Goal: Task Accomplishment & Management: Manage account settings

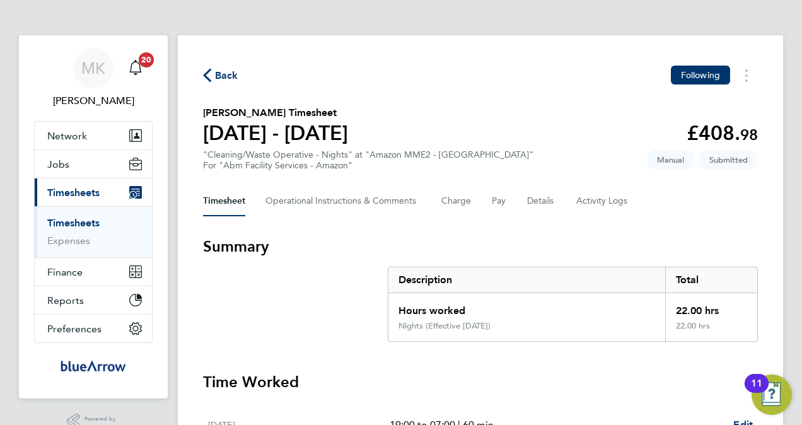
click at [79, 219] on link "Timesheets" at bounding box center [73, 223] width 52 height 12
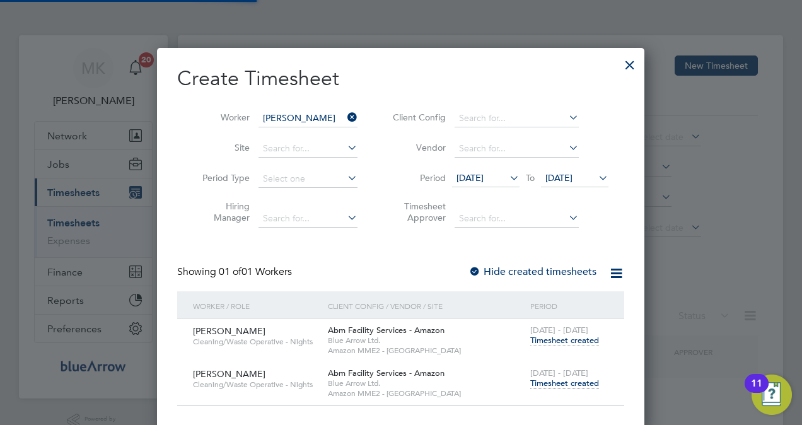
scroll to position [382, 488]
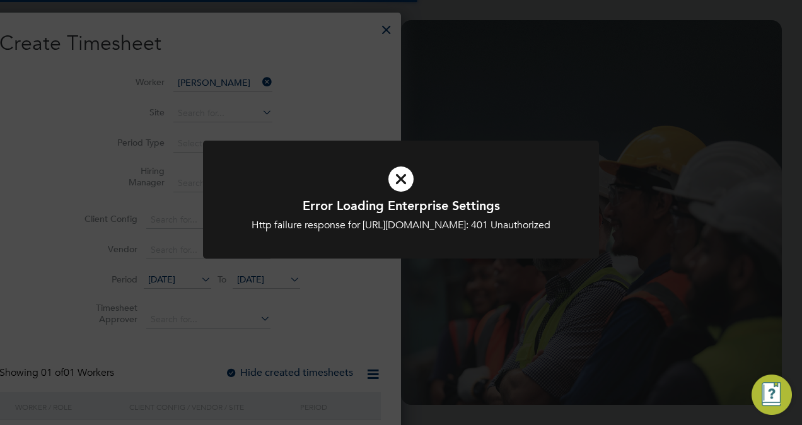
scroll to position [763, 197]
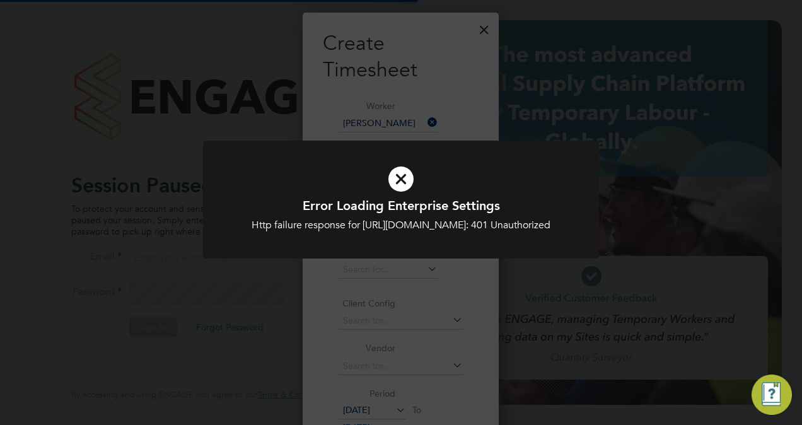
type input "Miriam.kerins@bluearrow.co.uk"
click at [402, 179] on icon at bounding box center [401, 178] width 328 height 49
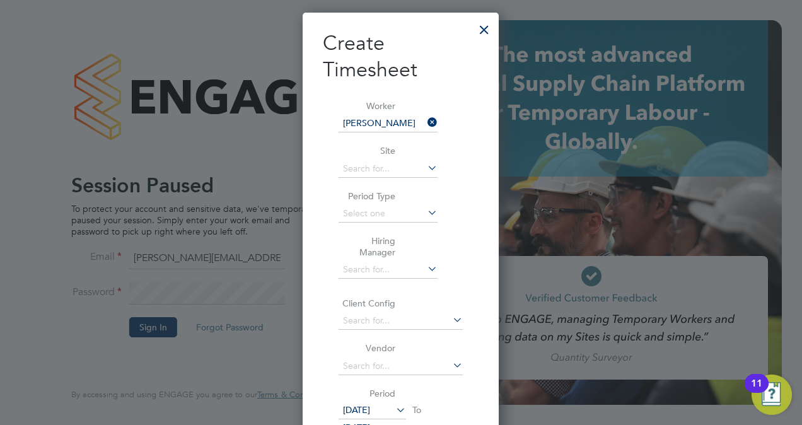
click at [490, 28] on div at bounding box center [484, 26] width 23 height 23
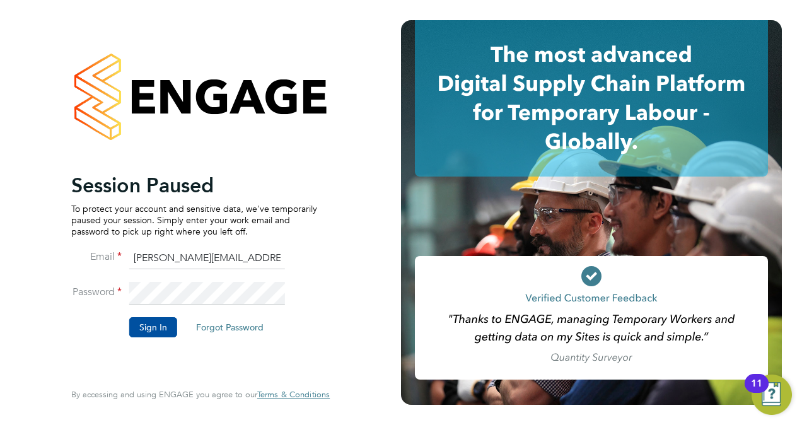
click at [162, 327] on button "Sign In" at bounding box center [153, 327] width 48 height 20
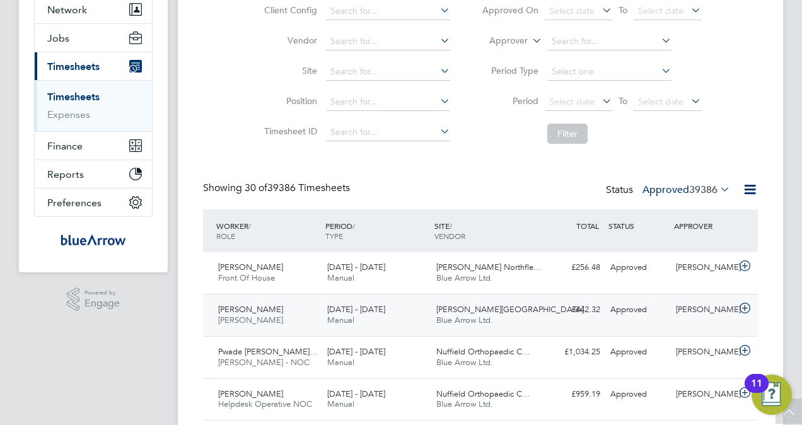
click at [363, 313] on span "[DATE] - [DATE]" at bounding box center [356, 309] width 58 height 11
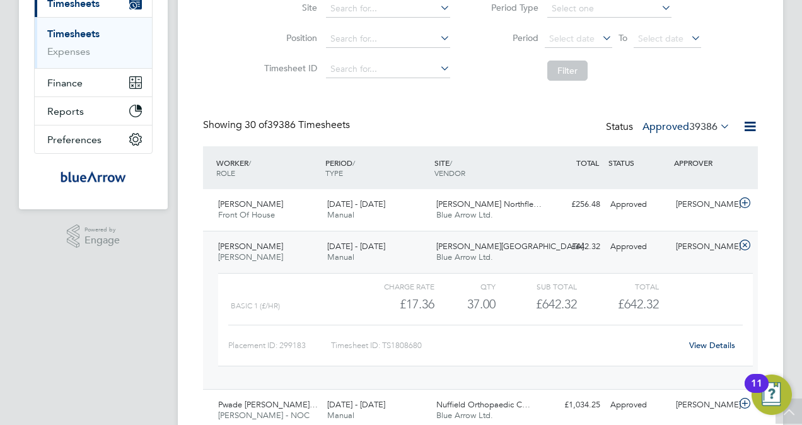
click at [702, 347] on link "View Details" at bounding box center [712, 345] width 46 height 11
click at [269, 255] on span "[PERSON_NAME]" at bounding box center [250, 257] width 65 height 11
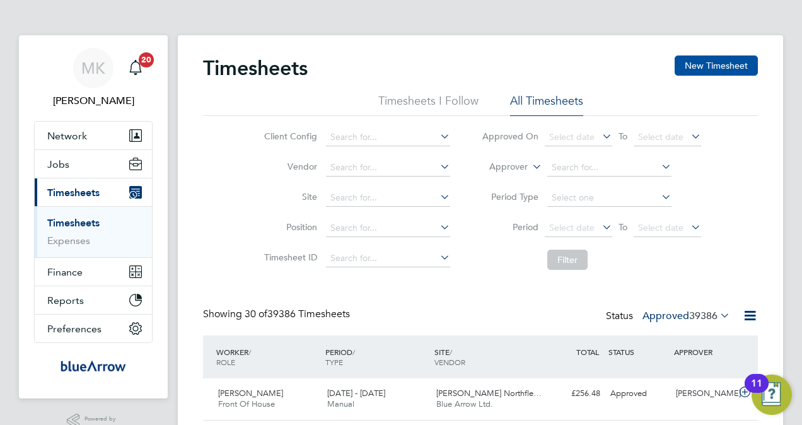
click at [733, 66] on button "New Timesheet" at bounding box center [716, 65] width 83 height 20
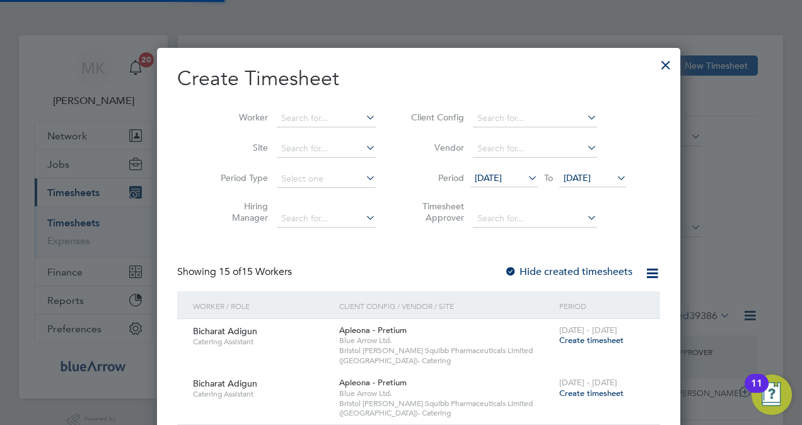
scroll to position [1184, 488]
click at [298, 112] on input at bounding box center [326, 119] width 99 height 18
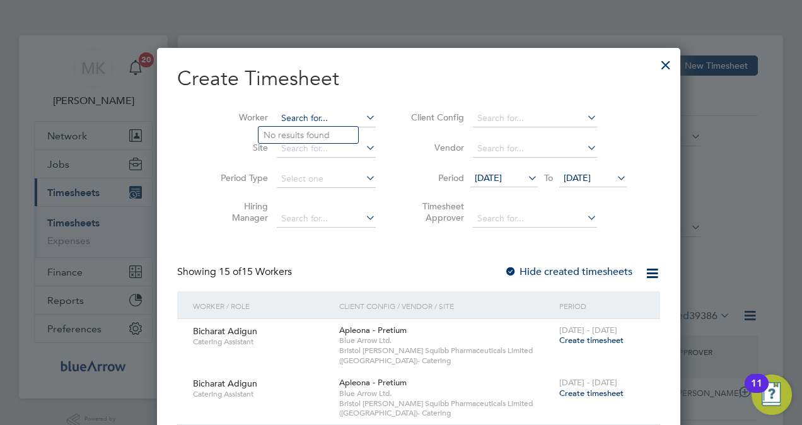
paste input "[PERSON_NAME]"
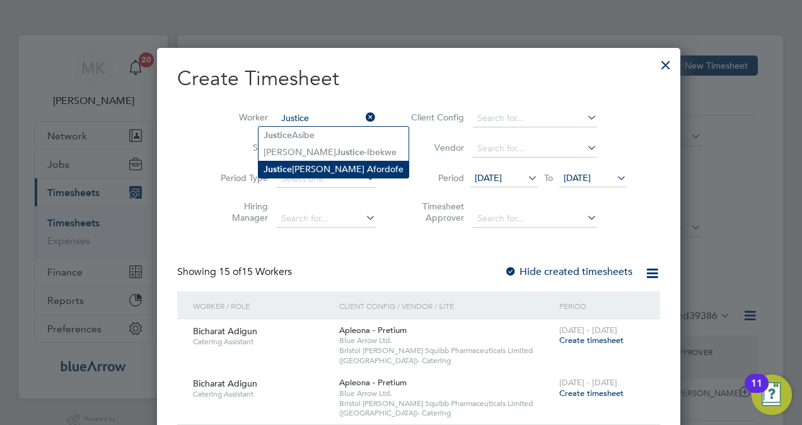
click at [314, 161] on li "Justice Kofi Afordofe" at bounding box center [334, 169] width 150 height 17
type input "[PERSON_NAME]"
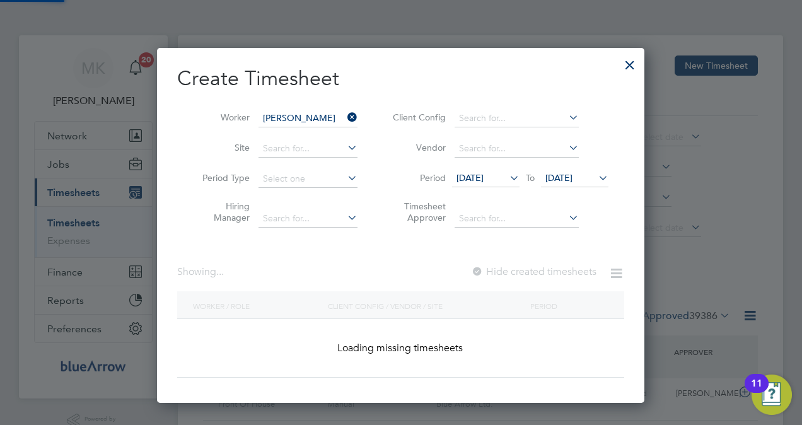
scroll to position [355, 488]
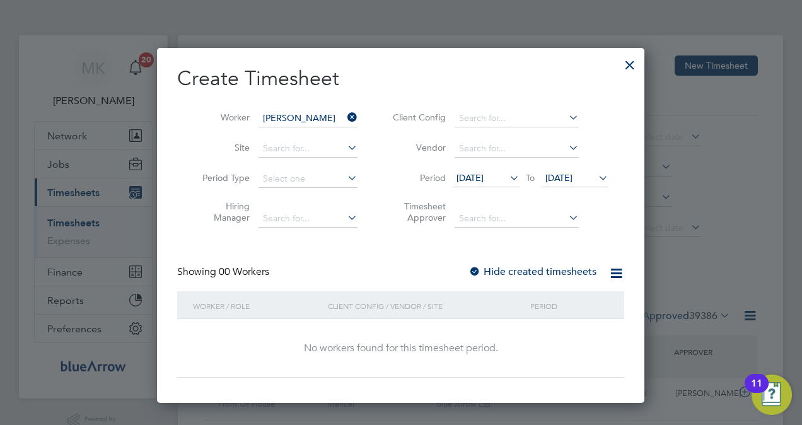
click at [499, 267] on label "Hide created timesheets" at bounding box center [532, 271] width 128 height 13
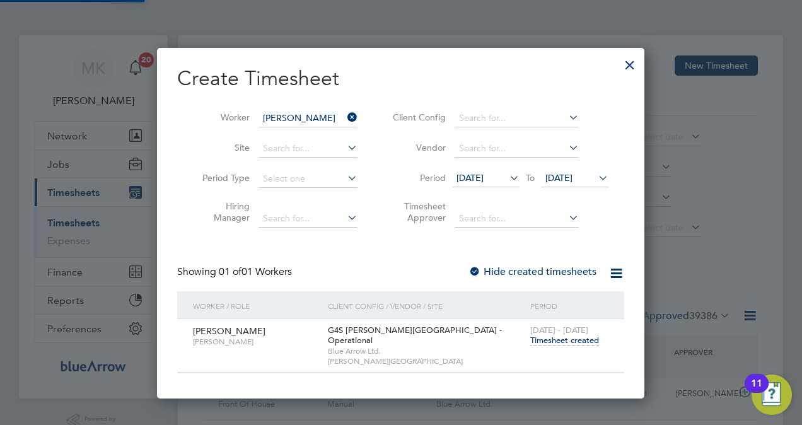
scroll to position [6, 6]
click at [547, 339] on span "Timesheet created" at bounding box center [564, 340] width 69 height 11
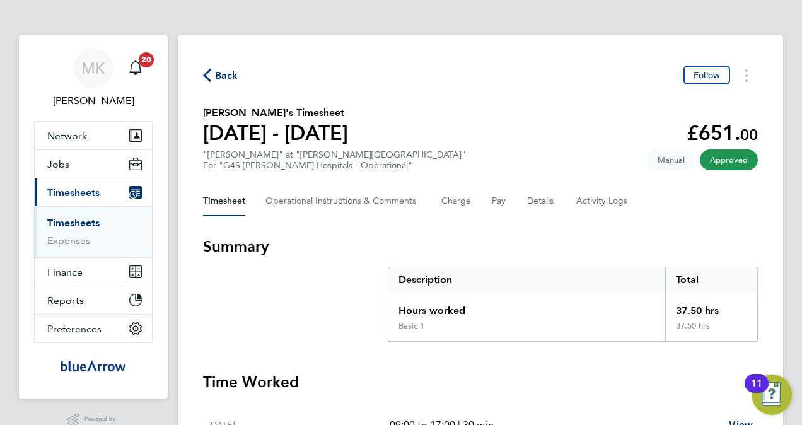
click at [219, 72] on span "Back" at bounding box center [226, 75] width 23 height 15
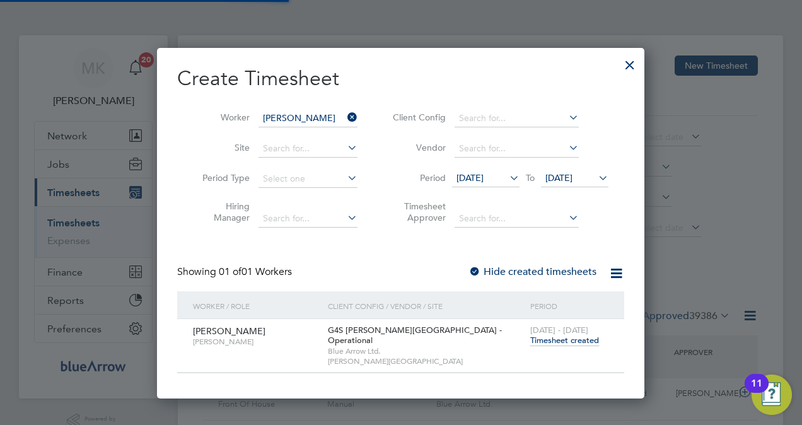
scroll to position [32, 109]
click at [631, 63] on div at bounding box center [630, 61] width 23 height 23
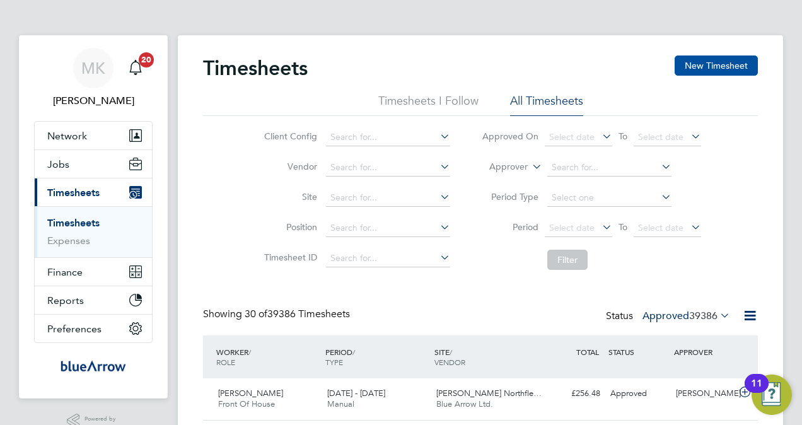
click at [743, 72] on button "New Timesheet" at bounding box center [716, 65] width 83 height 20
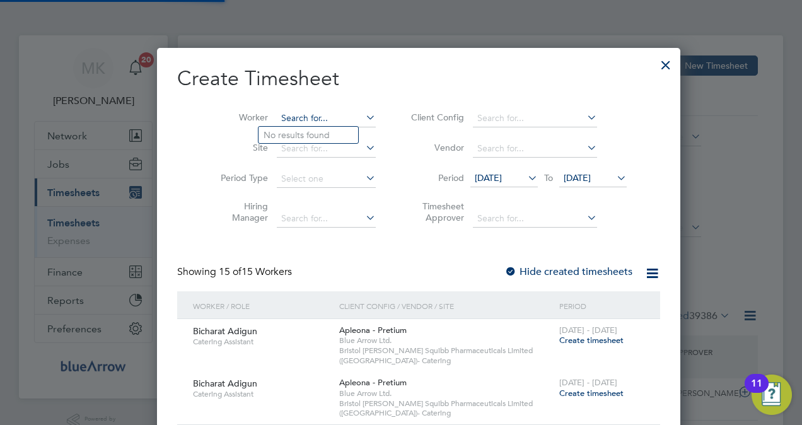
click at [300, 116] on input at bounding box center [326, 119] width 99 height 18
paste input "Loveth Ewubareh"
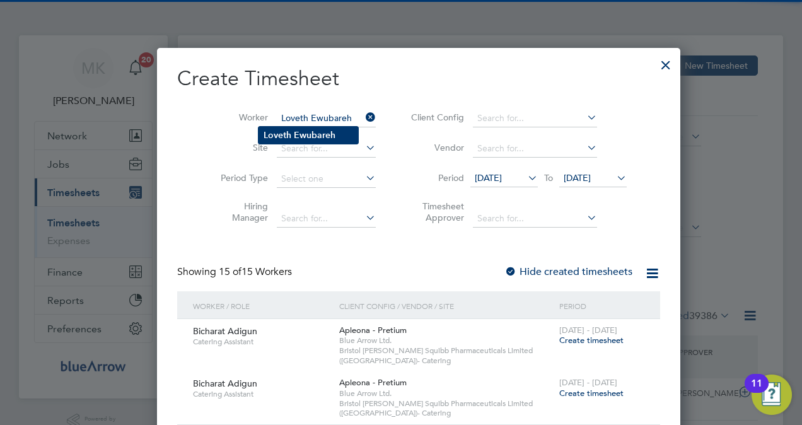
type input "Loveth Ewubareh"
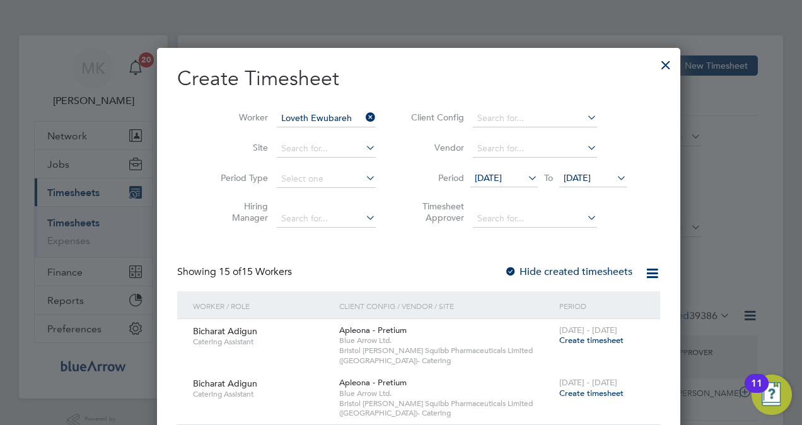
click at [307, 130] on b "Ewubareh" at bounding box center [315, 135] width 42 height 11
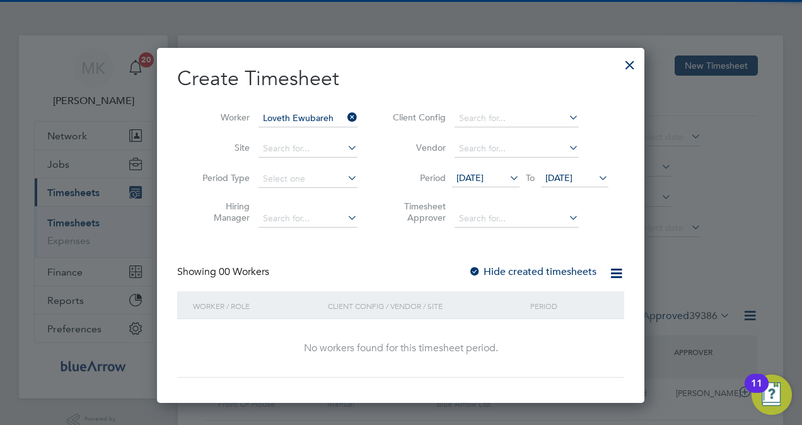
click at [540, 265] on label "Hide created timesheets" at bounding box center [532, 271] width 128 height 13
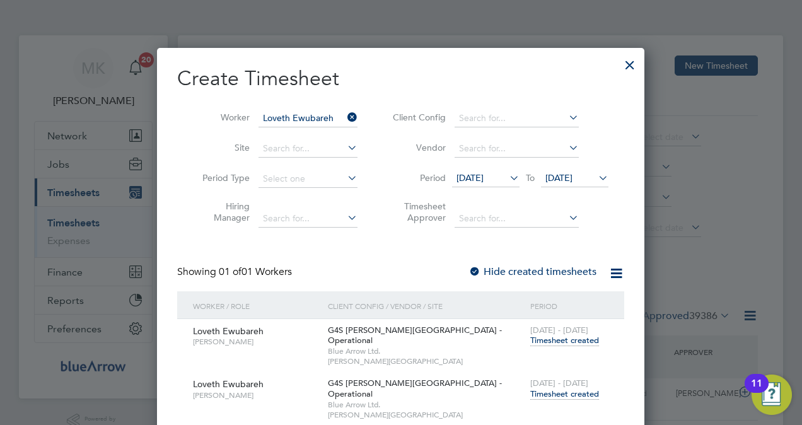
click at [554, 388] on span "Timesheet created" at bounding box center [564, 393] width 69 height 11
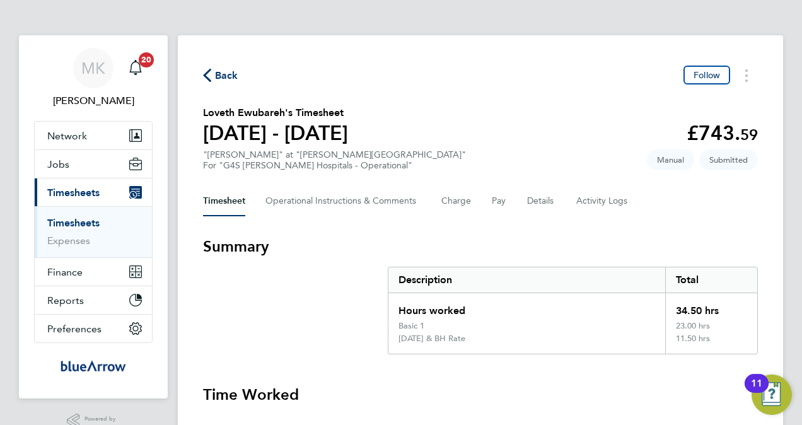
click at [216, 77] on span "Back" at bounding box center [226, 75] width 23 height 15
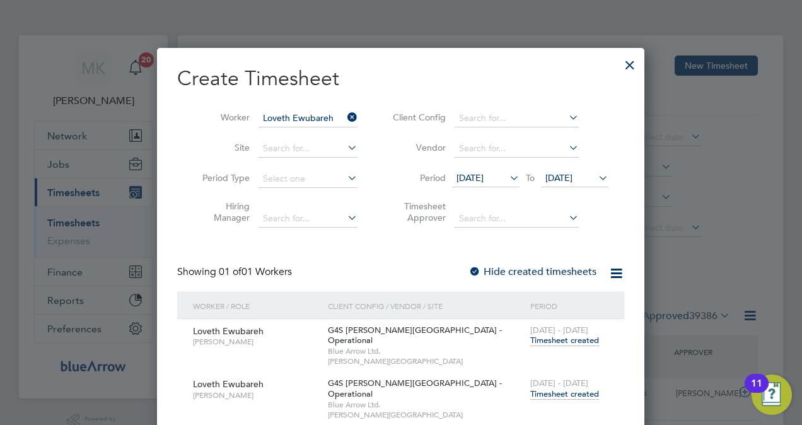
click at [345, 114] on icon at bounding box center [345, 117] width 0 height 18
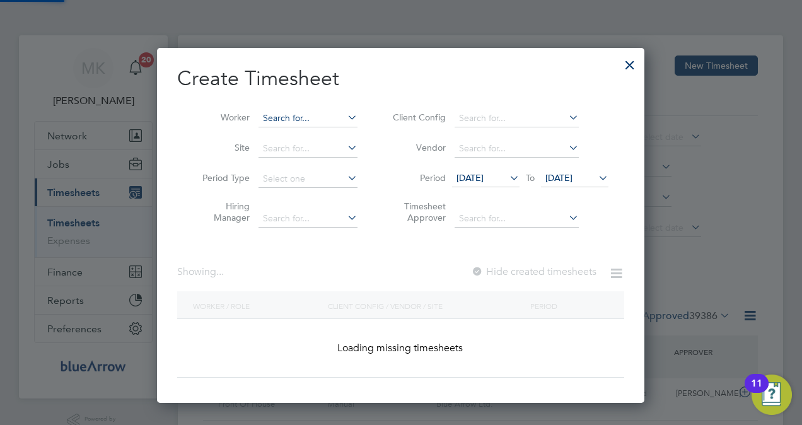
click at [294, 117] on input at bounding box center [308, 119] width 99 height 18
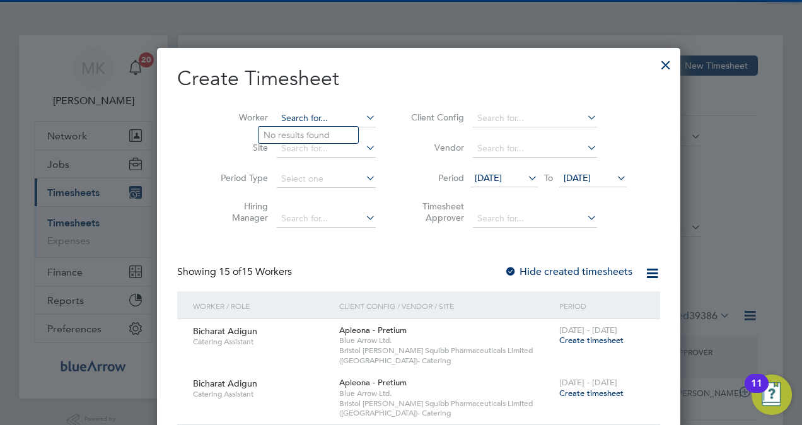
paste input "[PERSON_NAME]"
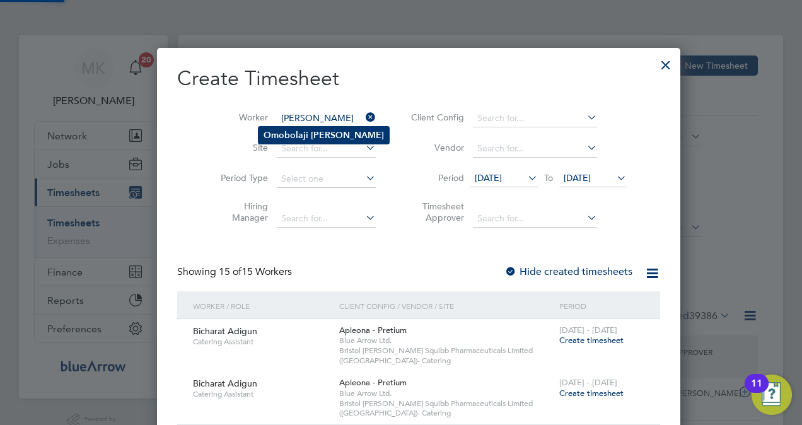
type input "[PERSON_NAME]"
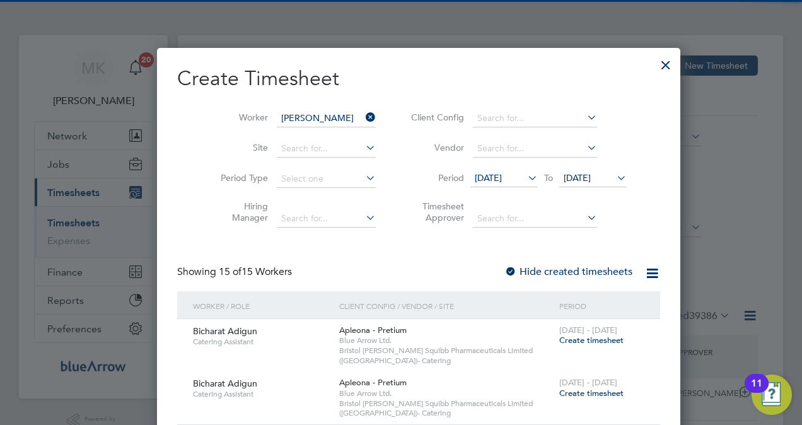
click at [297, 140] on li "Omobolaji Oginni-Yusuff" at bounding box center [324, 135] width 131 height 17
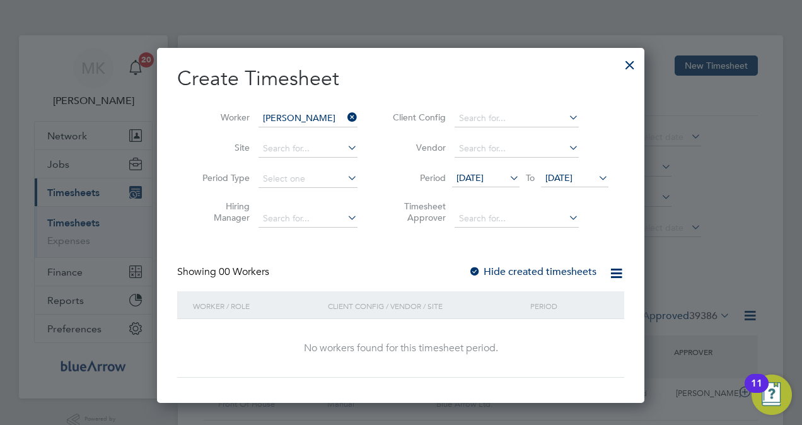
click at [570, 271] on label "Hide created timesheets" at bounding box center [532, 271] width 128 height 13
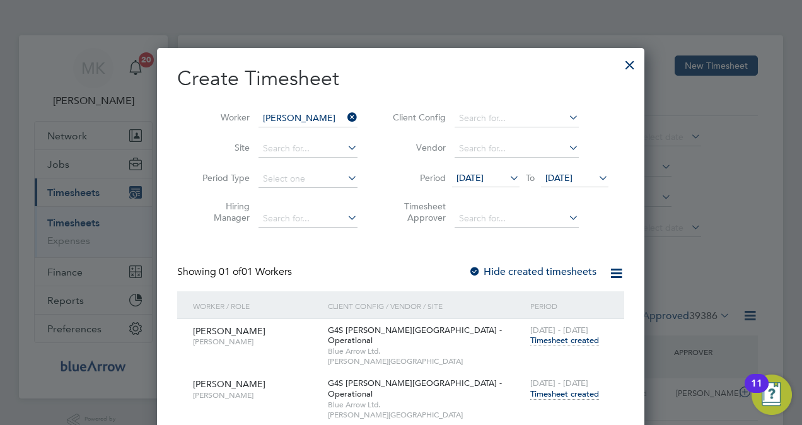
click at [574, 388] on span "Timesheet created" at bounding box center [564, 393] width 69 height 11
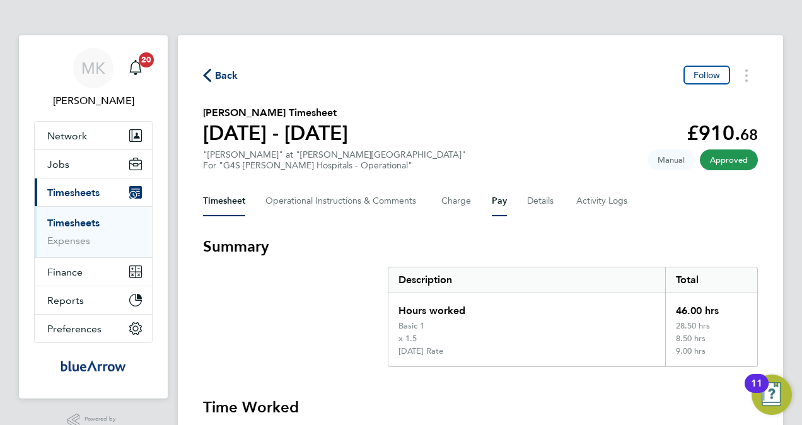
click at [504, 201] on button "Pay" at bounding box center [499, 201] width 15 height 30
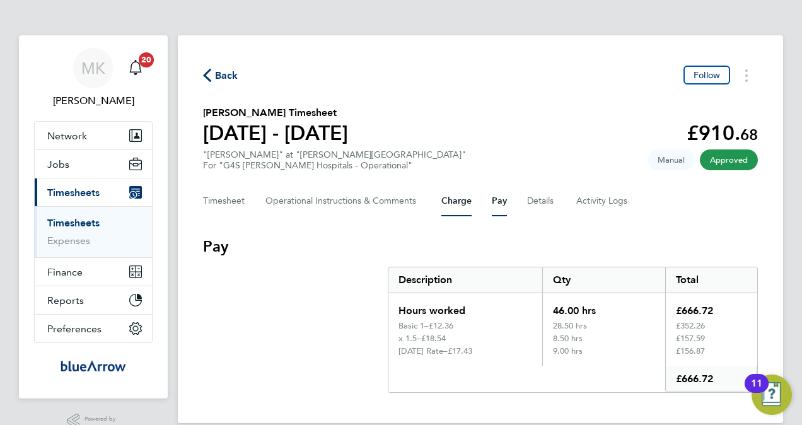
click at [465, 203] on button "Charge" at bounding box center [456, 201] width 30 height 30
click at [499, 202] on button "Pay" at bounding box center [499, 201] width 15 height 30
click at [467, 198] on button "Charge" at bounding box center [456, 201] width 30 height 30
click at [494, 210] on button "Pay" at bounding box center [499, 201] width 15 height 30
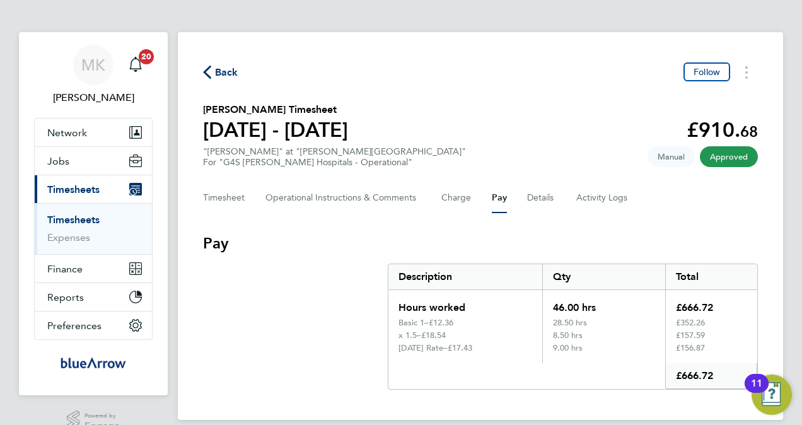
scroll to position [26, 0]
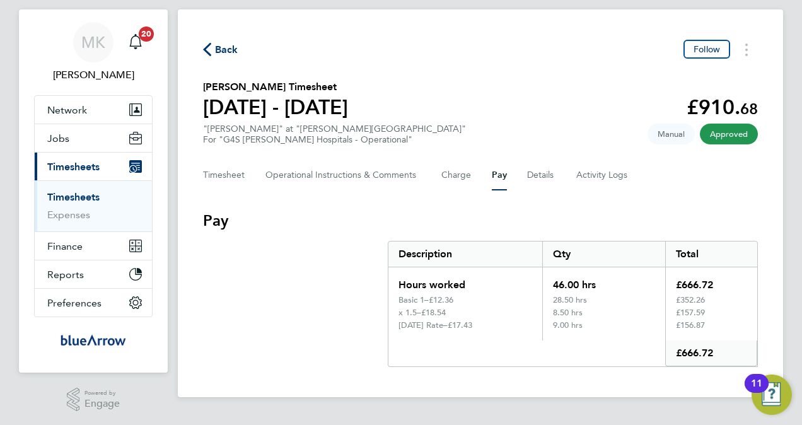
click at [439, 183] on div "Timesheet Operational Instructions & Comments Charge Pay Details Activity Logs" at bounding box center [480, 175] width 555 height 30
click at [454, 178] on button "Charge" at bounding box center [456, 175] width 30 height 30
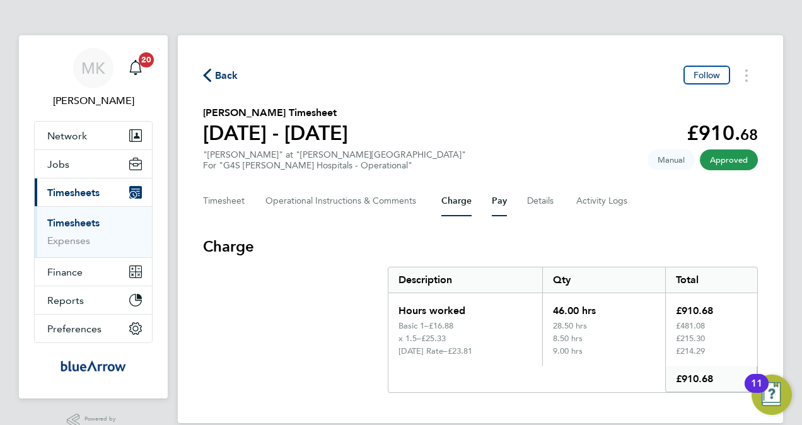
click at [503, 199] on button "Pay" at bounding box center [499, 201] width 15 height 30
click at [469, 195] on button "Charge" at bounding box center [456, 201] width 30 height 30
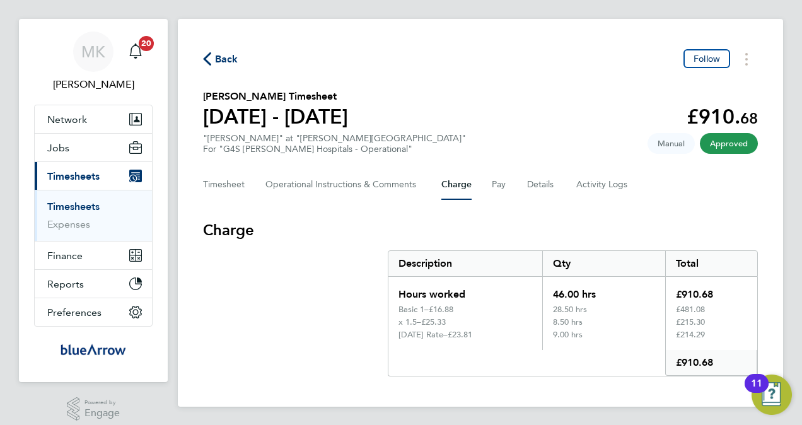
scroll to position [26, 0]
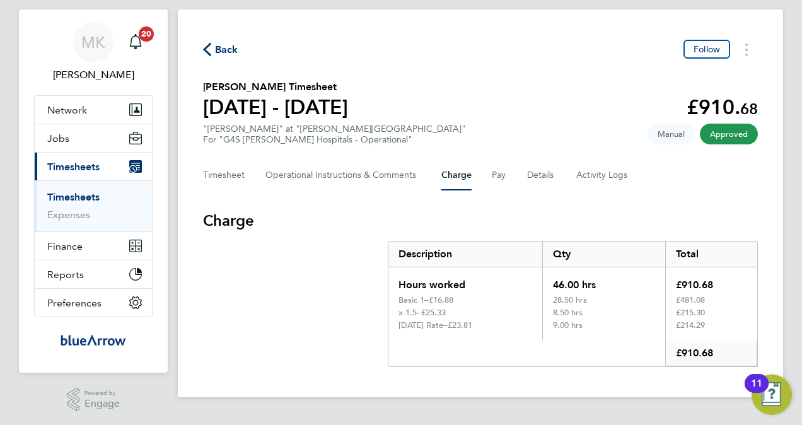
click at [199, 169] on div "Back Follow Omobolaji Oginni-Yusuff's Timesheet 18 - 24 Aug 2025 £910. 68 "Port…" at bounding box center [480, 203] width 605 height 388
click at [251, 184] on div "Timesheet Operational Instructions & Comments Charge Pay Details Activity Logs" at bounding box center [480, 175] width 555 height 30
click at [230, 184] on button "Timesheet" at bounding box center [224, 175] width 42 height 30
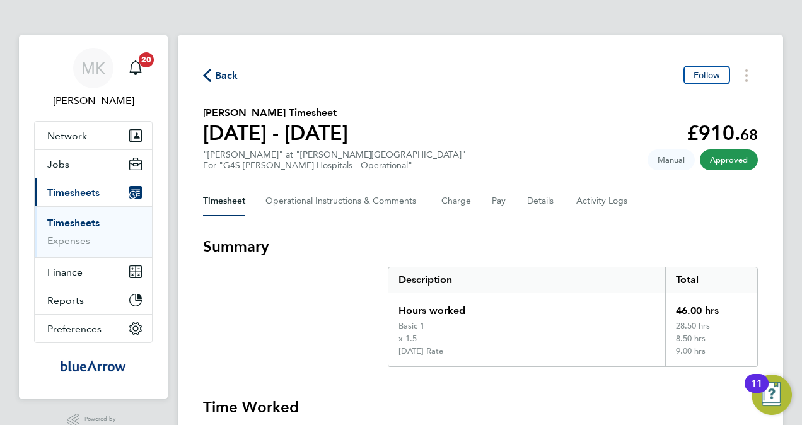
click at [487, 204] on div "Timesheet Operational Instructions & Comments Charge Pay Details Activity Logs" at bounding box center [480, 201] width 555 height 30
click at [489, 204] on div "Timesheet Operational Instructions & Comments Charge Pay Details Activity Logs" at bounding box center [480, 201] width 555 height 30
click at [497, 204] on button "Pay" at bounding box center [499, 201] width 15 height 30
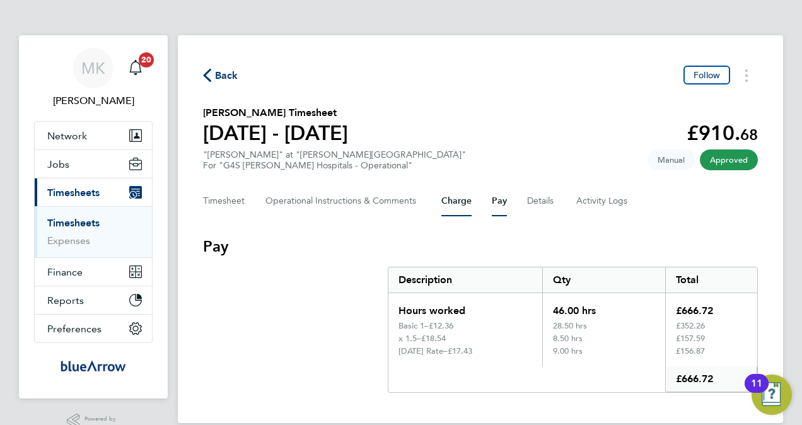
click at [462, 202] on button "Charge" at bounding box center [456, 201] width 30 height 30
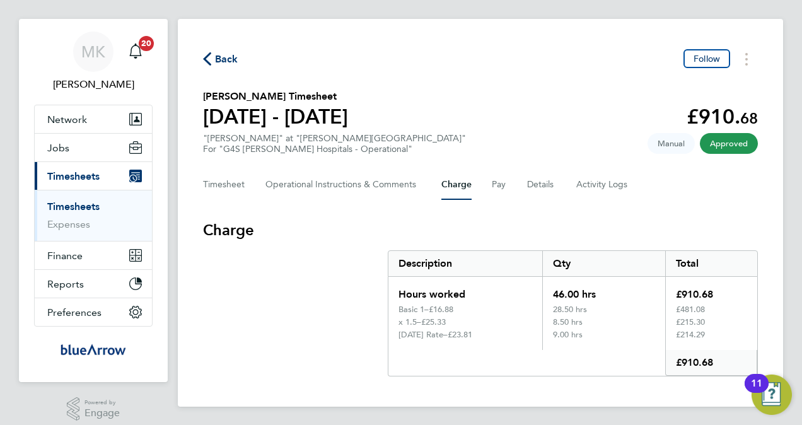
scroll to position [26, 0]
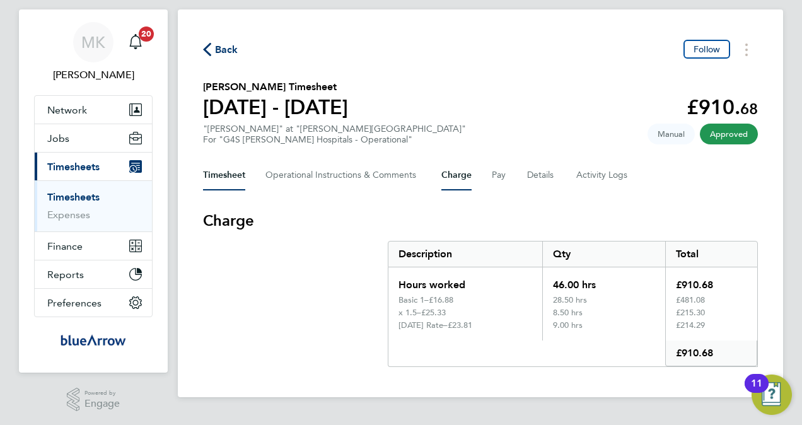
click at [224, 173] on button "Timesheet" at bounding box center [224, 175] width 42 height 30
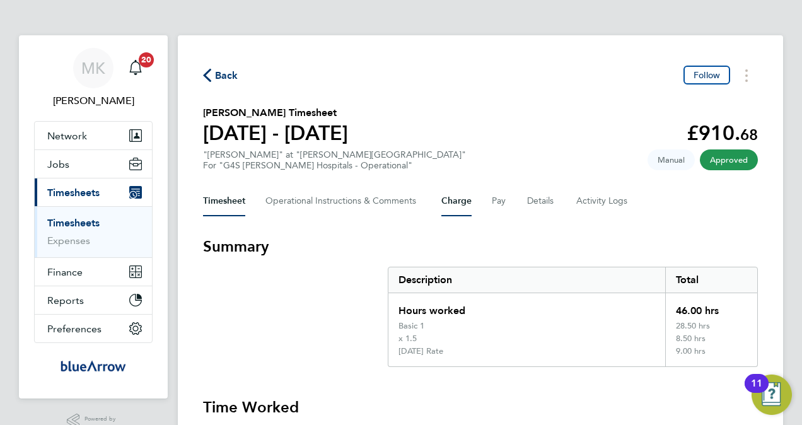
click at [456, 194] on button "Charge" at bounding box center [456, 201] width 30 height 30
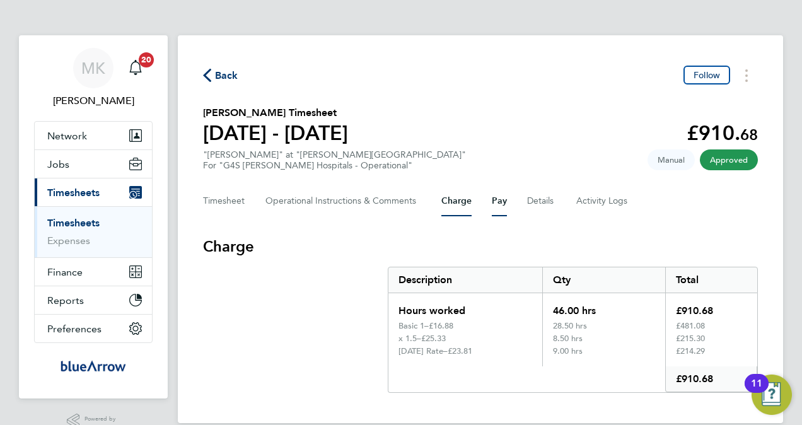
click at [497, 195] on button "Pay" at bounding box center [499, 201] width 15 height 30
click at [461, 205] on button "Charge" at bounding box center [456, 201] width 30 height 30
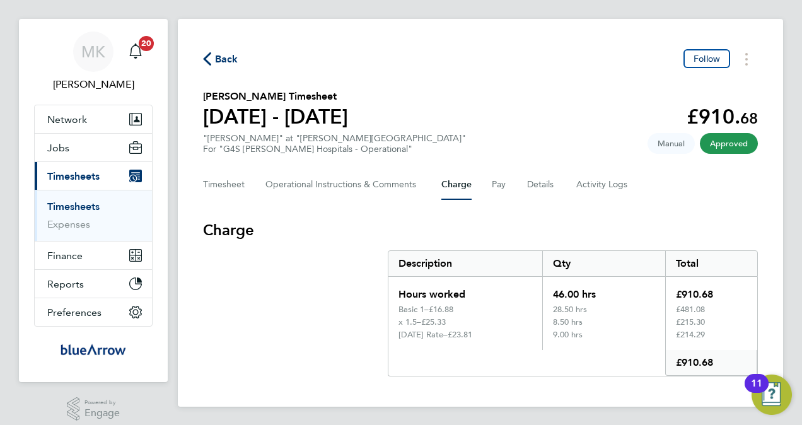
scroll to position [26, 0]
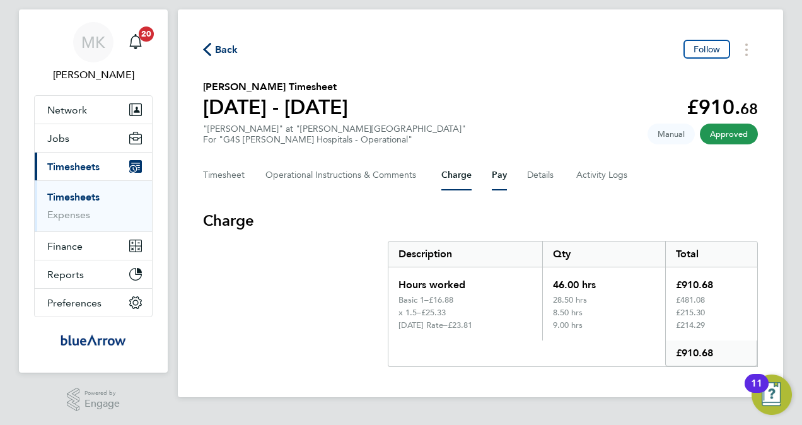
click at [492, 180] on button "Pay" at bounding box center [499, 175] width 15 height 30
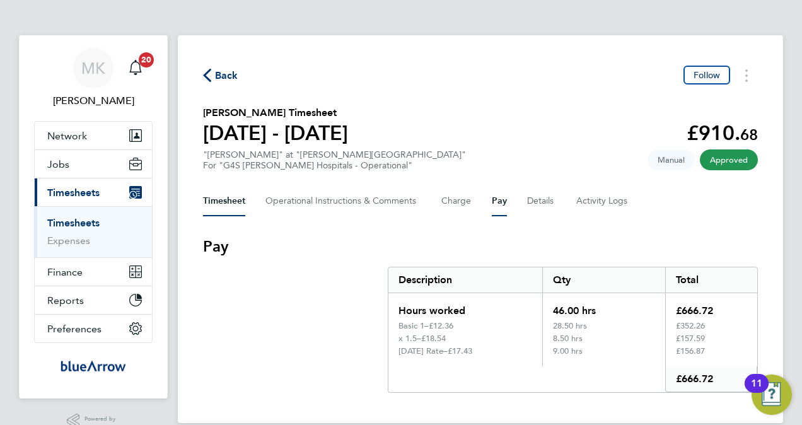
click at [233, 203] on button "Timesheet" at bounding box center [224, 201] width 42 height 30
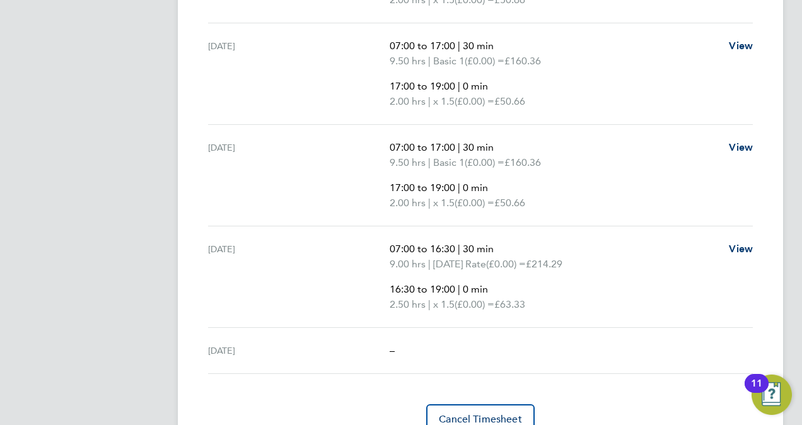
scroll to position [655, 0]
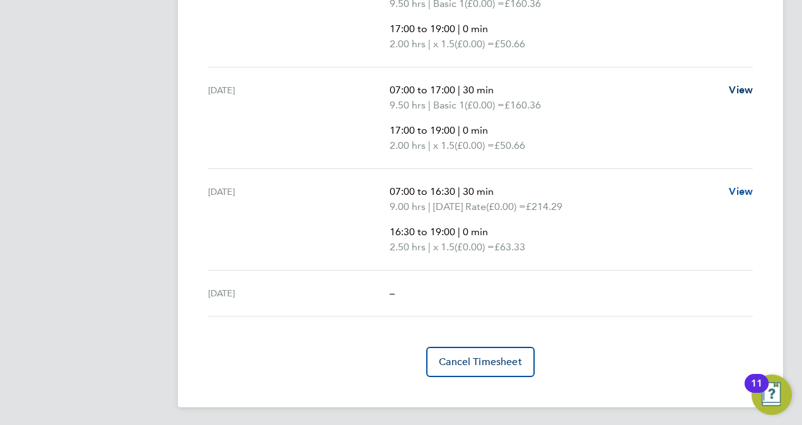
click at [750, 187] on span "View" at bounding box center [741, 191] width 24 height 12
select select "30"
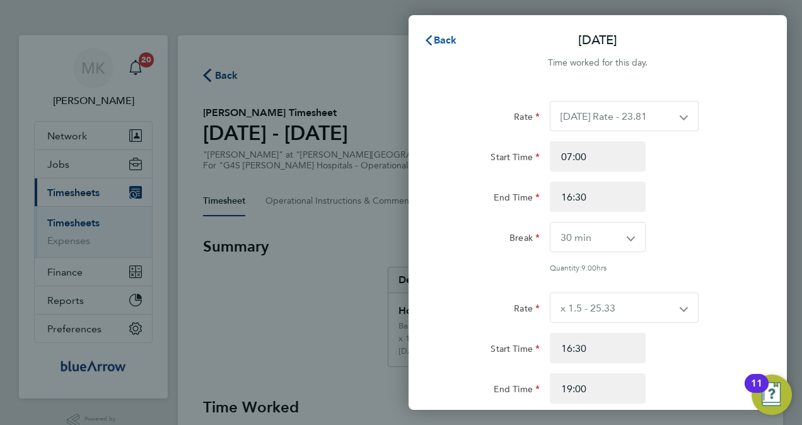
click at [442, 39] on span "Back" at bounding box center [445, 40] width 23 height 12
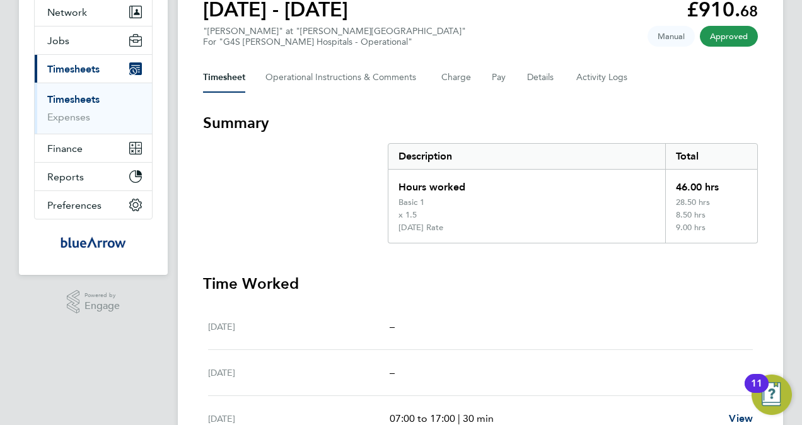
scroll to position [63, 0]
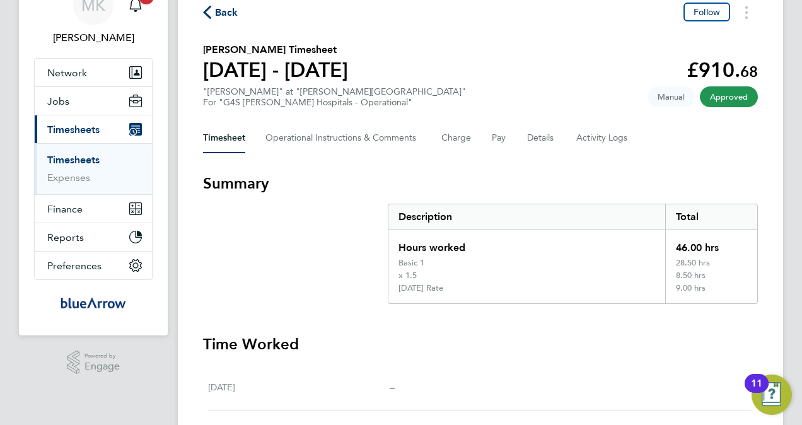
click at [506, 139] on div "Timesheet Operational Instructions & Comments Charge Pay Details Activity Logs" at bounding box center [480, 138] width 555 height 30
click at [501, 141] on button "Pay" at bounding box center [499, 138] width 15 height 30
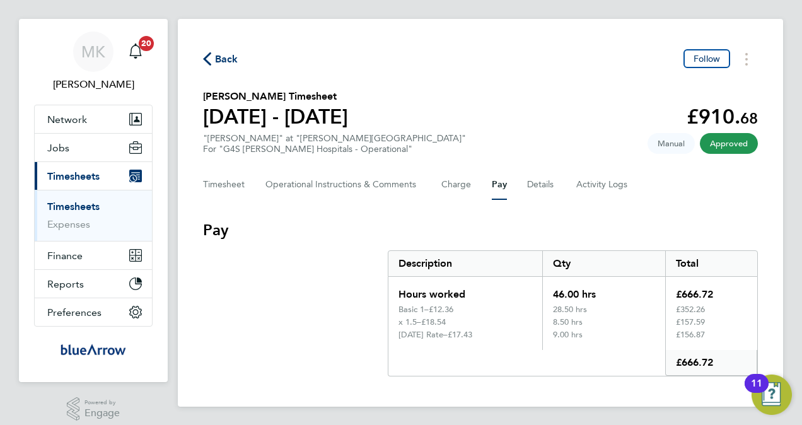
scroll to position [26, 0]
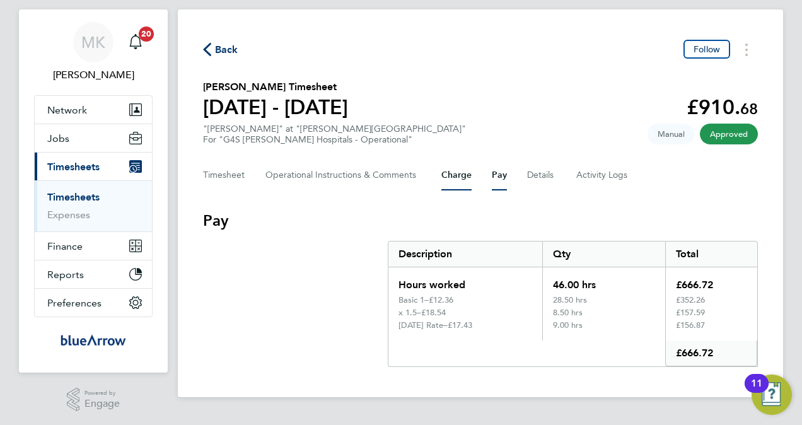
click at [451, 175] on button "Charge" at bounding box center [456, 175] width 30 height 30
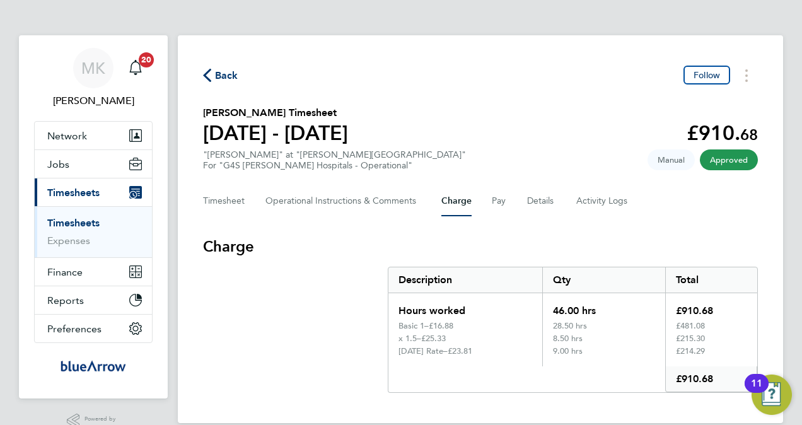
scroll to position [26, 0]
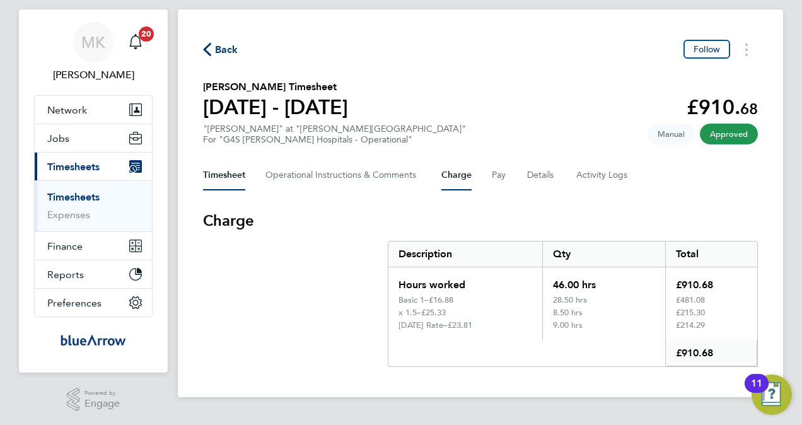
click at [230, 177] on button "Timesheet" at bounding box center [224, 175] width 42 height 30
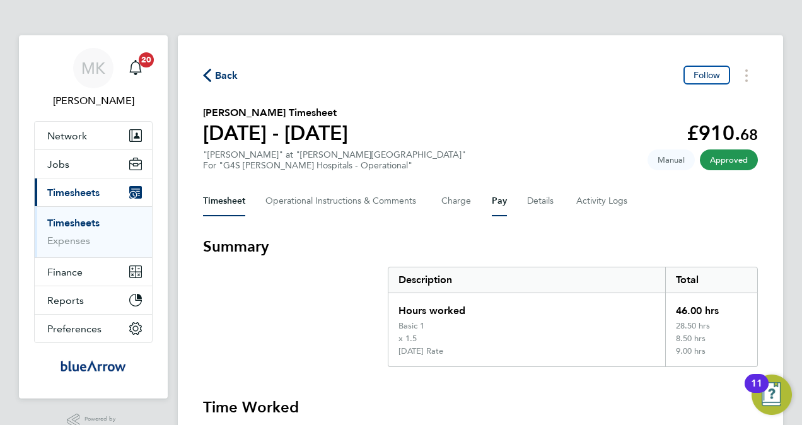
click at [498, 193] on button "Pay" at bounding box center [499, 201] width 15 height 30
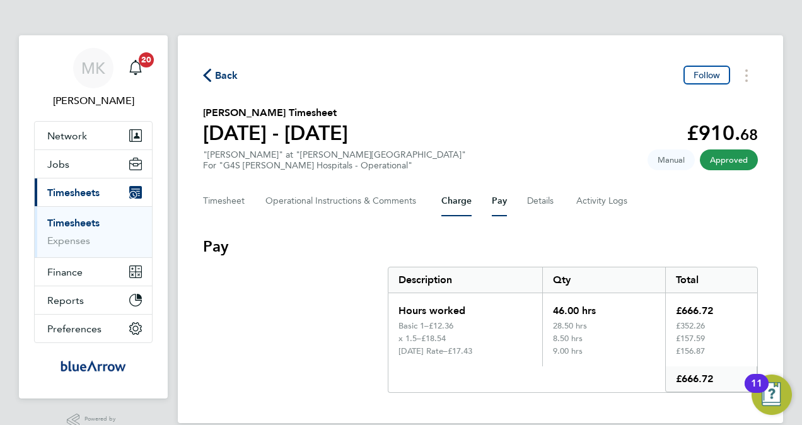
click at [460, 202] on button "Charge" at bounding box center [456, 201] width 30 height 30
click at [499, 207] on button "Pay" at bounding box center [499, 201] width 15 height 30
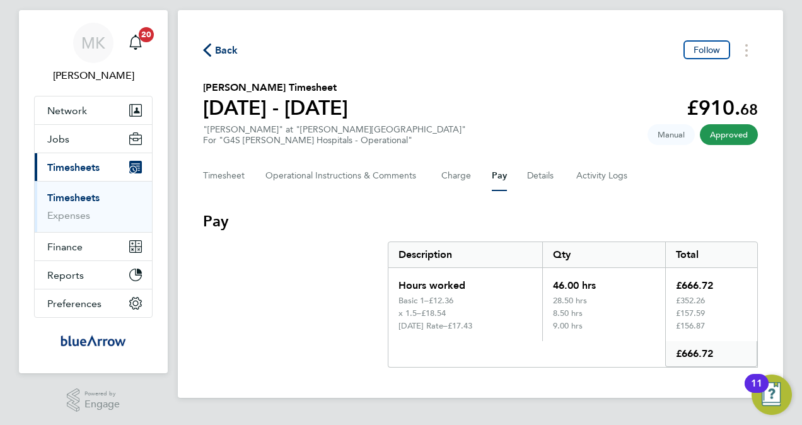
scroll to position [26, 0]
click at [235, 170] on button "Timesheet" at bounding box center [224, 175] width 42 height 30
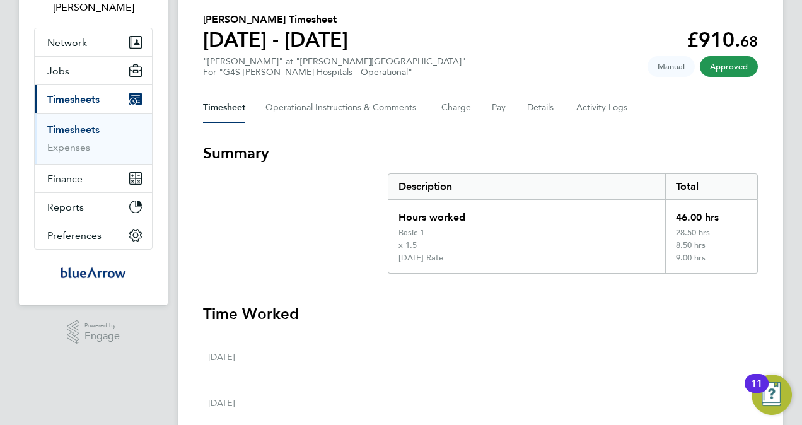
scroll to position [25, 0]
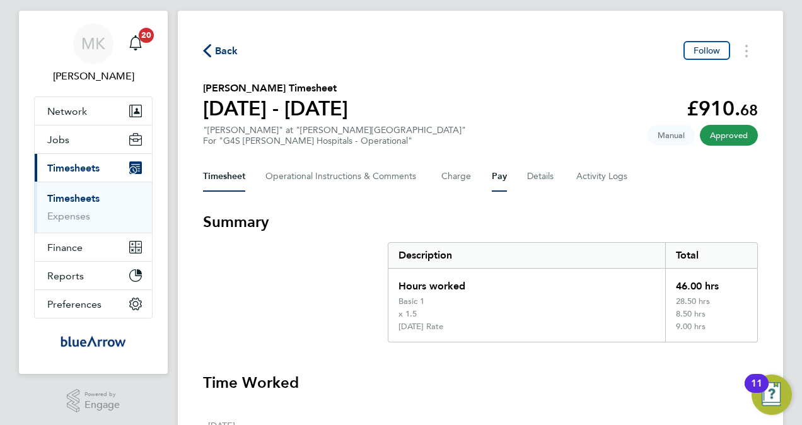
click at [495, 179] on button "Pay" at bounding box center [499, 176] width 15 height 30
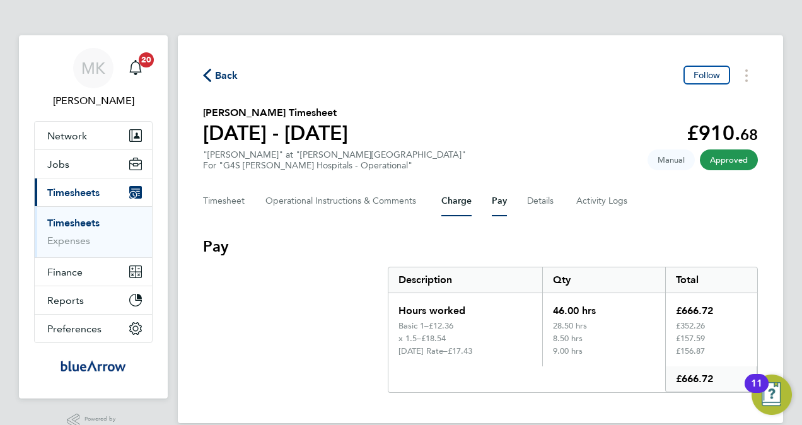
click at [463, 204] on button "Charge" at bounding box center [456, 201] width 30 height 30
click at [497, 204] on button "Pay" at bounding box center [499, 201] width 15 height 30
click at [459, 195] on button "Charge" at bounding box center [456, 201] width 30 height 30
click at [227, 78] on span "Back" at bounding box center [226, 75] width 23 height 15
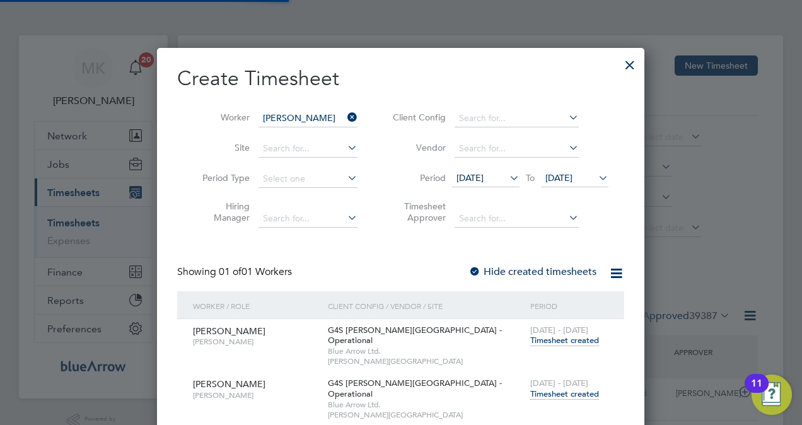
scroll to position [32, 109]
click at [345, 115] on icon at bounding box center [345, 117] width 0 height 18
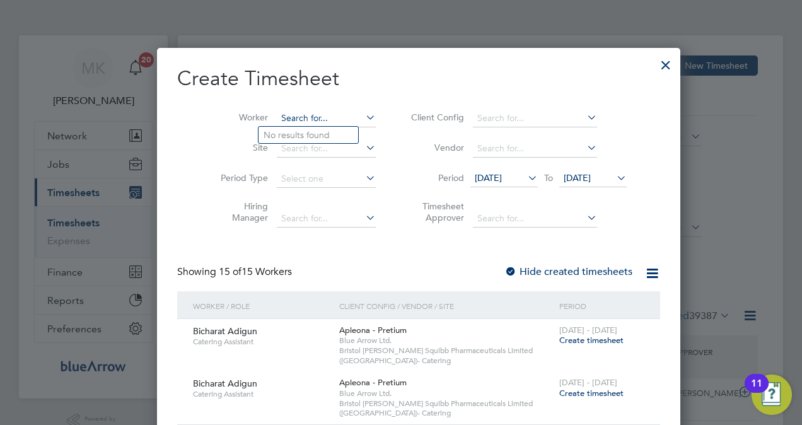
click at [296, 120] on input at bounding box center [326, 119] width 99 height 18
paste input "[PERSON_NAME]"
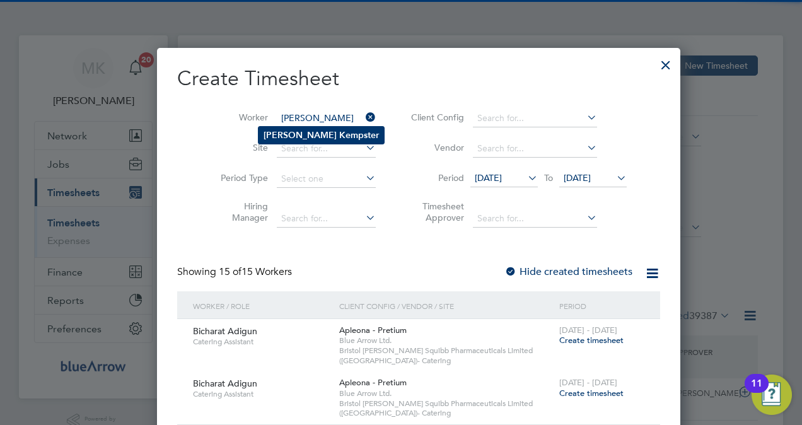
type input "[PERSON_NAME]"
click at [339, 130] on b "Kempster" at bounding box center [359, 135] width 40 height 11
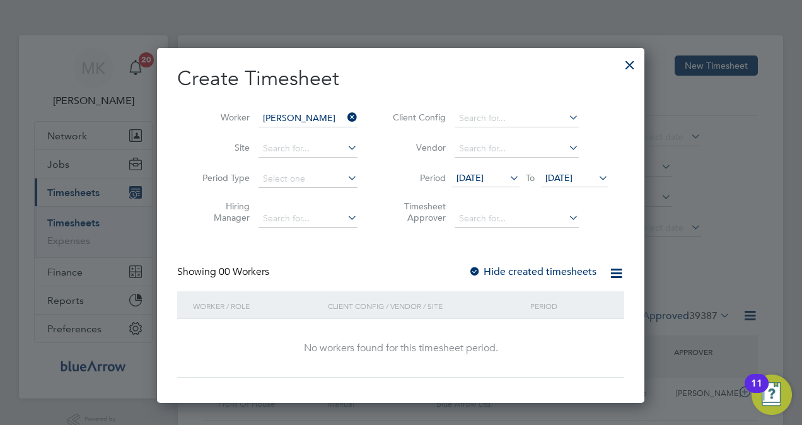
click at [488, 272] on label "Hide created timesheets" at bounding box center [532, 271] width 128 height 13
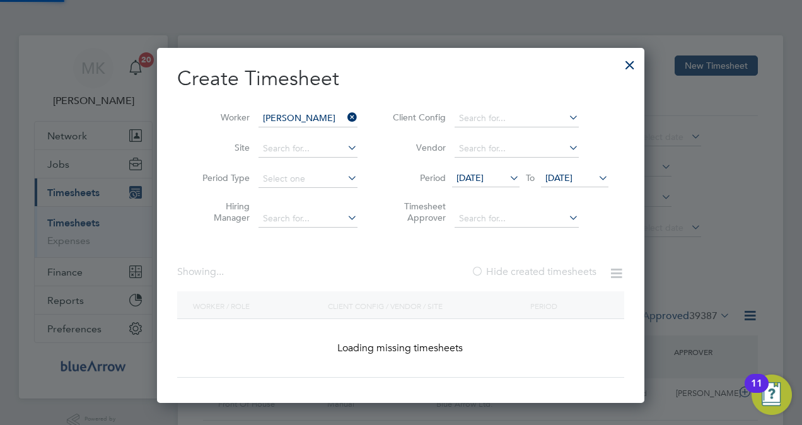
click at [488, 272] on label "Hide created timesheets" at bounding box center [533, 271] width 125 height 13
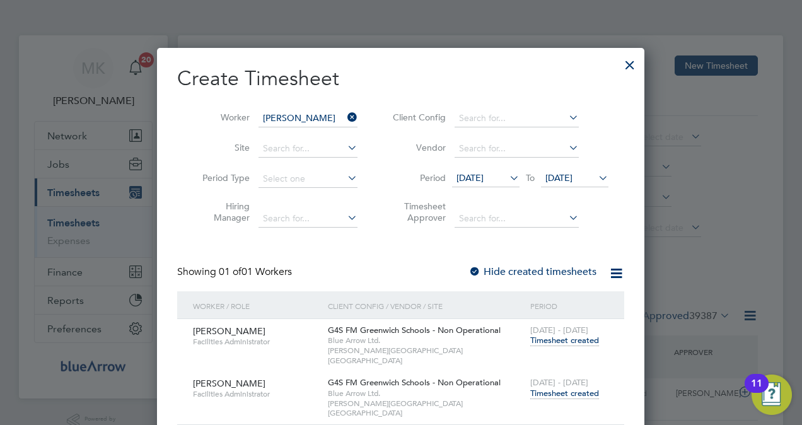
click at [576, 388] on span "Timesheet created" at bounding box center [564, 393] width 69 height 11
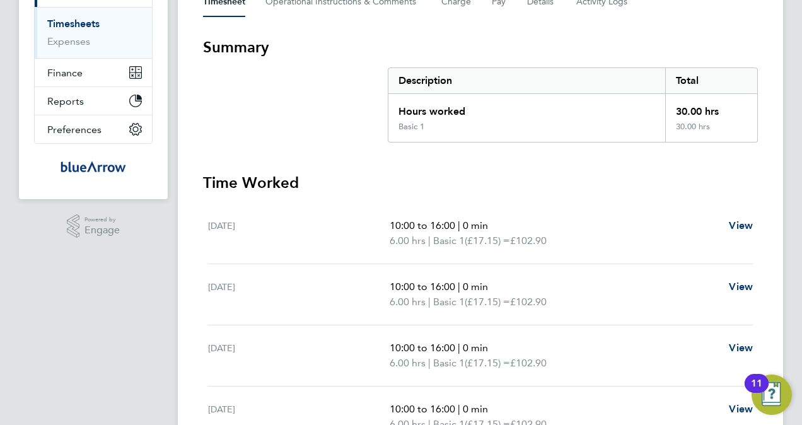
scroll to position [105, 0]
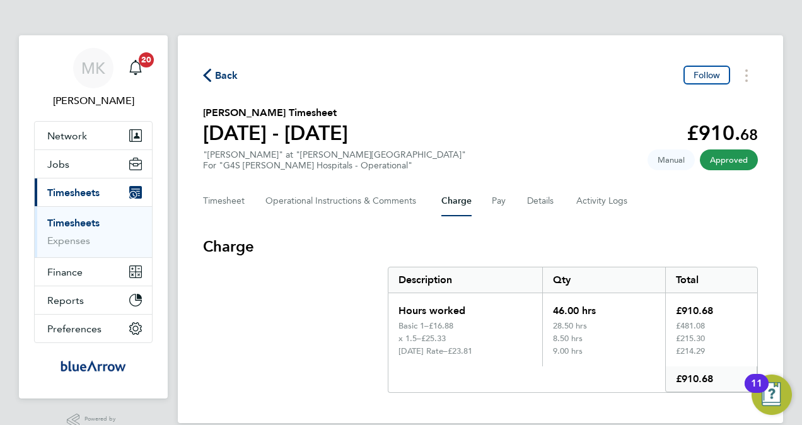
click at [223, 76] on span "Back" at bounding box center [226, 75] width 23 height 15
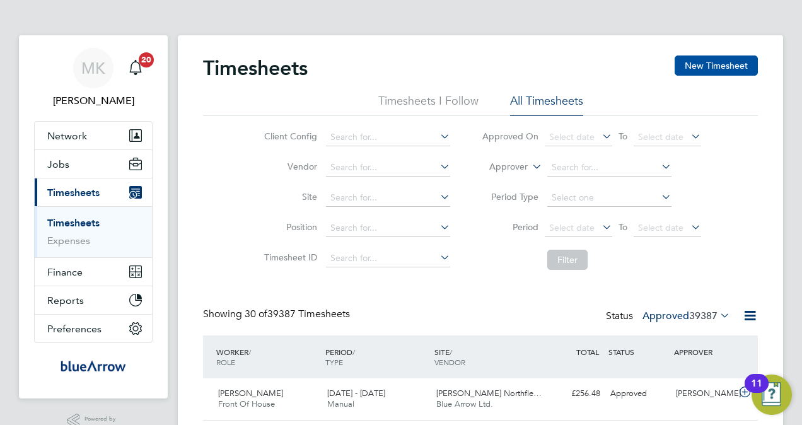
click at [726, 67] on button "New Timesheet" at bounding box center [716, 65] width 83 height 20
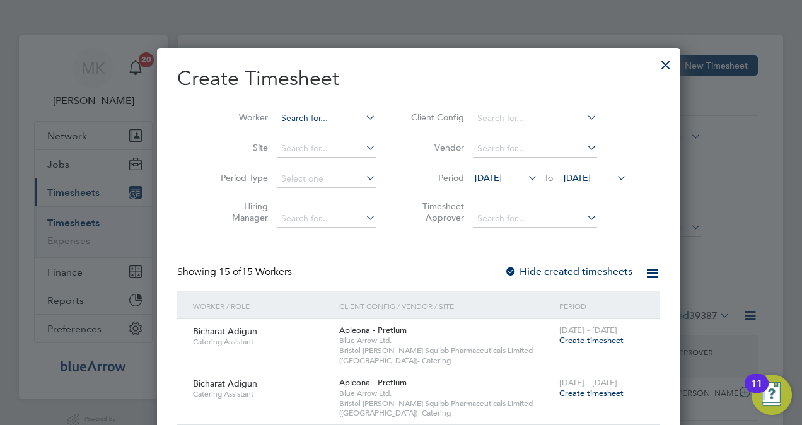
click at [322, 119] on input at bounding box center [326, 119] width 99 height 18
paste input "Loveth Ewubareh"
type input "Loveth Ewubareh"
click at [328, 134] on b "Ewubareh" at bounding box center [315, 135] width 42 height 11
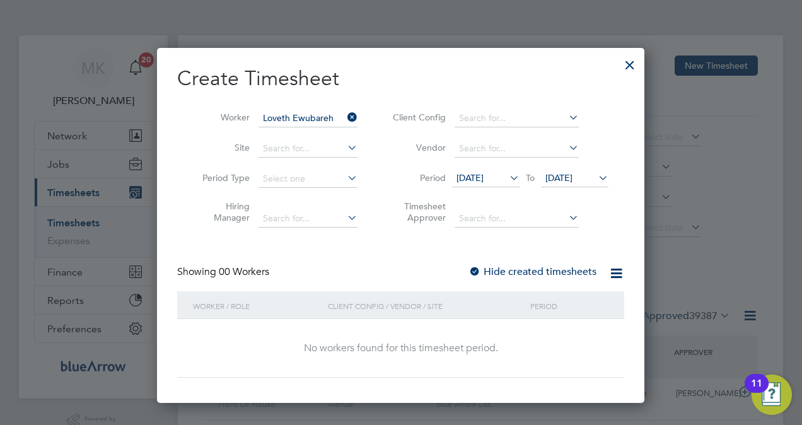
click at [528, 271] on label "Hide created timesheets" at bounding box center [532, 271] width 128 height 13
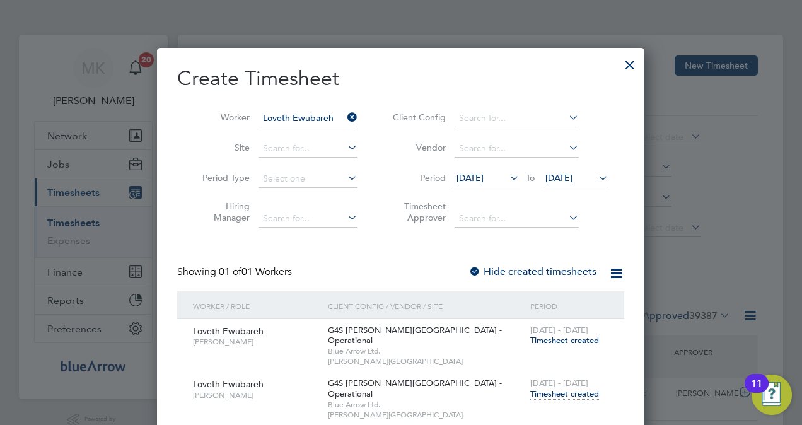
click at [562, 388] on span "Timesheet created" at bounding box center [564, 393] width 69 height 11
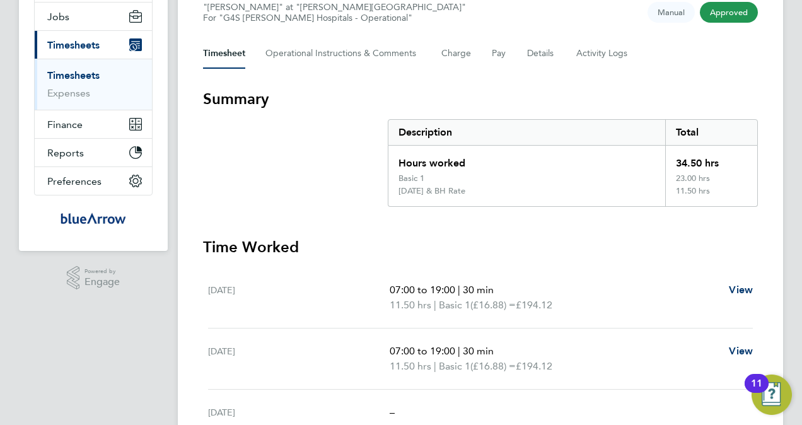
scroll to position [88, 0]
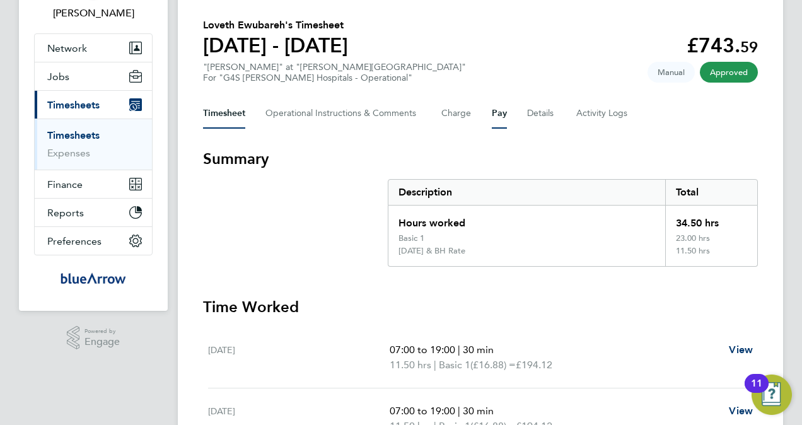
click at [497, 113] on button "Pay" at bounding box center [499, 113] width 15 height 30
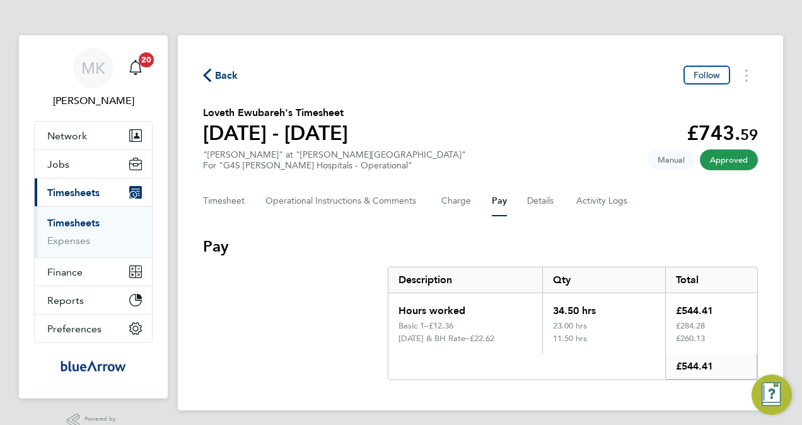
scroll to position [26, 0]
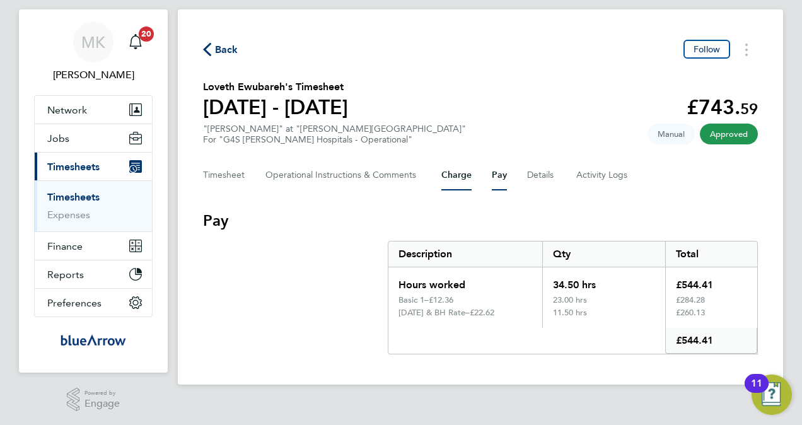
click at [463, 177] on button "Charge" at bounding box center [456, 175] width 30 height 30
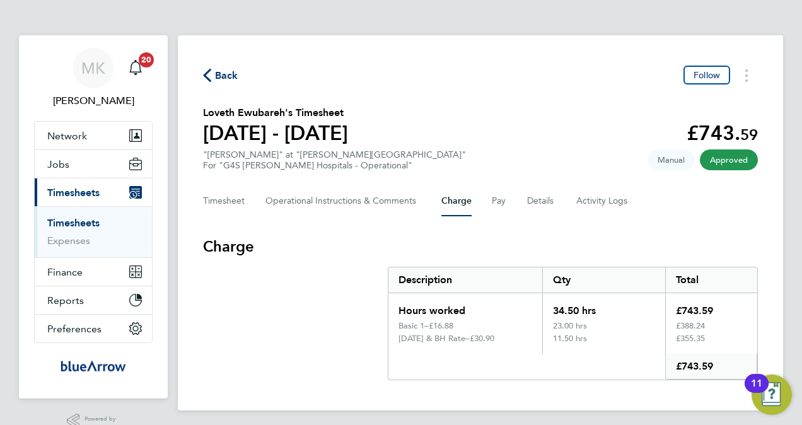
click at [236, 82] on span "Back" at bounding box center [226, 75] width 23 height 15
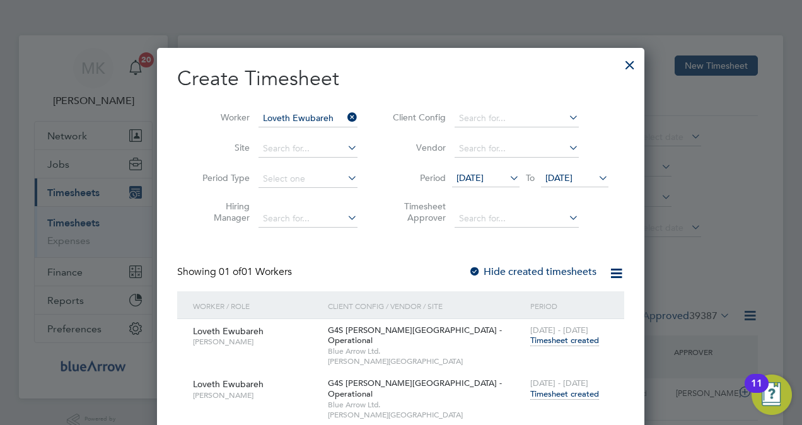
scroll to position [32, 109]
click at [345, 115] on icon at bounding box center [345, 117] width 0 height 18
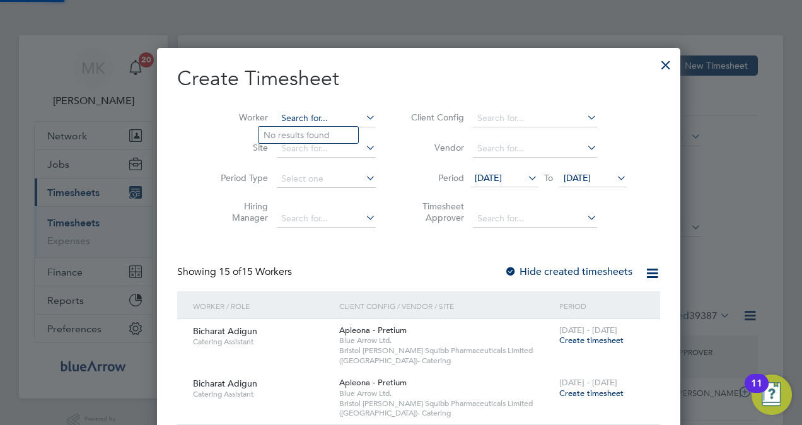
click at [277, 121] on input at bounding box center [326, 119] width 99 height 18
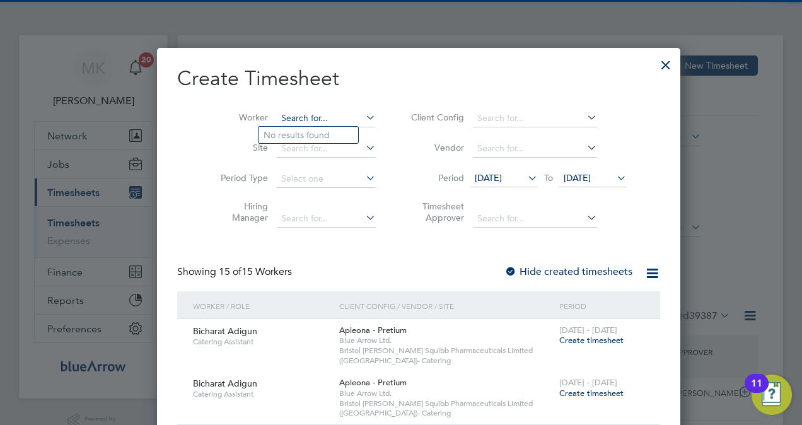
paste input "[PERSON_NAME] Aina"
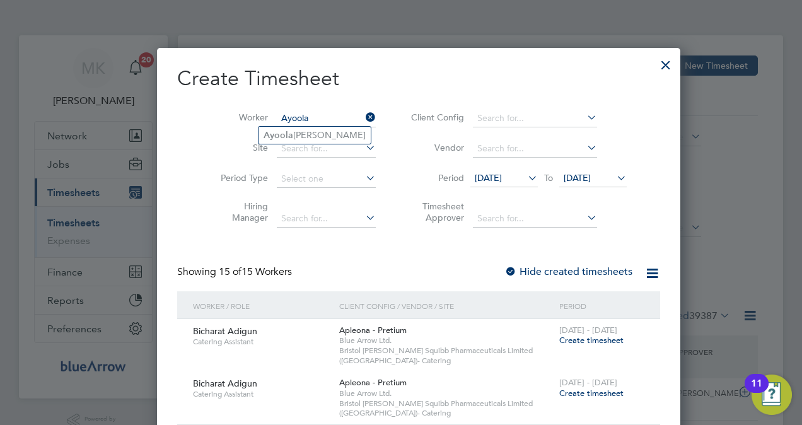
type input "Ayoola"
click at [340, 143] on ul "Ayoola Olamide Aina" at bounding box center [314, 135] width 113 height 18
click at [316, 120] on input at bounding box center [326, 119] width 99 height 18
paste input "[PERSON_NAME] Aina"
click at [329, 127] on li "Ayoola Olamide Aina" at bounding box center [315, 135] width 112 height 17
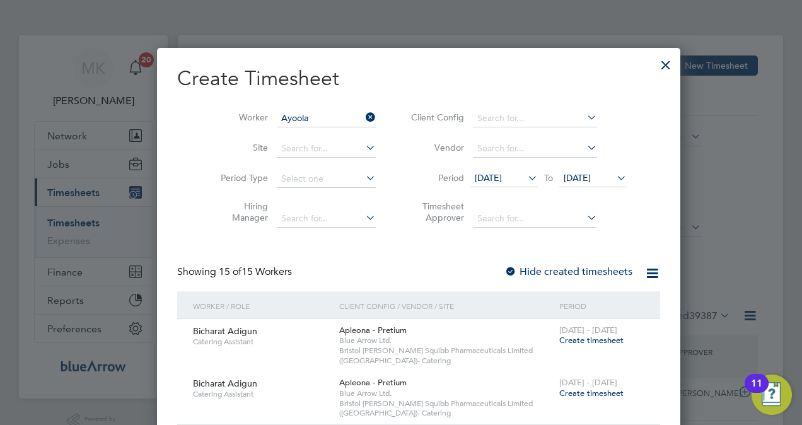
type input "[PERSON_NAME] Aina"
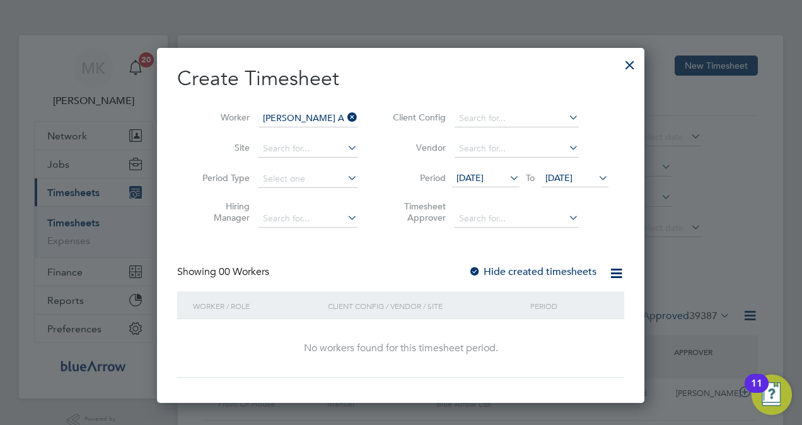
click at [506, 269] on label "Hide created timesheets" at bounding box center [532, 271] width 128 height 13
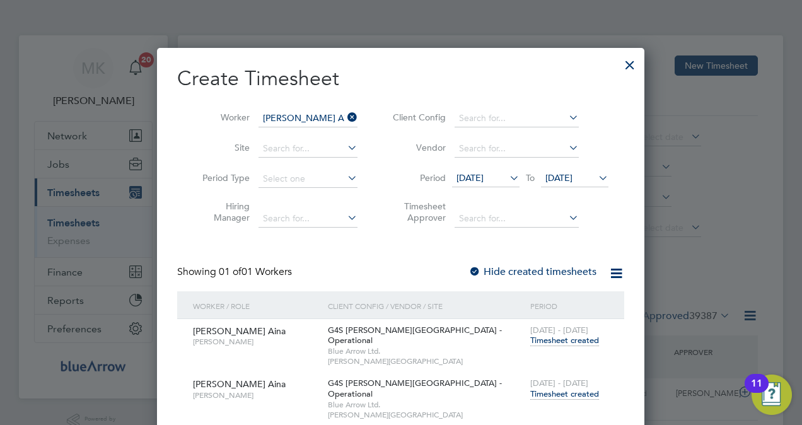
click at [550, 388] on span "Timesheet created" at bounding box center [564, 393] width 69 height 11
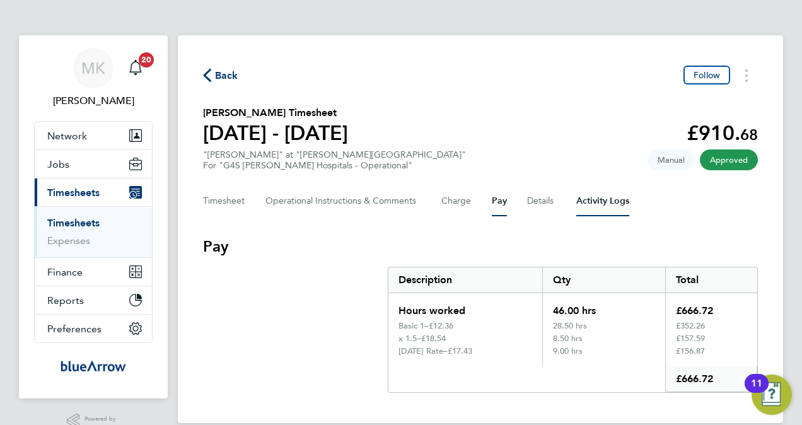
scroll to position [26, 0]
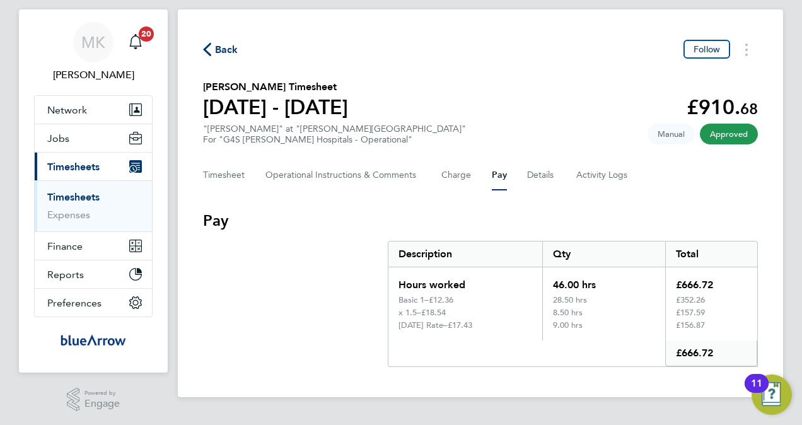
click at [216, 50] on span "Back" at bounding box center [226, 49] width 23 height 15
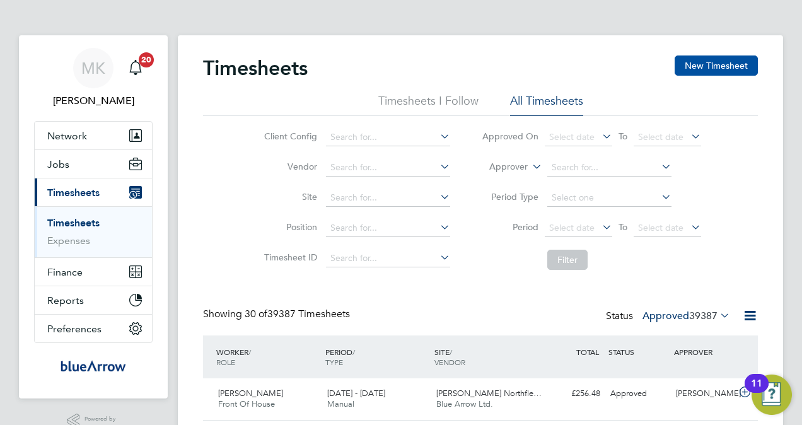
click at [719, 69] on button "New Timesheet" at bounding box center [716, 65] width 83 height 20
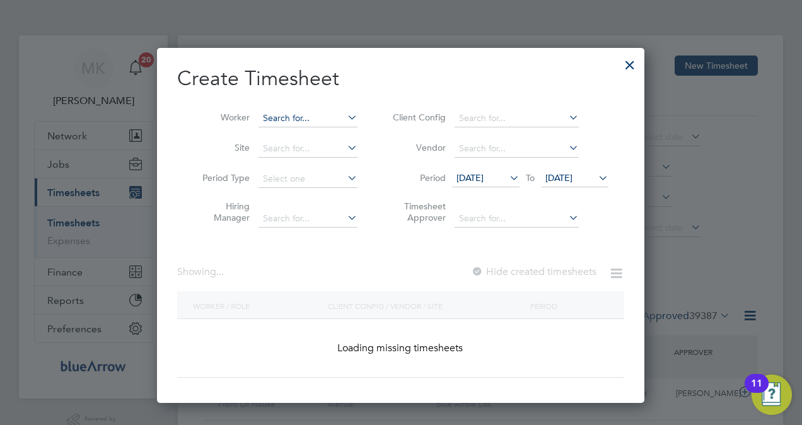
click at [284, 120] on input at bounding box center [308, 119] width 99 height 18
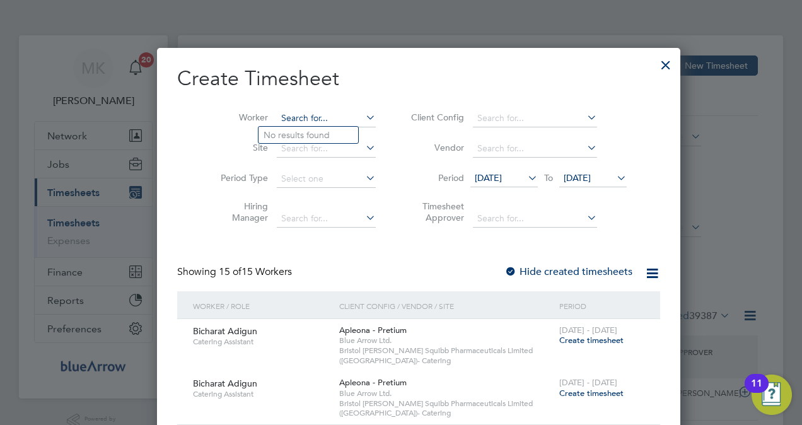
paste input "[PERSON_NAME]"
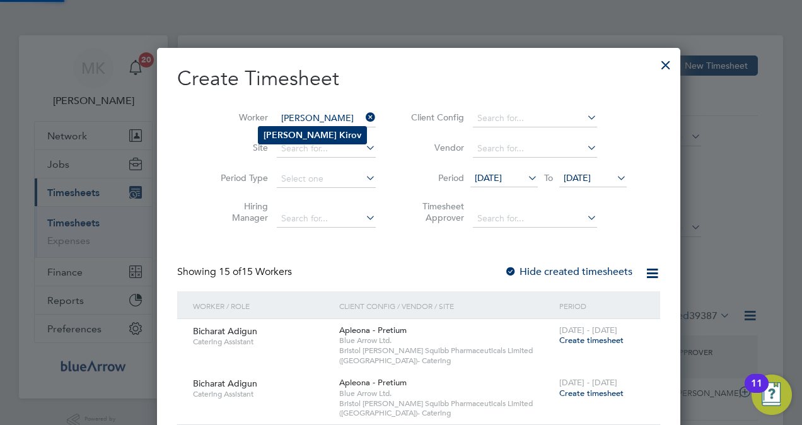
type input "[PERSON_NAME]"
click at [339, 130] on b "Kirov" at bounding box center [350, 135] width 22 height 11
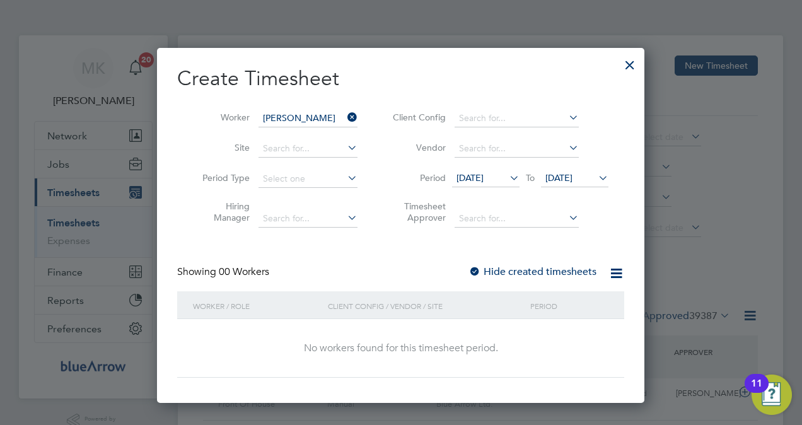
click at [567, 271] on label "Hide created timesheets" at bounding box center [532, 271] width 128 height 13
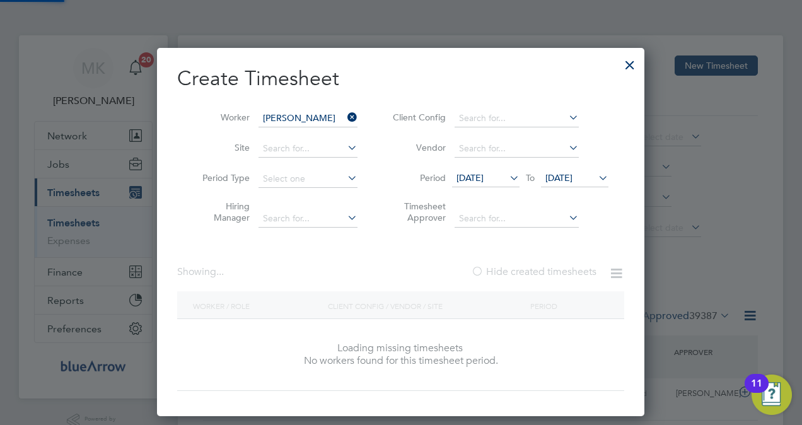
click at [567, 271] on label "Hide created timesheets" at bounding box center [533, 271] width 125 height 13
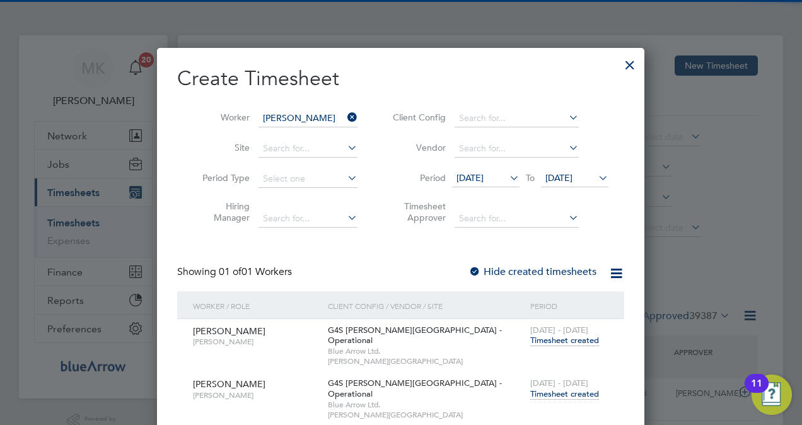
click at [578, 388] on span "Timesheet created" at bounding box center [564, 393] width 69 height 11
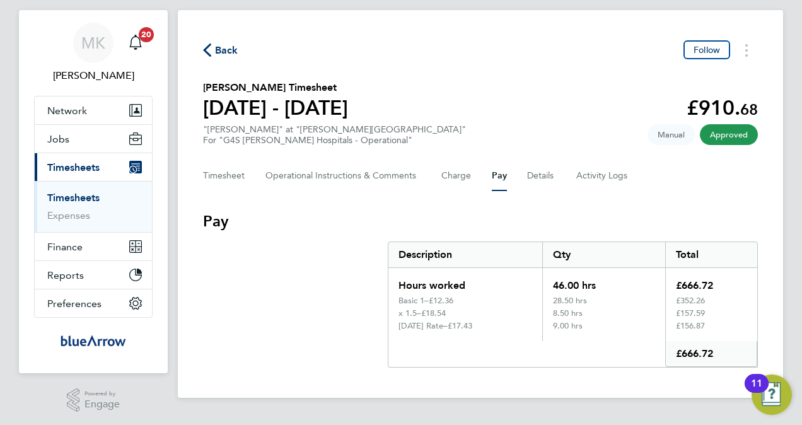
scroll to position [26, 0]
click at [464, 180] on button "Charge" at bounding box center [456, 175] width 30 height 30
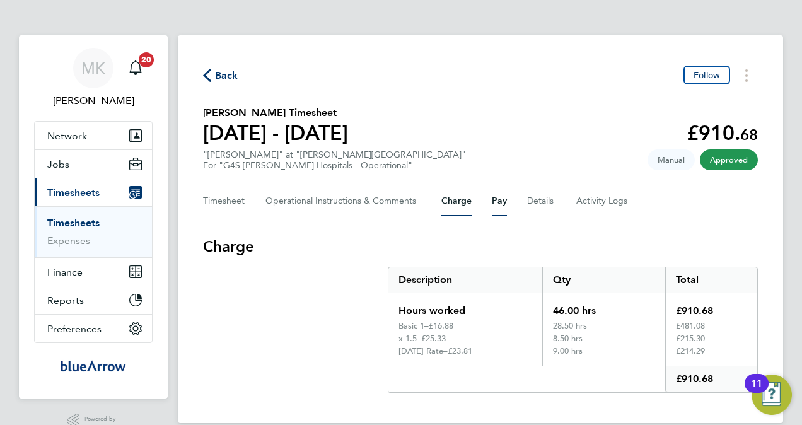
click at [503, 203] on button "Pay" at bounding box center [499, 201] width 15 height 30
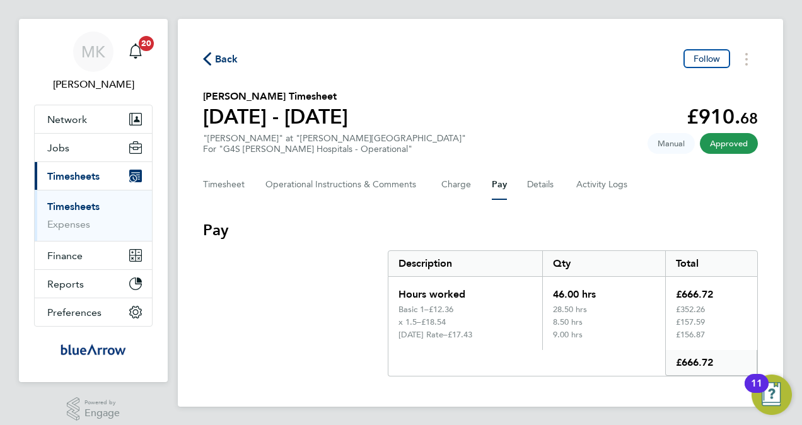
scroll to position [26, 0]
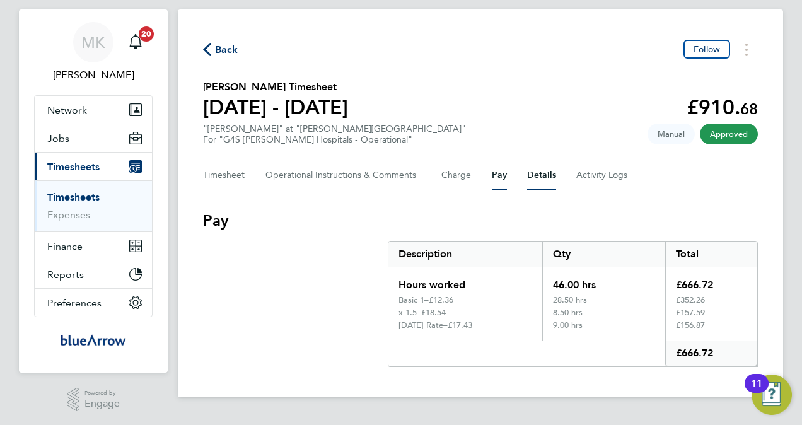
click at [540, 169] on button "Details" at bounding box center [541, 175] width 29 height 30
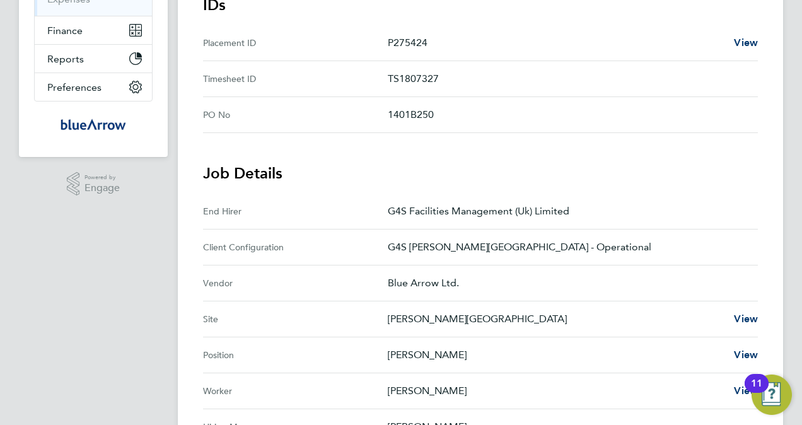
scroll to position [101, 0]
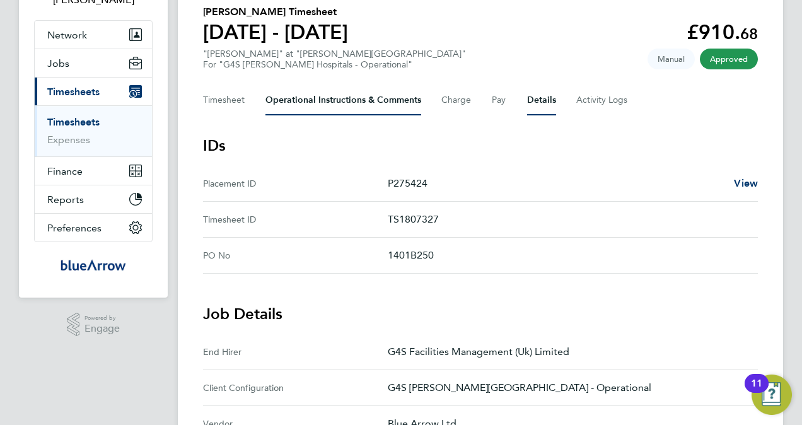
click at [304, 107] on Comments-tab "Operational Instructions & Comments" at bounding box center [343, 100] width 156 height 30
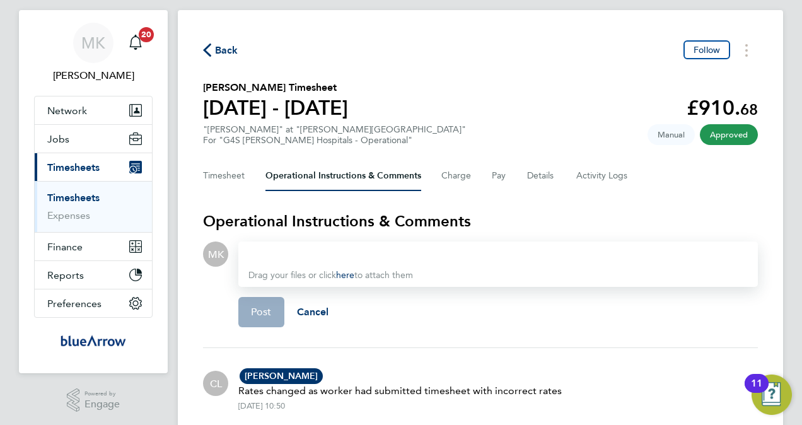
scroll to position [24, 0]
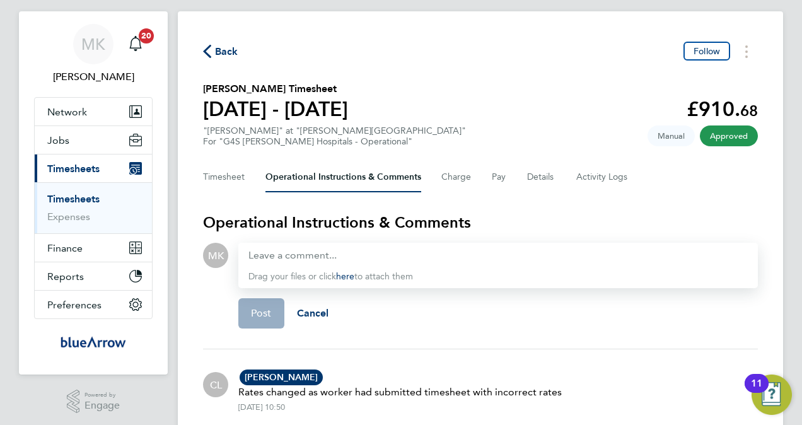
click at [293, 145] on div "For "G4S [PERSON_NAME] Hospitals - Operational"" at bounding box center [334, 141] width 263 height 11
click at [290, 139] on div "For "G4S [PERSON_NAME] Hospitals - Operational"" at bounding box center [334, 141] width 263 height 11
drag, startPoint x: 296, startPoint y: 130, endPoint x: 365, endPoint y: 131, distance: 68.7
click at [365, 131] on div ""Porter - Churchill" at "Churchill Hospital" For "G4S FM Churchill Hospitals - …" at bounding box center [334, 135] width 263 height 21
copy div "[PERSON_NAME][GEOGRAPHIC_DATA]"
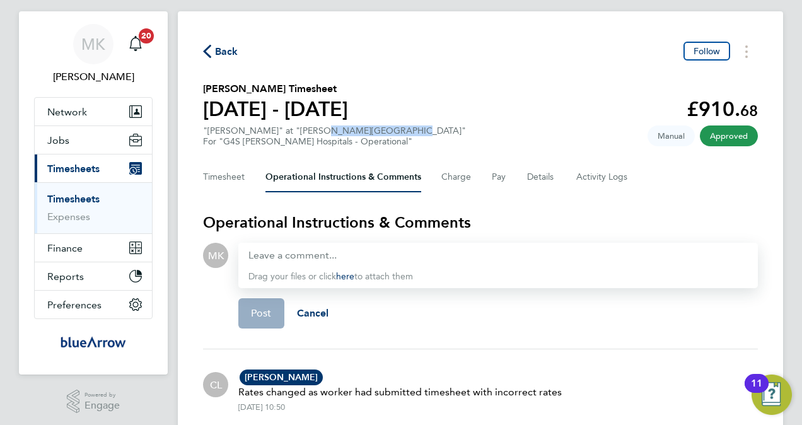
click at [85, 164] on span "Timesheets" at bounding box center [73, 169] width 52 height 12
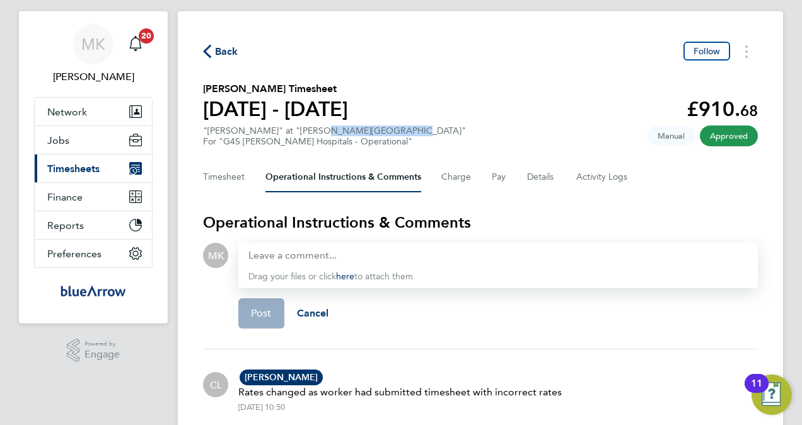
click at [86, 164] on span "Timesheets" at bounding box center [73, 169] width 52 height 12
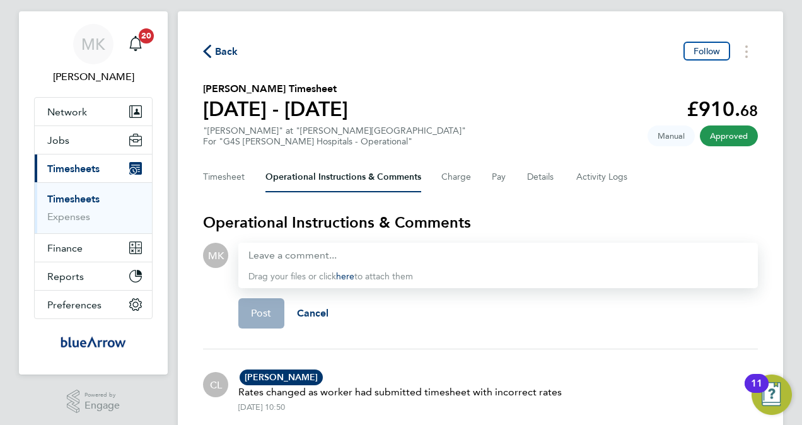
click at [95, 191] on ul "Timesheets Expenses" at bounding box center [93, 207] width 117 height 51
click at [95, 194] on link "Timesheets" at bounding box center [73, 199] width 52 height 12
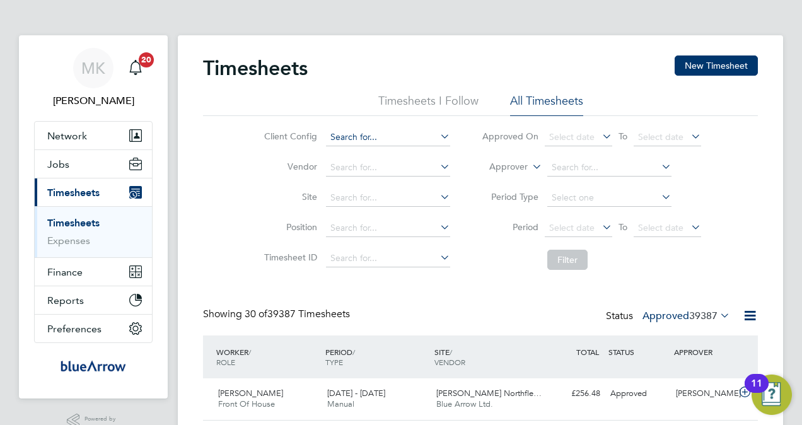
click at [353, 133] on input at bounding box center [388, 138] width 124 height 18
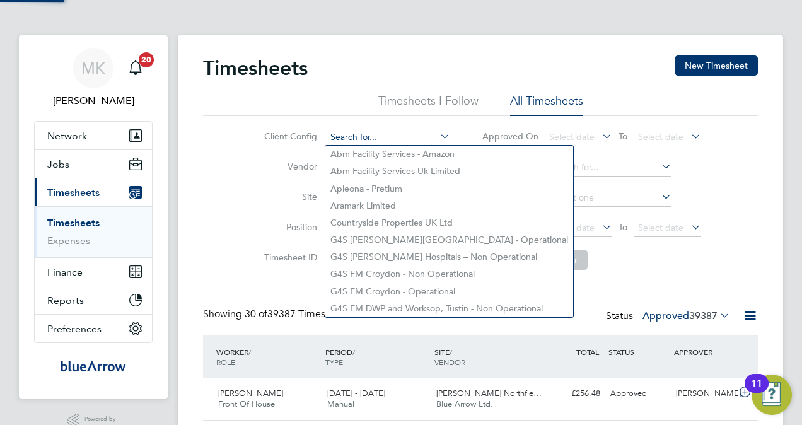
paste input "[PERSON_NAME][GEOGRAPHIC_DATA]"
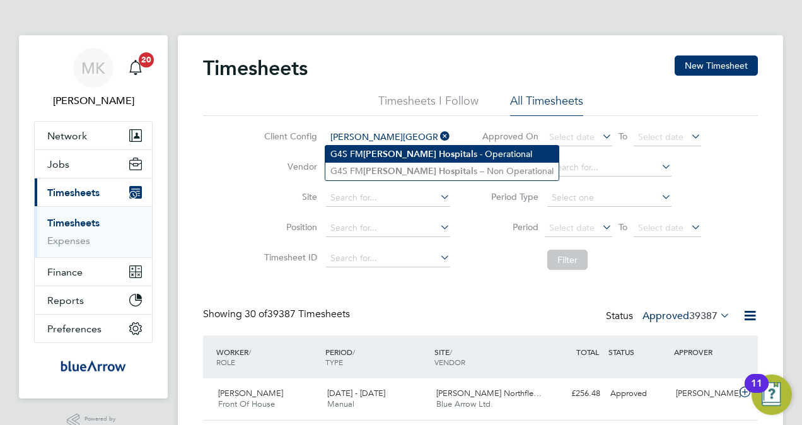
click at [353, 149] on li "G4S FM Churchill Hospital s - Operational" at bounding box center [441, 154] width 233 height 17
type input "G4S FM Churchill Hospitals - Operational"
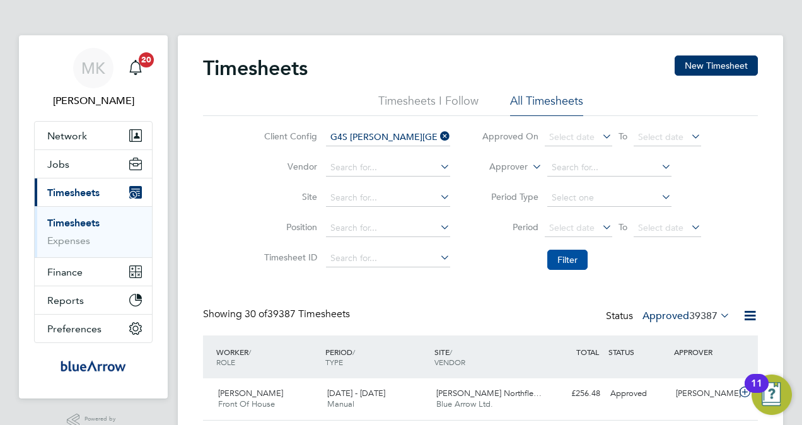
click at [551, 259] on button "Filter" at bounding box center [567, 260] width 40 height 20
click at [79, 164] on button "Jobs" at bounding box center [93, 164] width 117 height 28
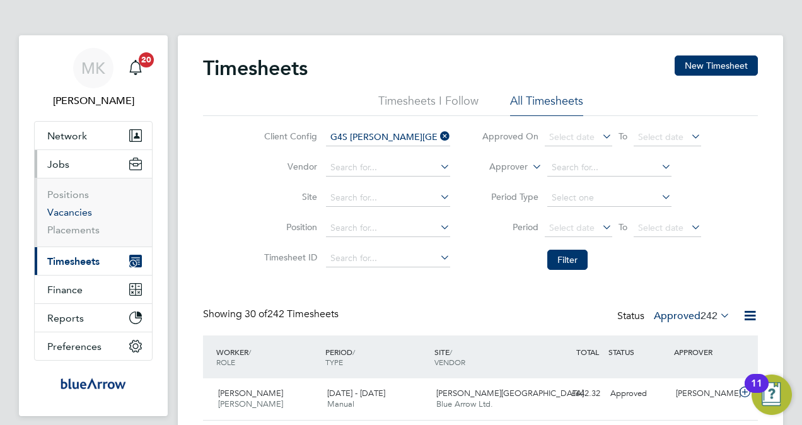
click at [81, 212] on link "Vacancies" at bounding box center [69, 212] width 45 height 12
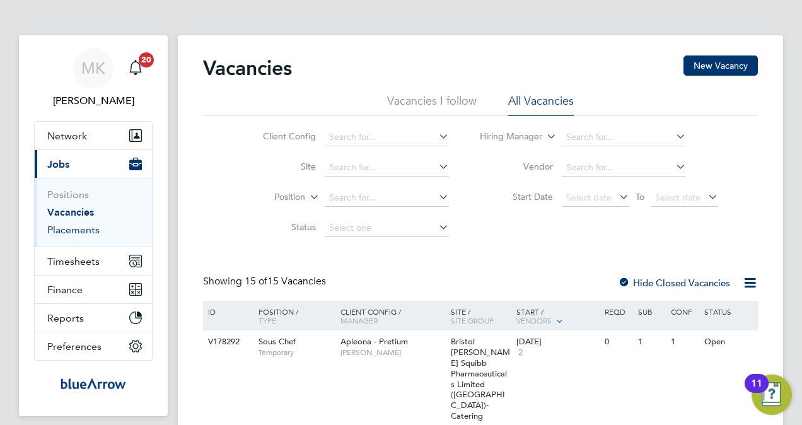
click at [81, 227] on link "Placements" at bounding box center [73, 230] width 52 height 12
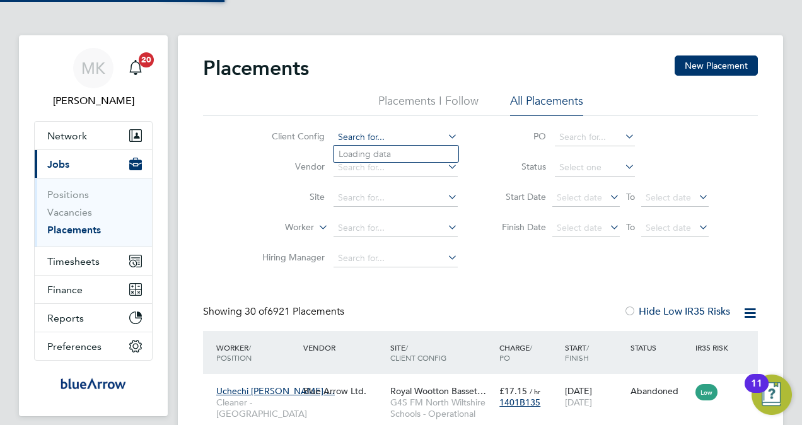
click at [388, 143] on input at bounding box center [396, 138] width 124 height 18
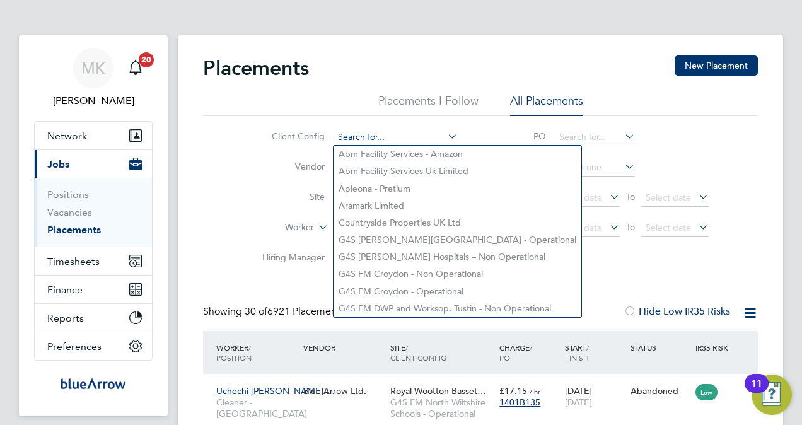
paste input "[PERSON_NAME][GEOGRAPHIC_DATA]"
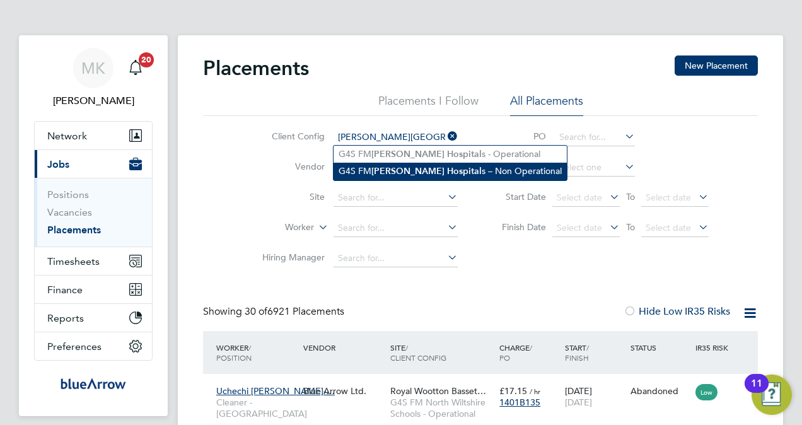
click at [389, 163] on li "G4S FM Churchill Hospital s – Non Operational" at bounding box center [450, 171] width 233 height 17
type input "G4S FM Churchill Hospitals – Non Operational"
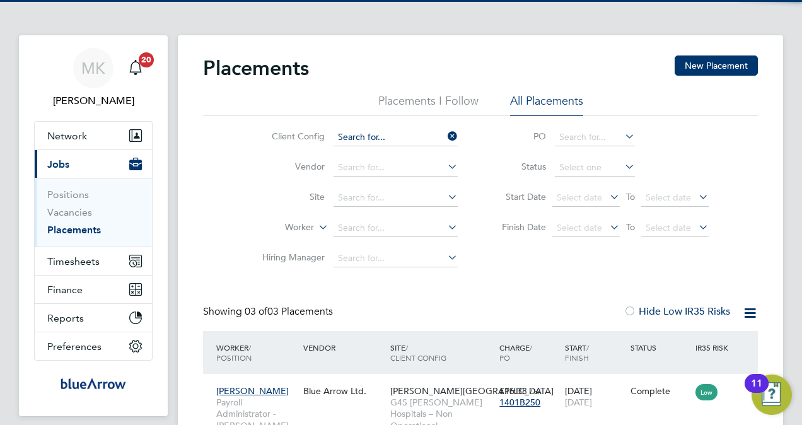
click at [406, 135] on input at bounding box center [396, 138] width 124 height 18
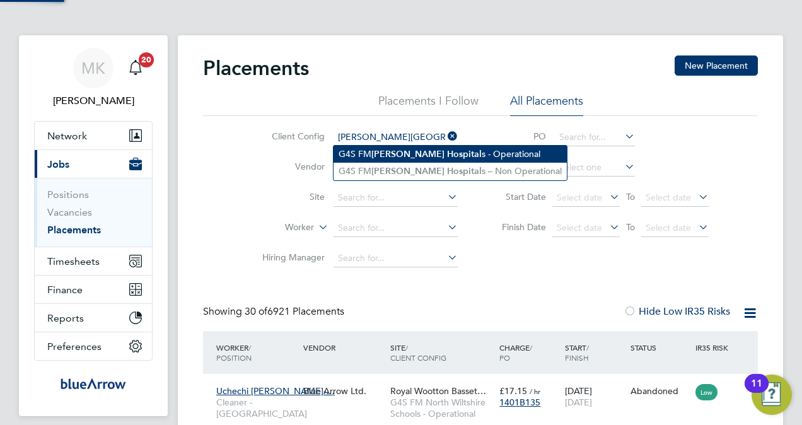
click at [400, 148] on li "G4S FM Churchill Hospital s - Operational" at bounding box center [450, 154] width 233 height 17
type input "G4S FM Churchill Hospitals - Operational"
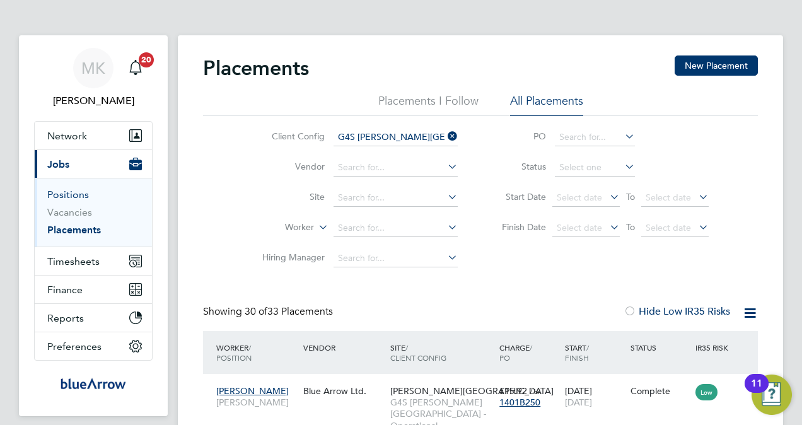
click at [73, 192] on link "Positions" at bounding box center [68, 195] width 42 height 12
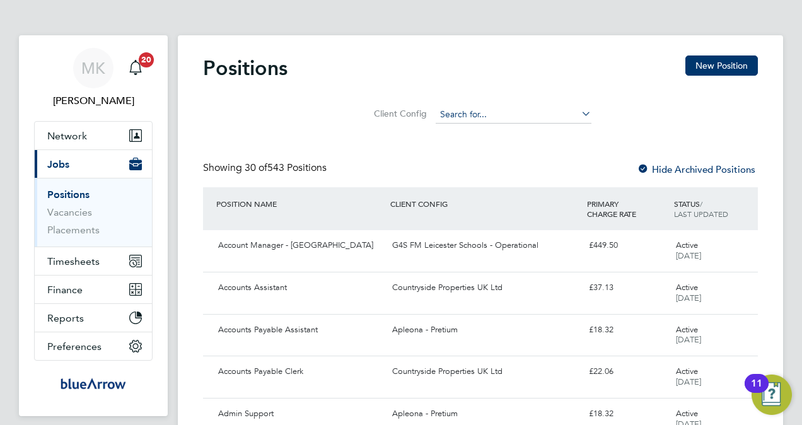
click at [462, 112] on input at bounding box center [514, 115] width 156 height 18
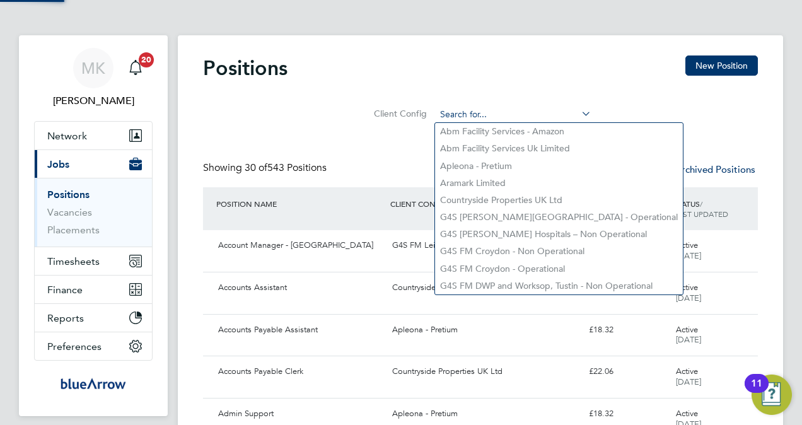
paste input "[PERSON_NAME][GEOGRAPHIC_DATA]"
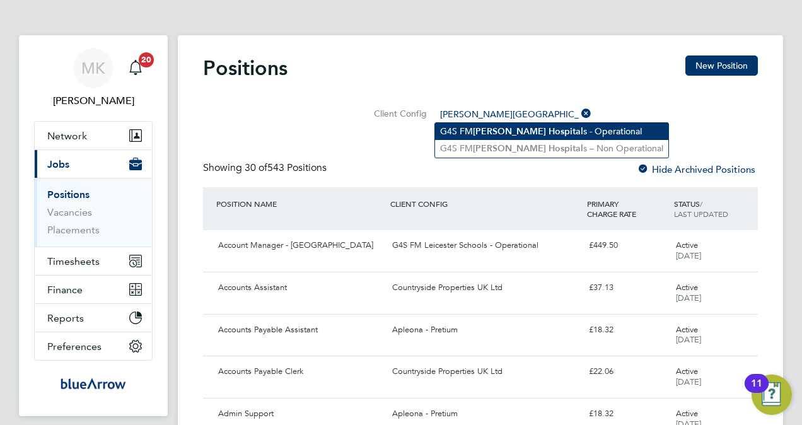
click at [484, 136] on b "Churchill" at bounding box center [509, 131] width 73 height 11
type input "G4S FM Churchill Hospitals - Operational"
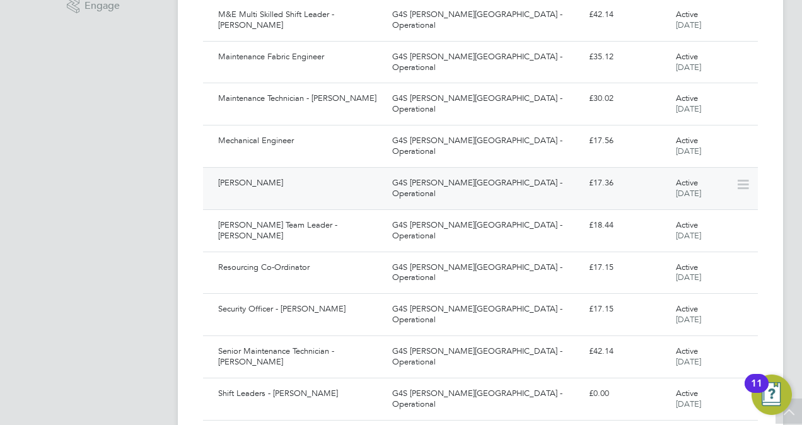
click at [332, 184] on div "[PERSON_NAME]" at bounding box center [300, 183] width 174 height 21
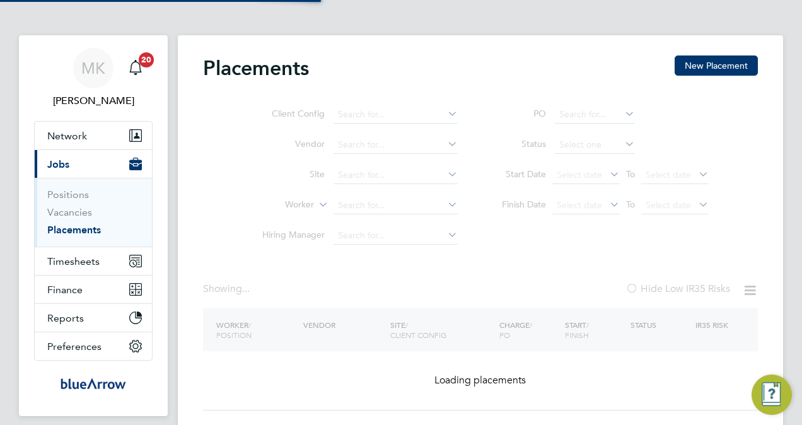
type input "G4S FM Churchill Hospitals - Operational"
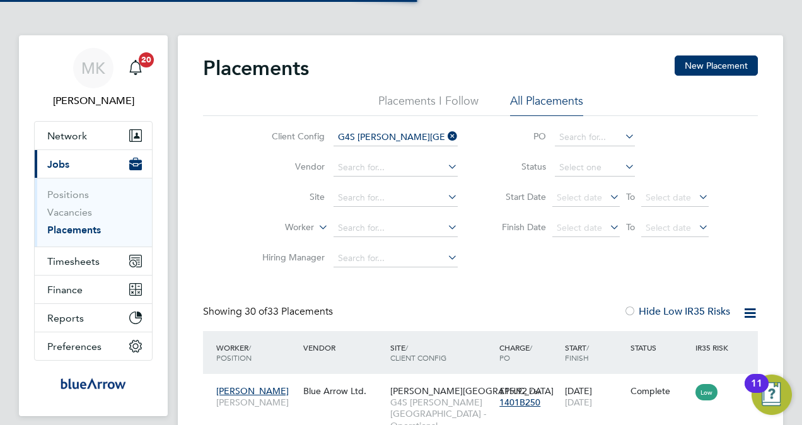
scroll to position [48, 109]
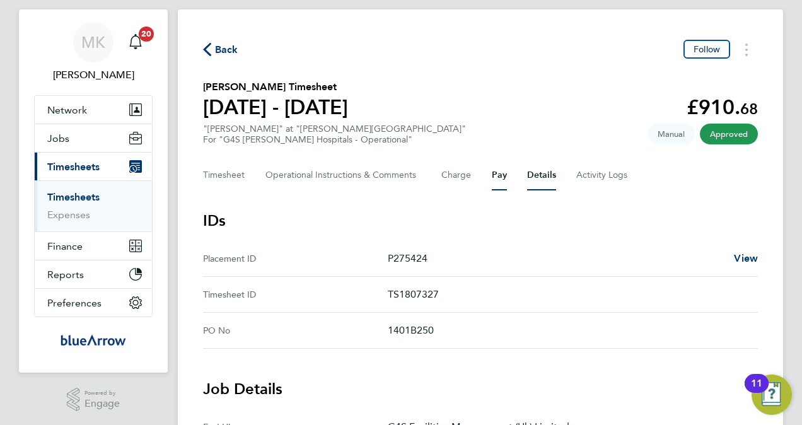
click at [494, 177] on button "Pay" at bounding box center [499, 175] width 15 height 30
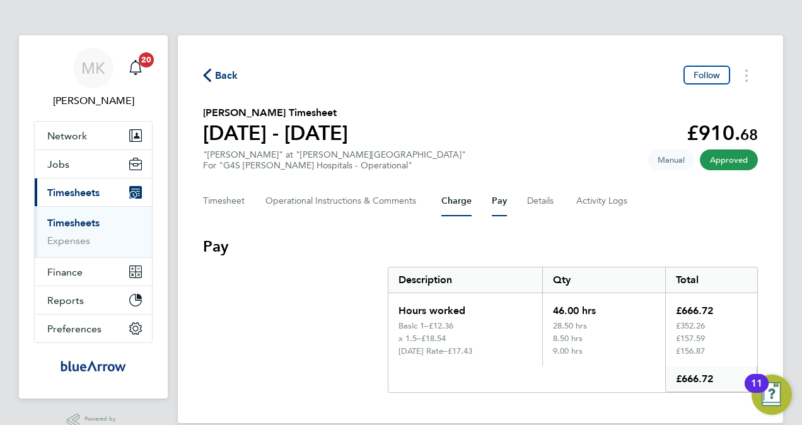
click at [460, 204] on button "Charge" at bounding box center [456, 201] width 30 height 30
click at [501, 358] on div "Saturday Rate – £23.81" at bounding box center [465, 356] width 154 height 20
click at [465, 346] on div "£23.81" at bounding box center [490, 351] width 84 height 10
click at [448, 347] on div "Saturday Rate –" at bounding box center [423, 351] width 49 height 10
click at [429, 319] on div "Hours worked" at bounding box center [465, 307] width 154 height 28
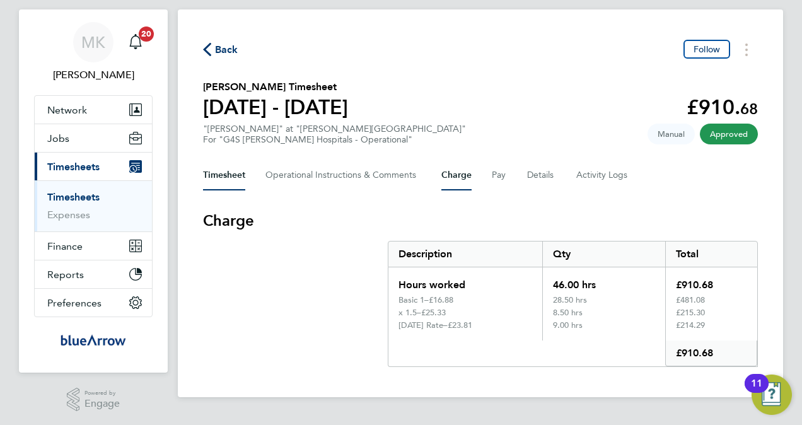
click at [218, 182] on button "Timesheet" at bounding box center [224, 175] width 42 height 30
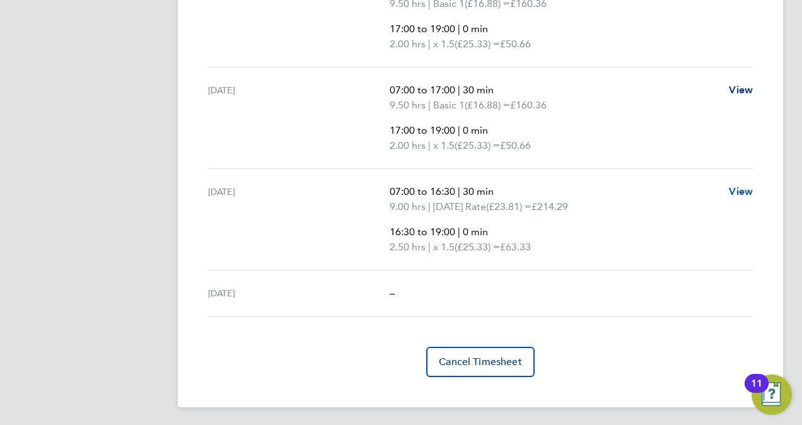
click at [738, 185] on span "View" at bounding box center [741, 191] width 24 height 12
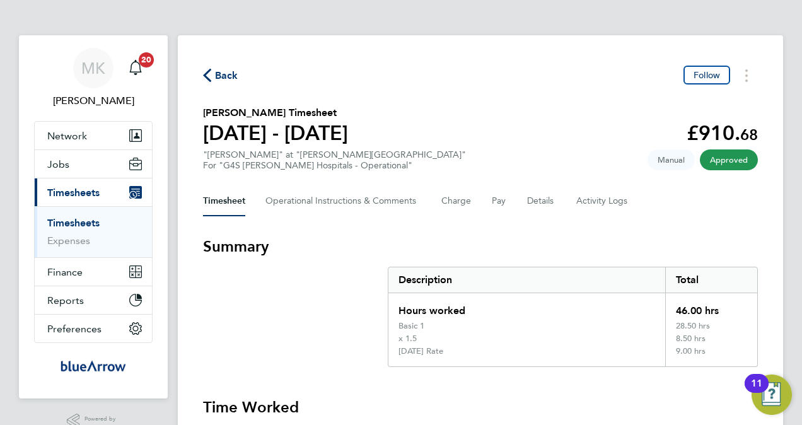
select select "30"
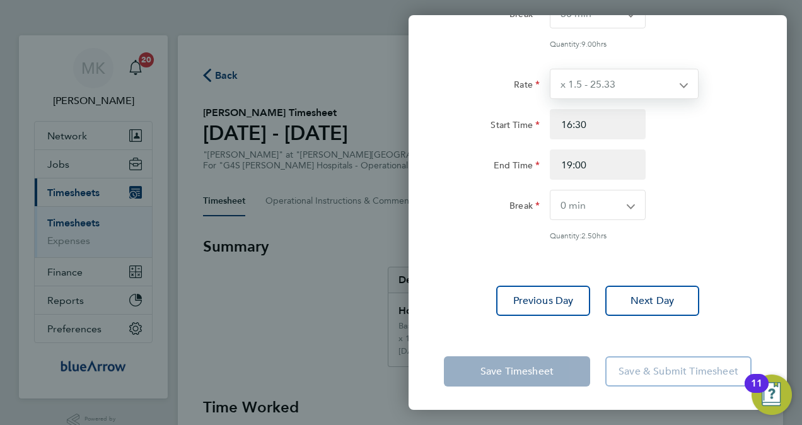
click at [608, 90] on select "x 1.5 - 25.33 Basic 1 - 16.88 Saturday Rate - 23.81 Night Rate (8pm- 6 am) - 23…" at bounding box center [616, 83] width 132 height 29
click at [767, 247] on div "Rate Saturday Rate - 23.81 Basic 1 - 16.88 x 1.5 - 25.33 Night Rate (8pm- 6 am)…" at bounding box center [598, 96] width 378 height 469
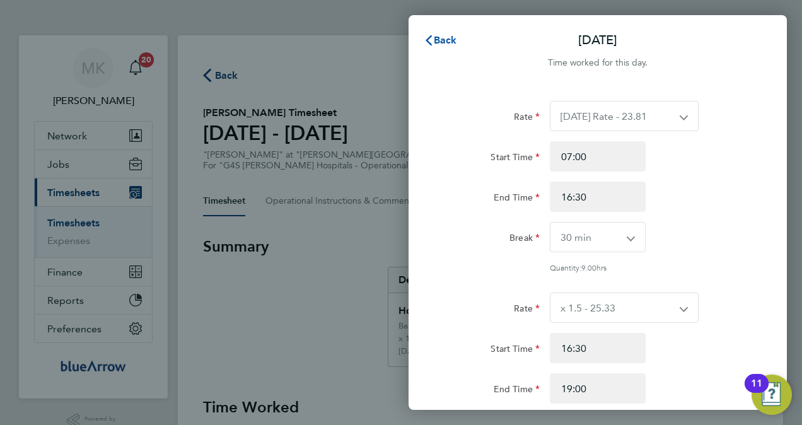
click at [455, 37] on span "Back" at bounding box center [445, 40] width 23 height 12
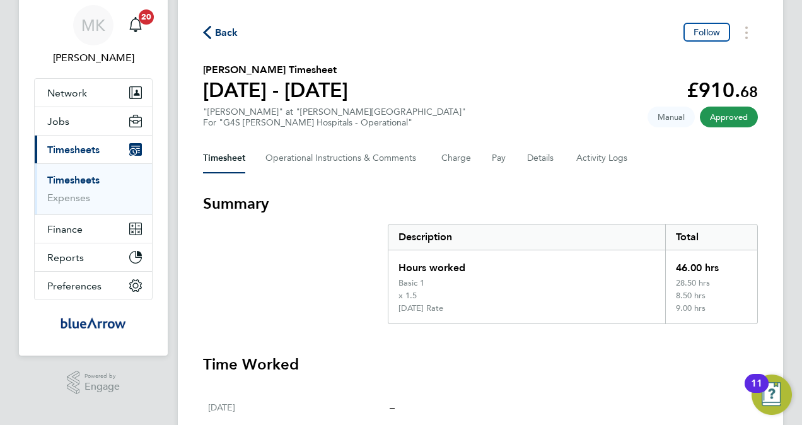
scroll to position [63, 0]
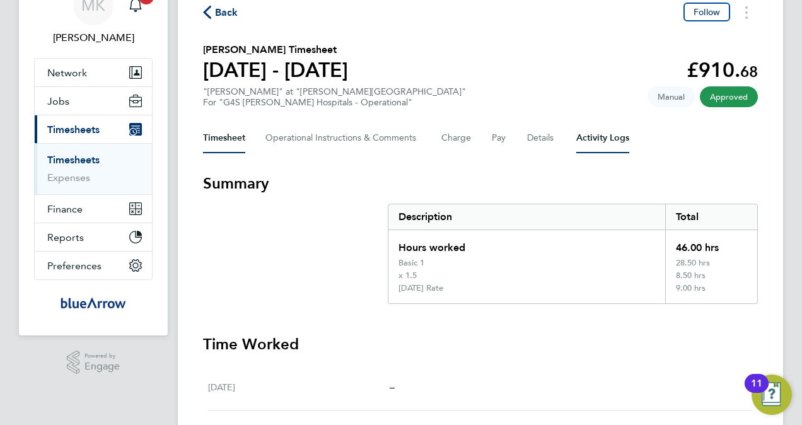
click at [607, 142] on Logs-tab "Activity Logs" at bounding box center [602, 138] width 53 height 30
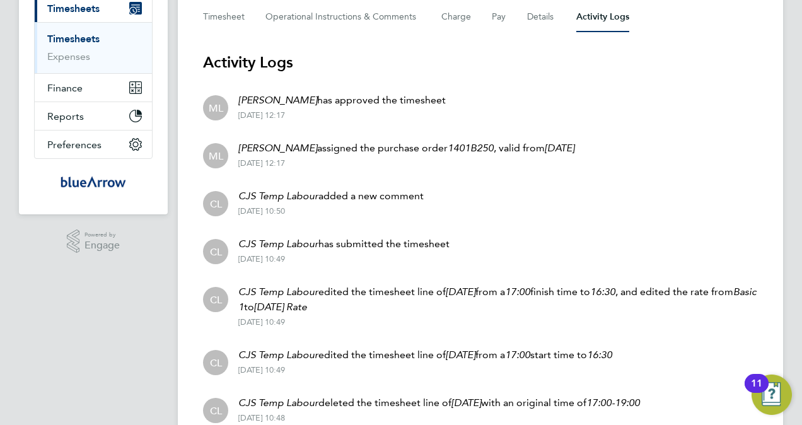
scroll to position [58, 0]
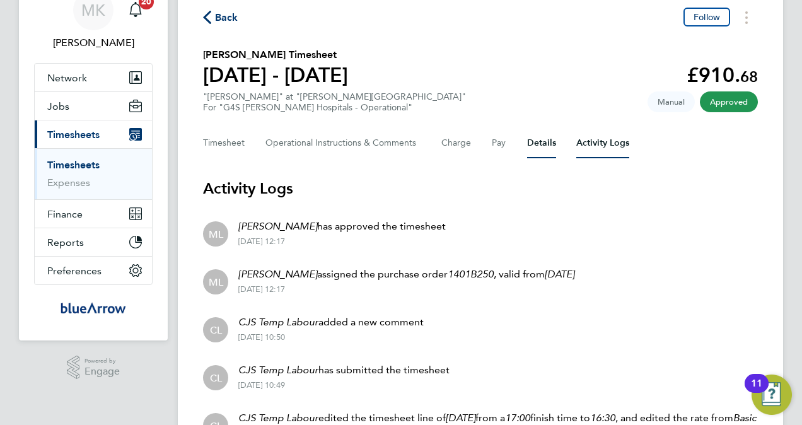
click at [545, 137] on button "Details" at bounding box center [541, 143] width 29 height 30
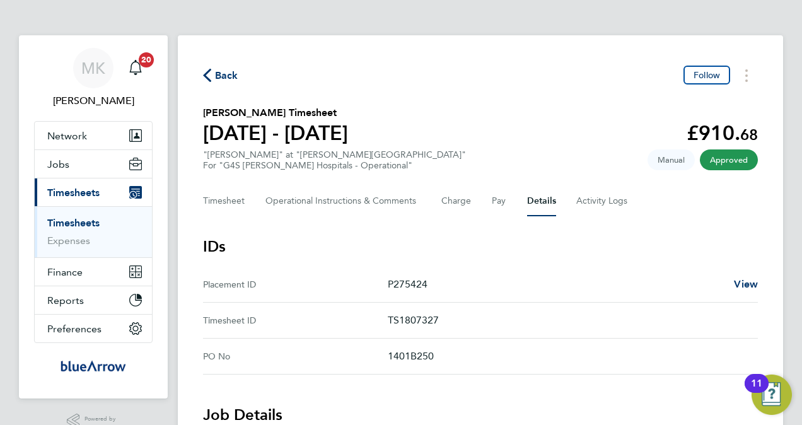
click at [69, 195] on span "Timesheets" at bounding box center [73, 193] width 52 height 12
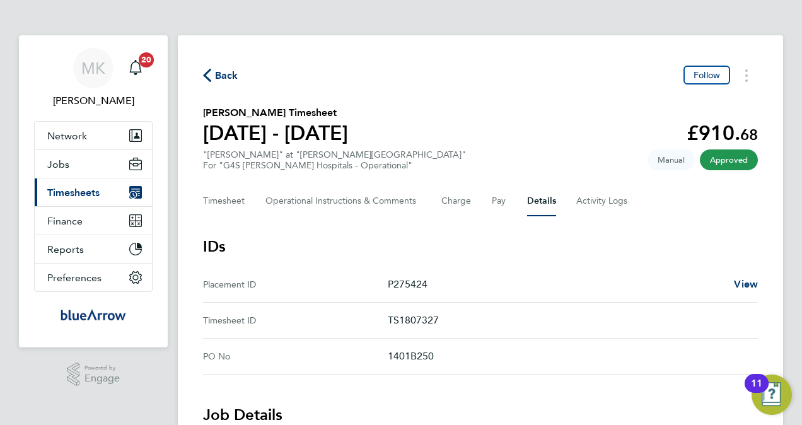
click at [70, 197] on span "Timesheets" at bounding box center [73, 193] width 52 height 12
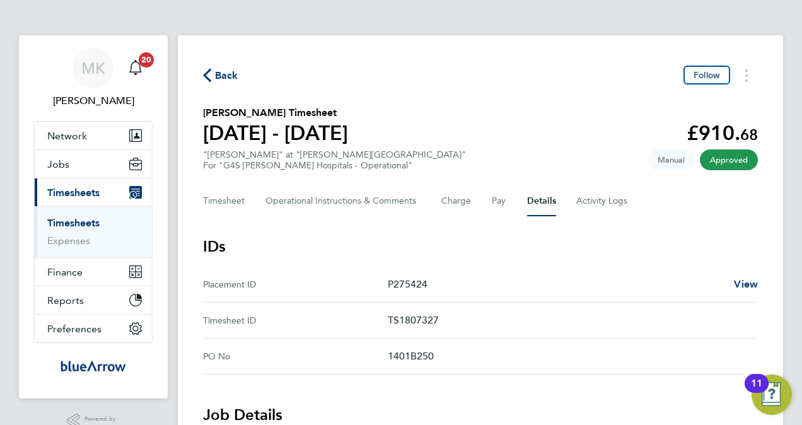
click at [71, 218] on link "Timesheets" at bounding box center [73, 223] width 52 height 12
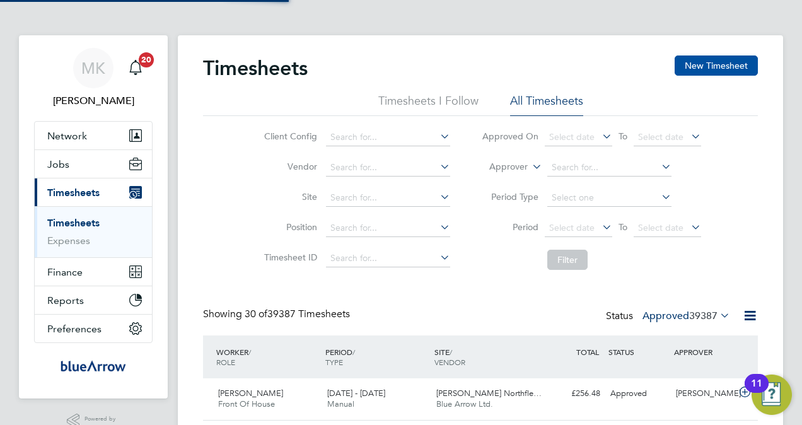
scroll to position [32, 109]
click at [713, 65] on button "New Timesheet" at bounding box center [716, 65] width 83 height 20
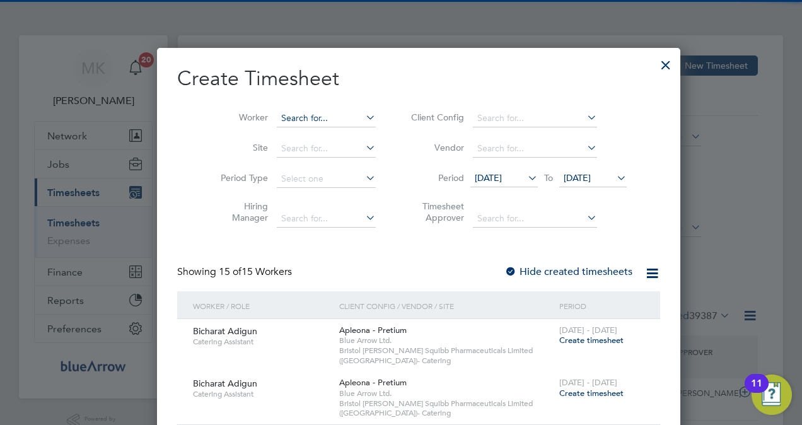
click at [310, 124] on input at bounding box center [326, 119] width 99 height 18
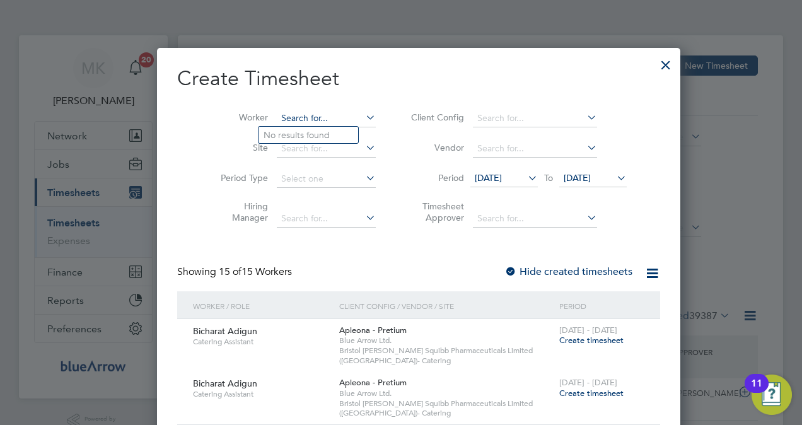
paste input "[PERSON_NAME]"
type input "[PERSON_NAME]"
click at [300, 137] on li "Olabode Ologunoyan" at bounding box center [310, 135] width 102 height 17
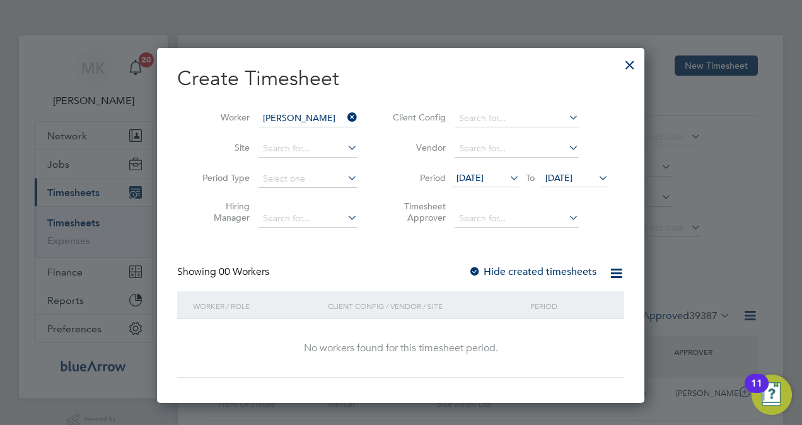
click at [503, 265] on div "Hide created timesheets" at bounding box center [533, 271] width 131 height 13
click at [502, 266] on label "Hide created timesheets" at bounding box center [532, 271] width 128 height 13
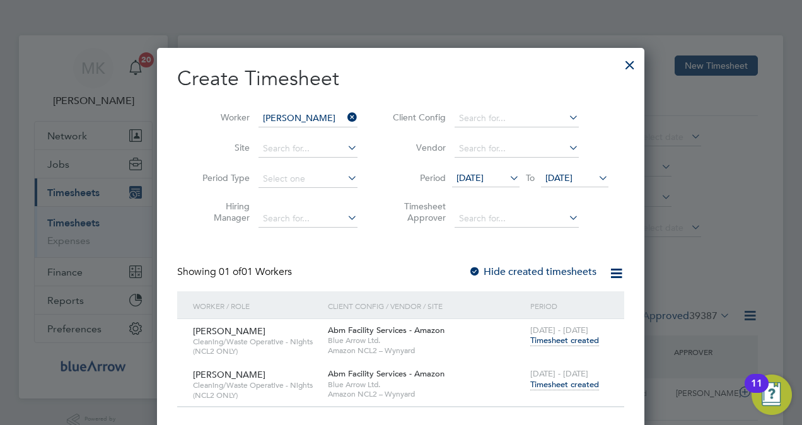
click at [555, 382] on span "Timesheet created" at bounding box center [564, 384] width 69 height 11
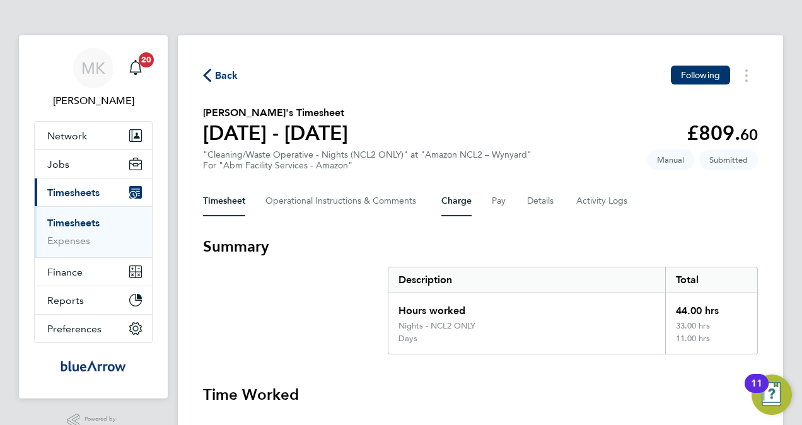
click at [446, 204] on button "Charge" at bounding box center [456, 201] width 30 height 30
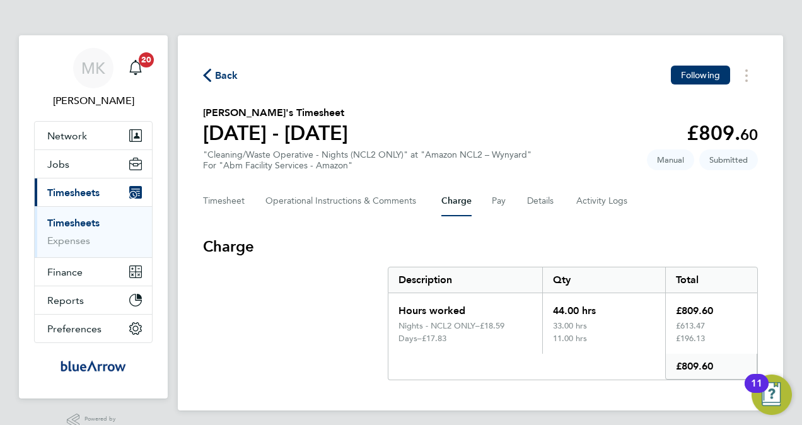
click at [306, 155] on div ""Cleaning/Waste Operative - Nights (NCL2 ONLY)" at "Amazon NCL2 – Wynyard" For …" at bounding box center [367, 159] width 329 height 21
click at [383, 150] on div ""Cleaning/Waste Operative - Nights (NCL2 ONLY)" at "Amazon NCL2 – Wynyard" For …" at bounding box center [367, 159] width 329 height 21
click at [450, 156] on div ""Cleaning/Waste Operative - Nights (NCL2 ONLY)" at "Amazon NCL2 – Wynyard" For …" at bounding box center [367, 159] width 329 height 21
click at [493, 158] on div ""Cleaning/Waste Operative - Nights (NCL2 ONLY)" at "Amazon NCL2 – Wynyard" For …" at bounding box center [367, 159] width 329 height 21
click at [547, 159] on section "Olabode Ologunoyan's Timesheet 16 - 22 Aug 2025 £809. 60 "Cleaning/Waste Operat…" at bounding box center [480, 138] width 555 height 66
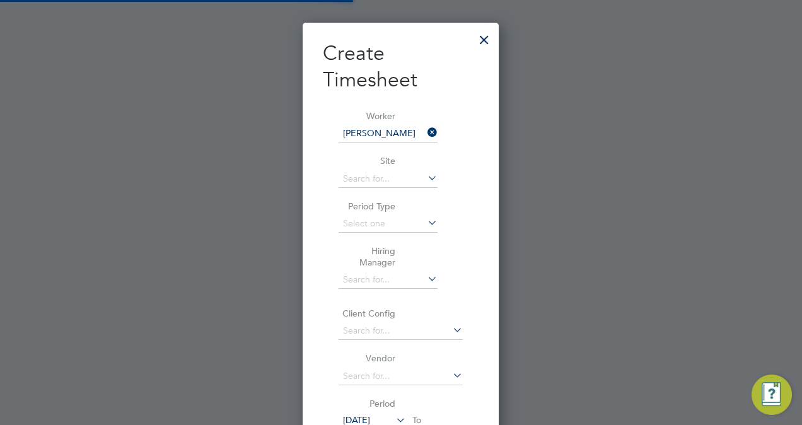
scroll to position [779, 197]
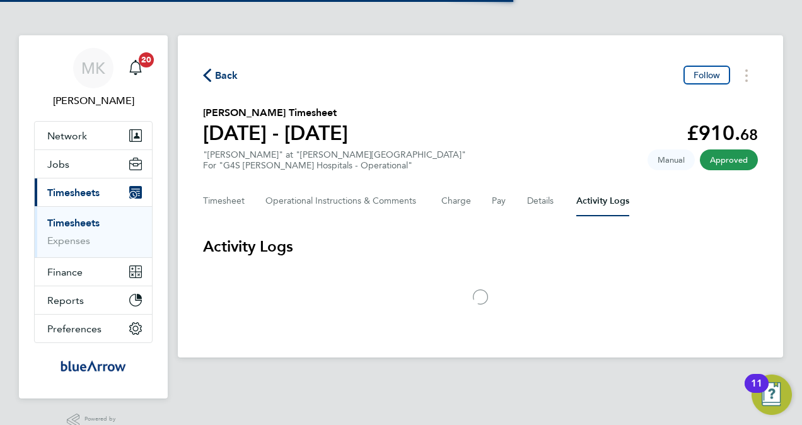
scroll to position [26, 0]
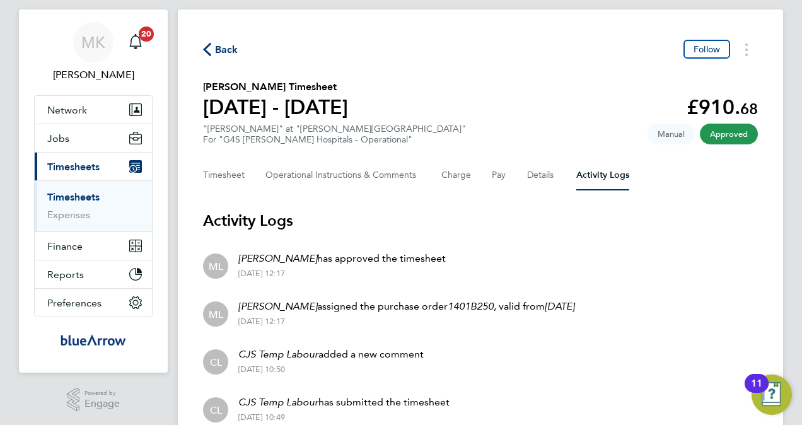
scroll to position [63, 0]
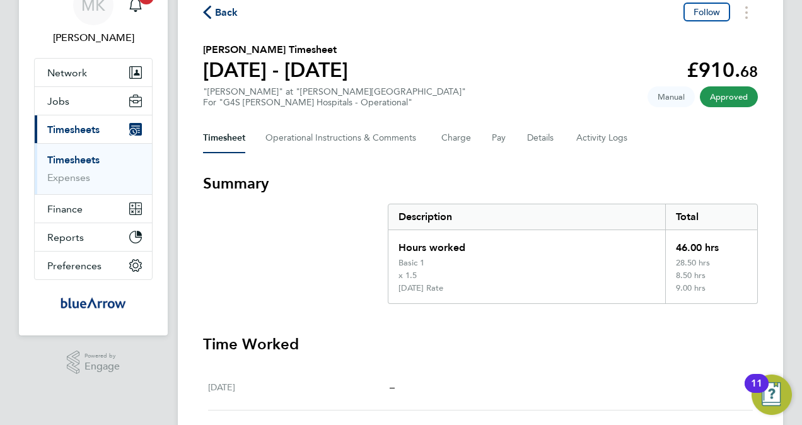
click at [319, 99] on div "For "G4S [PERSON_NAME] Hospitals - Operational"" at bounding box center [334, 102] width 263 height 11
drag, startPoint x: 225, startPoint y: 103, endPoint x: 328, endPoint y: 107, distance: 102.9
click at [328, 107] on div "For "G4S FM Churchill Hospitals - Operational"" at bounding box center [334, 102] width 263 height 11
click at [327, 103] on div "For "G4S FM Churchill Hospitals - Operational"" at bounding box center [334, 102] width 263 height 11
click at [322, 124] on Comments-tab "Operational Instructions & Comments" at bounding box center [343, 138] width 156 height 30
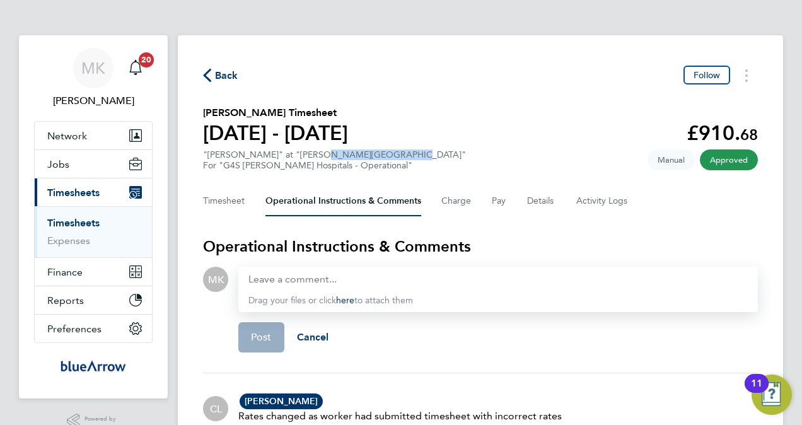
drag, startPoint x: 296, startPoint y: 153, endPoint x: 366, endPoint y: 153, distance: 69.4
click at [366, 153] on div ""Porter - Churchill" at "Churchill Hospital" For "G4S FM Churchill Hospitals - …" at bounding box center [334, 159] width 263 height 21
drag, startPoint x: 366, startPoint y: 153, endPoint x: 352, endPoint y: 152, distance: 13.9
copy div "Churchill Hospital"
click at [85, 158] on button "Jobs" at bounding box center [93, 164] width 117 height 28
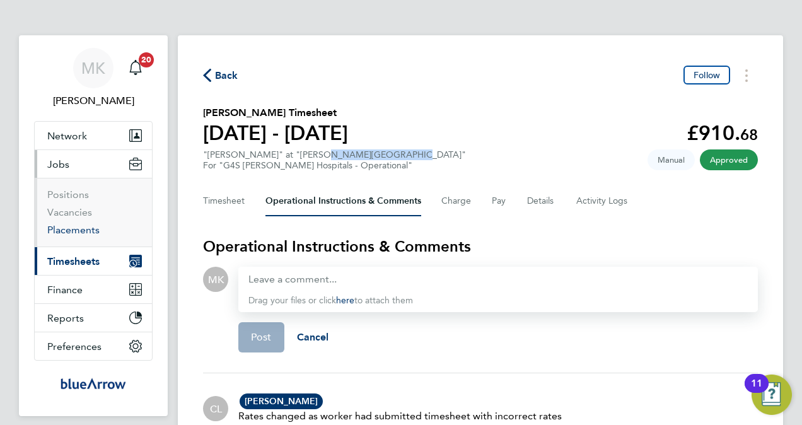
click at [87, 225] on link "Placements" at bounding box center [73, 230] width 52 height 12
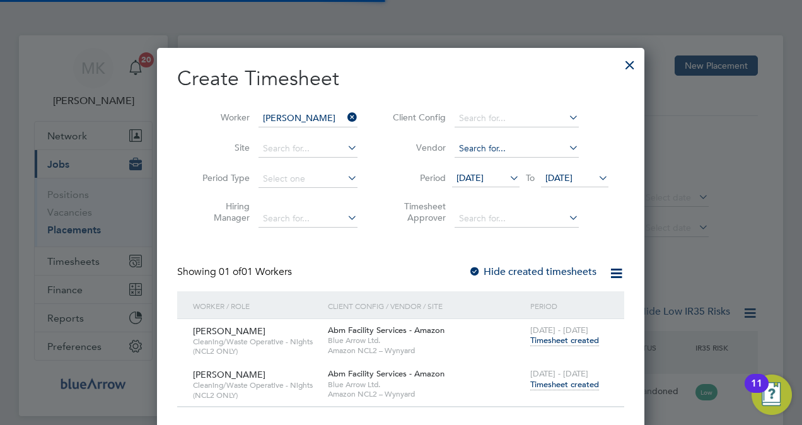
scroll to position [36, 88]
click at [629, 66] on div at bounding box center [630, 61] width 23 height 23
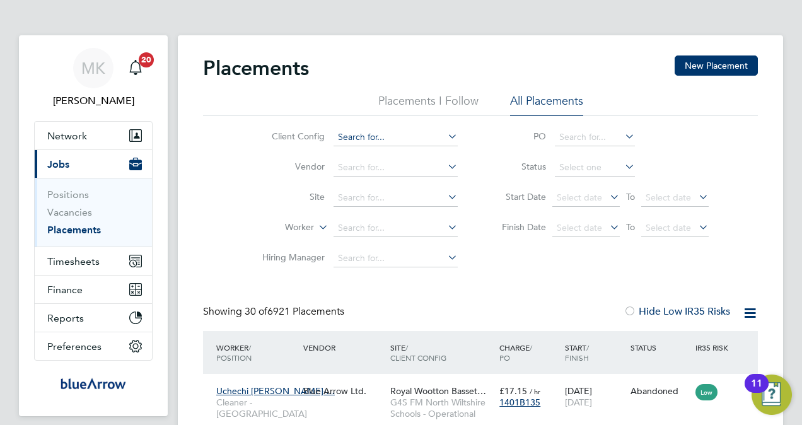
click at [381, 140] on input at bounding box center [396, 138] width 124 height 18
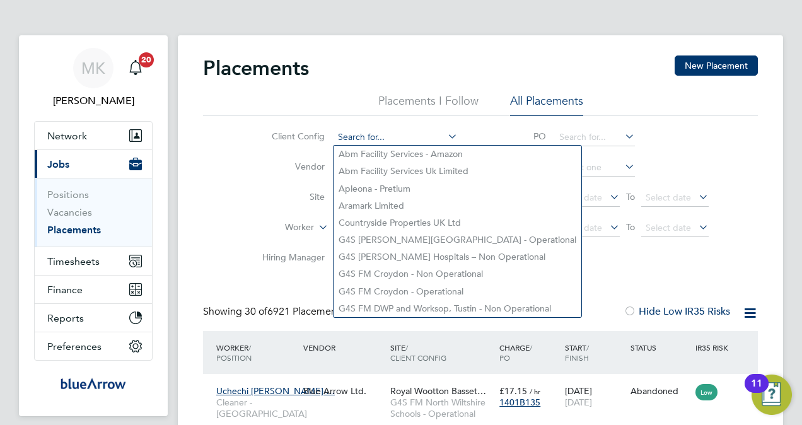
paste input "Churchill Hospital"
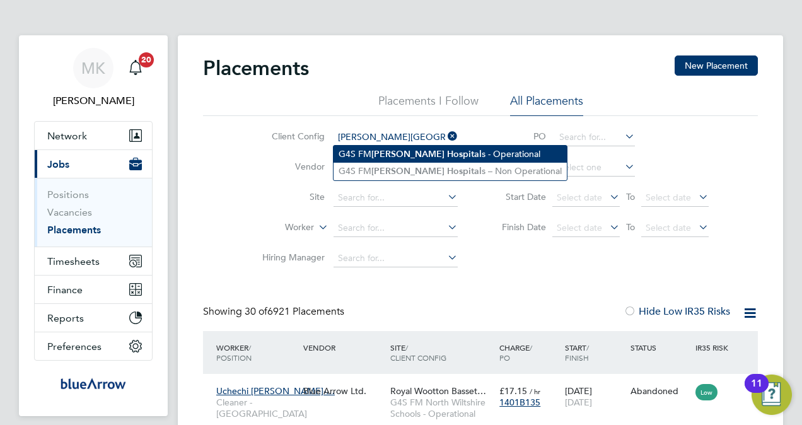
click at [449, 156] on li "G4S FM Churchill Hospital s - Operational" at bounding box center [450, 154] width 233 height 17
type input "G4S [PERSON_NAME][GEOGRAPHIC_DATA] - Operational"
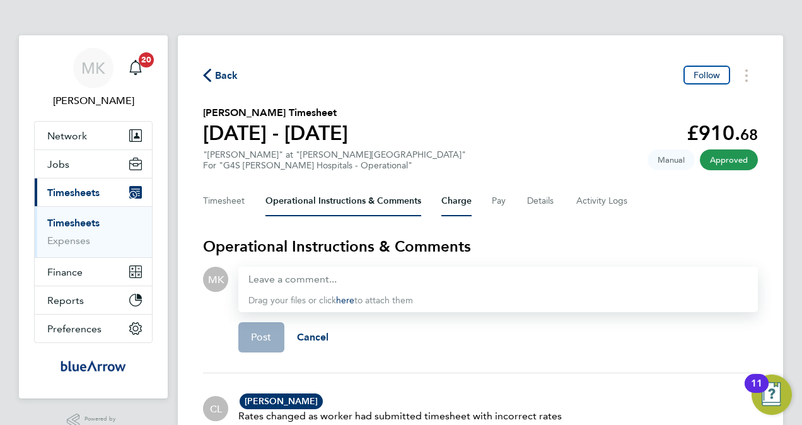
click at [464, 206] on button "Charge" at bounding box center [456, 201] width 30 height 30
click at [455, 195] on button "Charge" at bounding box center [456, 201] width 30 height 30
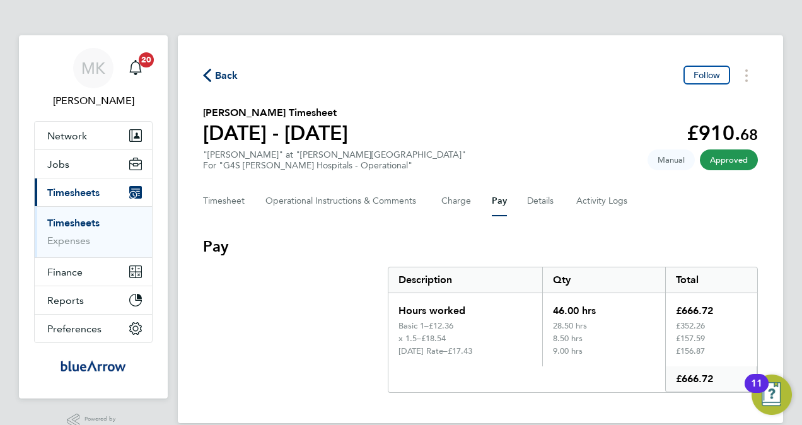
click at [216, 79] on span "Back" at bounding box center [220, 75] width 35 height 12
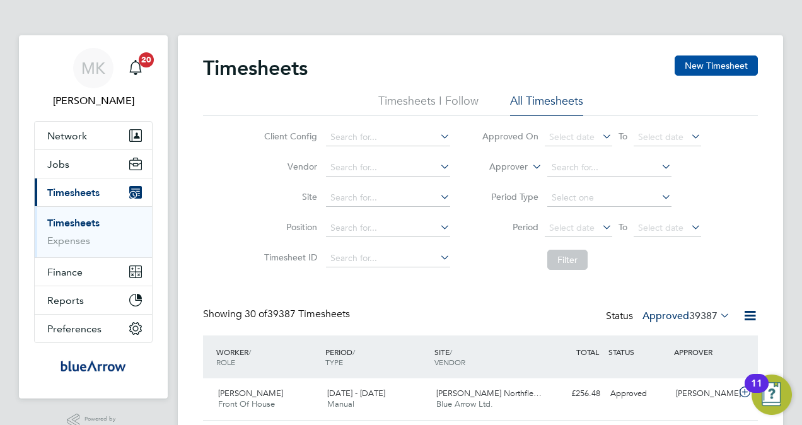
click at [697, 66] on button "New Timesheet" at bounding box center [716, 65] width 83 height 20
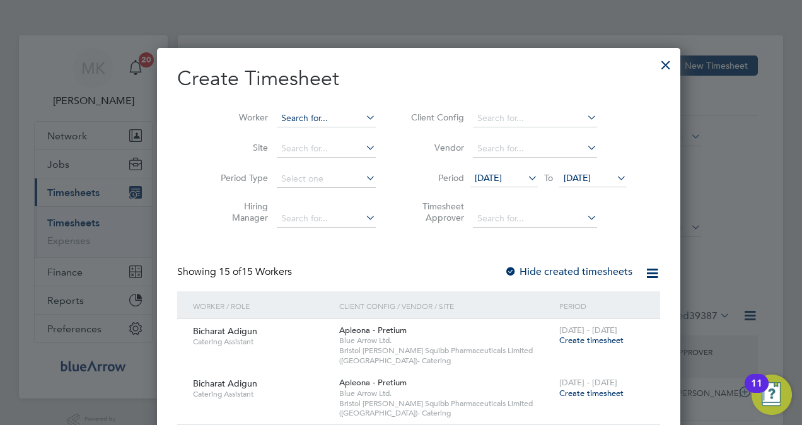
click at [286, 122] on input at bounding box center [326, 119] width 99 height 18
paste input "[PERSON_NAME]"
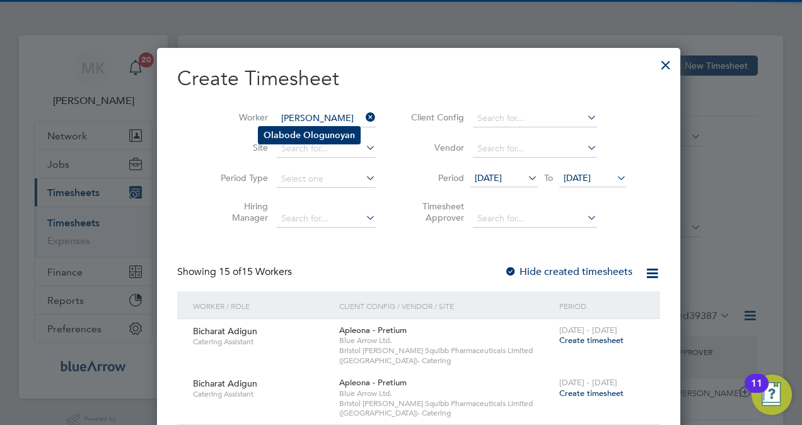
type input "[PERSON_NAME]"
click at [303, 133] on b "Ologunoyan" at bounding box center [329, 135] width 52 height 11
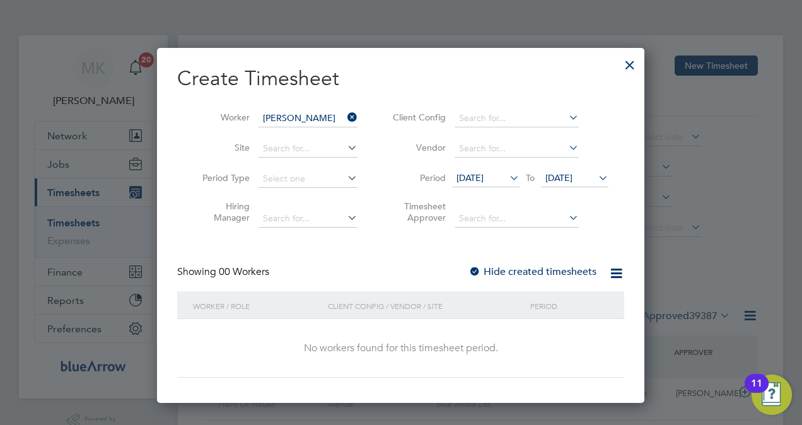
click at [513, 265] on label "Hide created timesheets" at bounding box center [532, 271] width 128 height 13
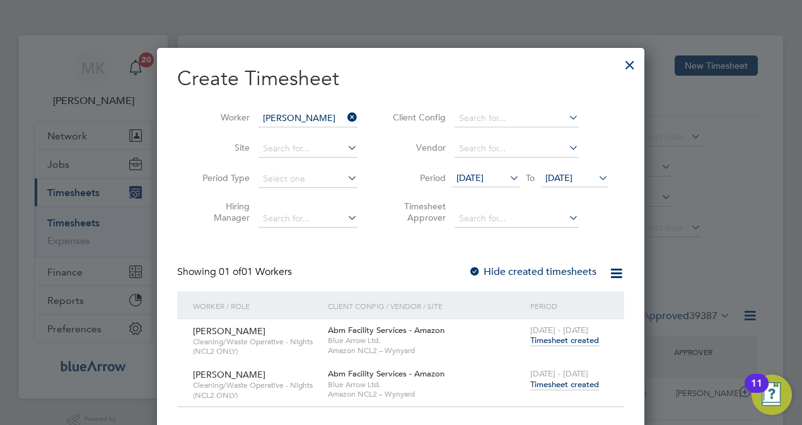
click at [550, 381] on span "Timesheet created" at bounding box center [564, 384] width 69 height 11
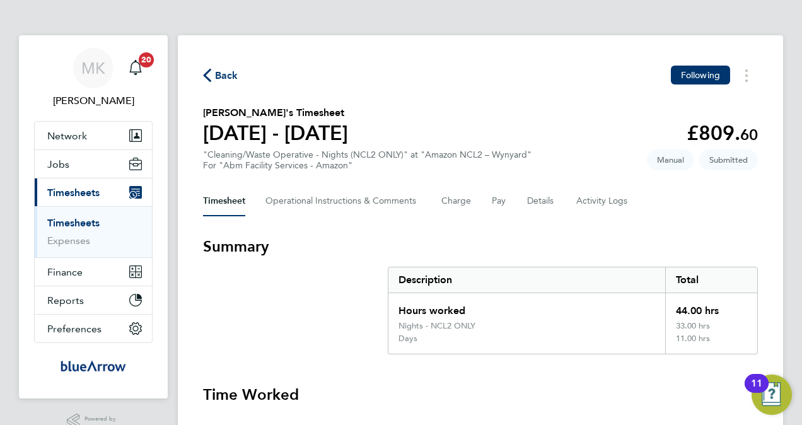
click at [222, 82] on span "Back" at bounding box center [226, 75] width 23 height 15
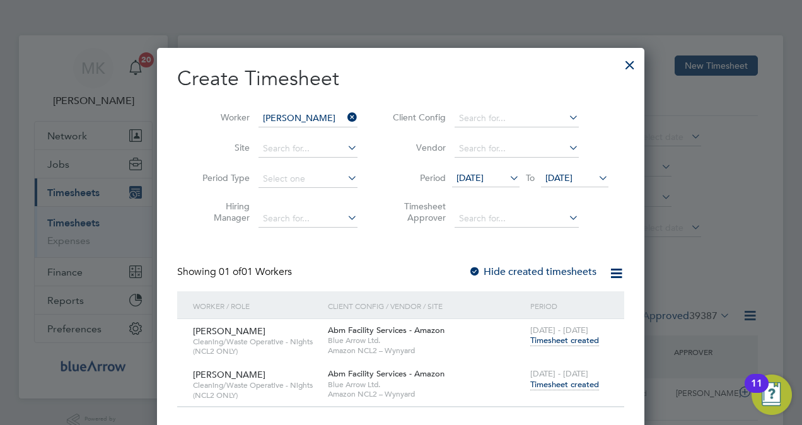
click at [345, 120] on icon at bounding box center [345, 117] width 0 height 18
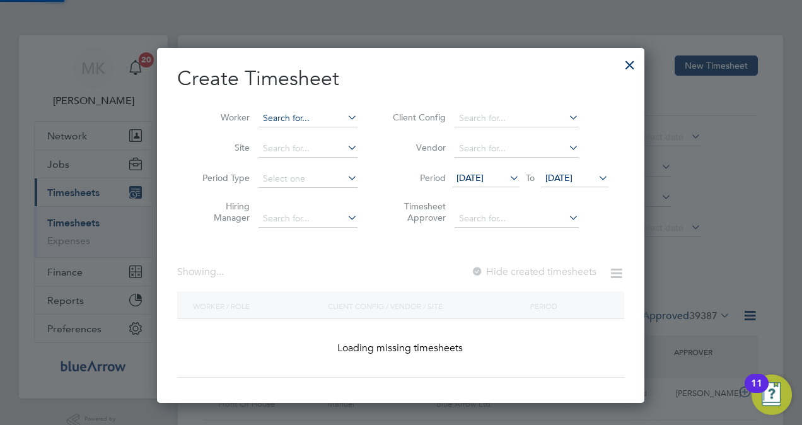
click at [325, 115] on input at bounding box center [308, 119] width 99 height 18
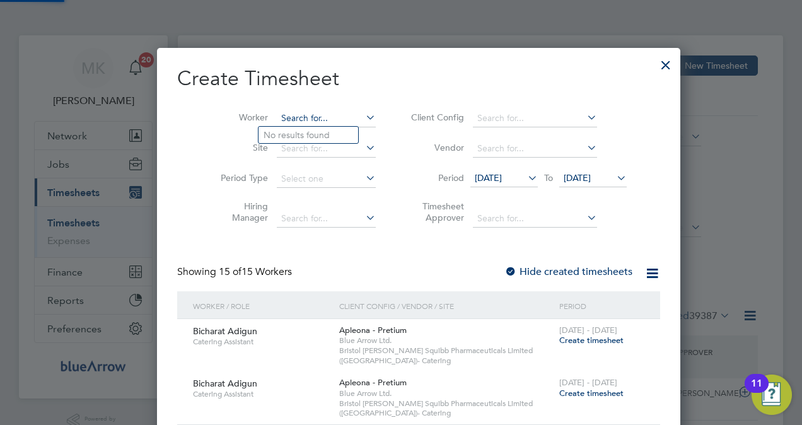
paste input "[PERSON_NAME]"
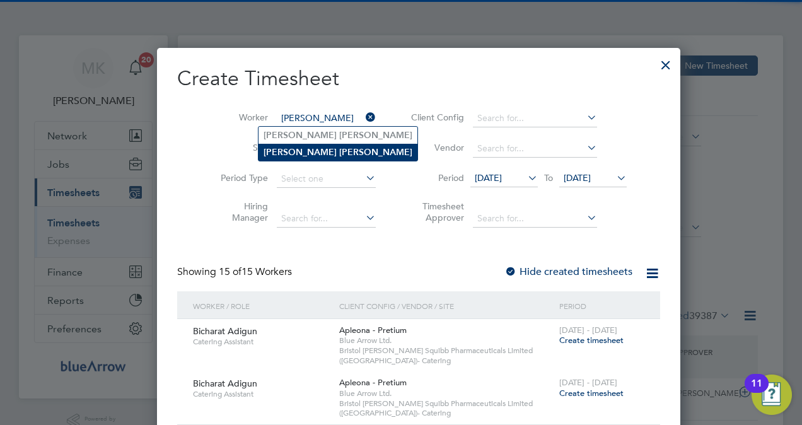
type input "[PERSON_NAME]"
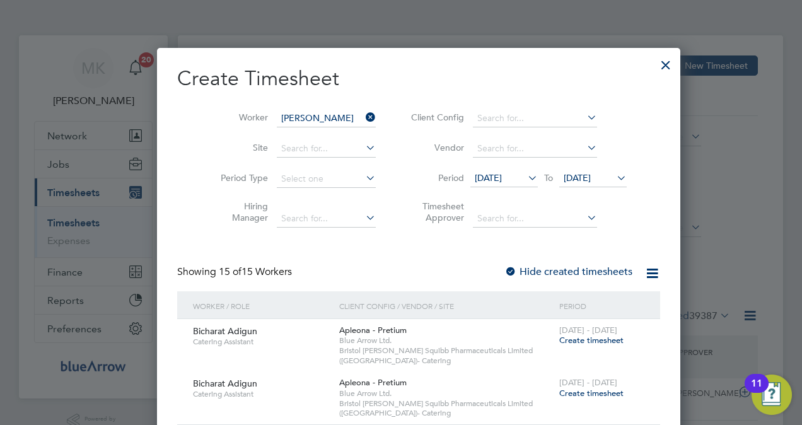
click at [323, 153] on li "[PERSON_NAME]" at bounding box center [338, 152] width 159 height 17
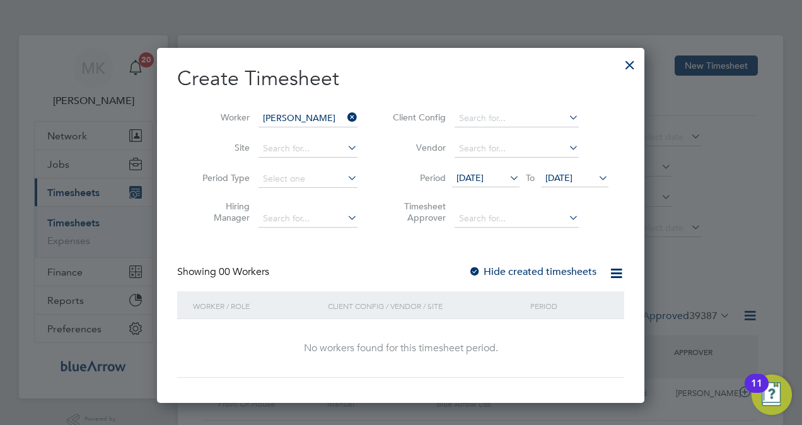
click at [580, 273] on label "Hide created timesheets" at bounding box center [532, 271] width 128 height 13
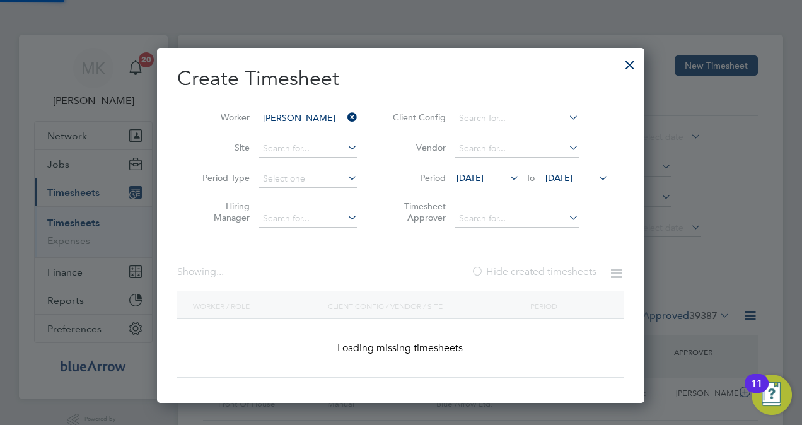
click at [580, 272] on label "Hide created timesheets" at bounding box center [533, 271] width 125 height 13
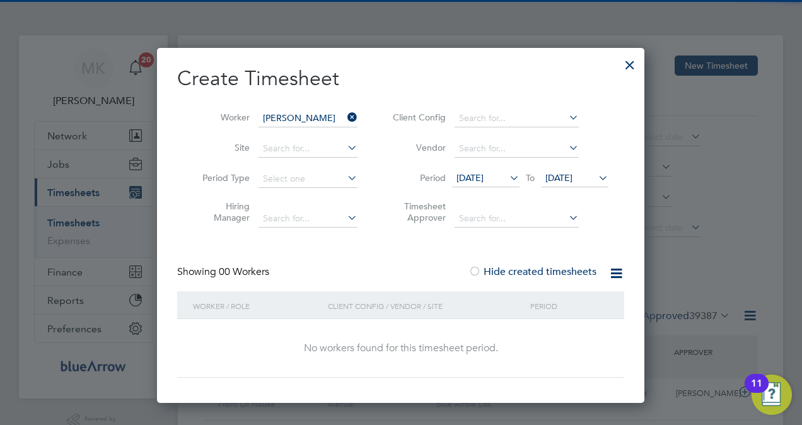
click at [580, 272] on label "Hide created timesheets" at bounding box center [532, 271] width 128 height 13
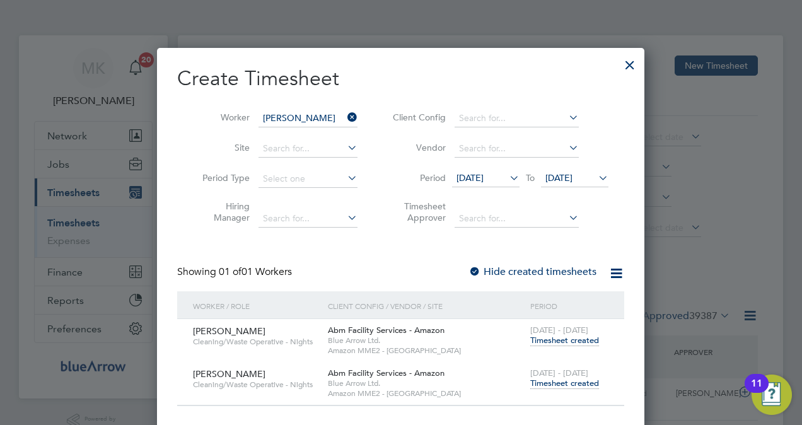
click at [548, 381] on span "Timesheet created" at bounding box center [564, 383] width 69 height 11
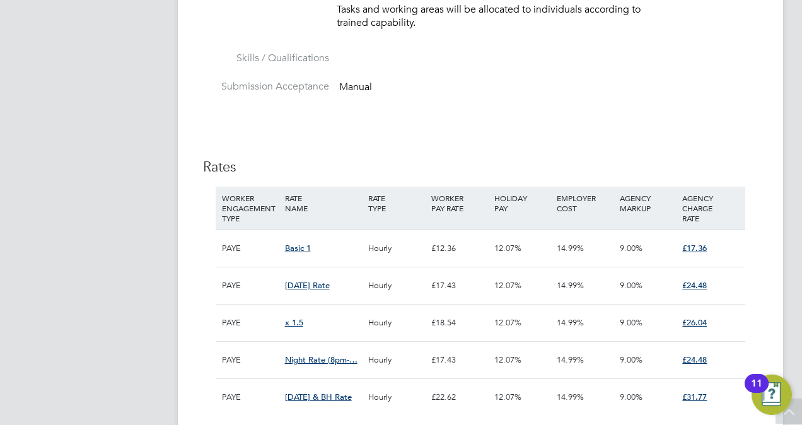
scroll to position [837, 0]
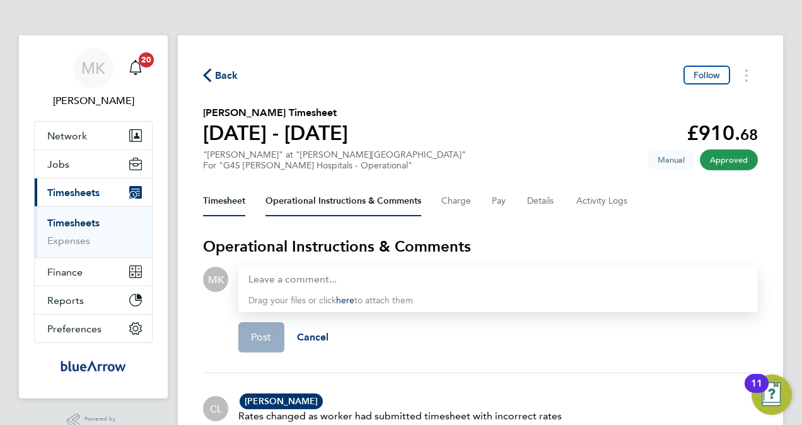
click at [213, 206] on button "Timesheet" at bounding box center [224, 201] width 42 height 30
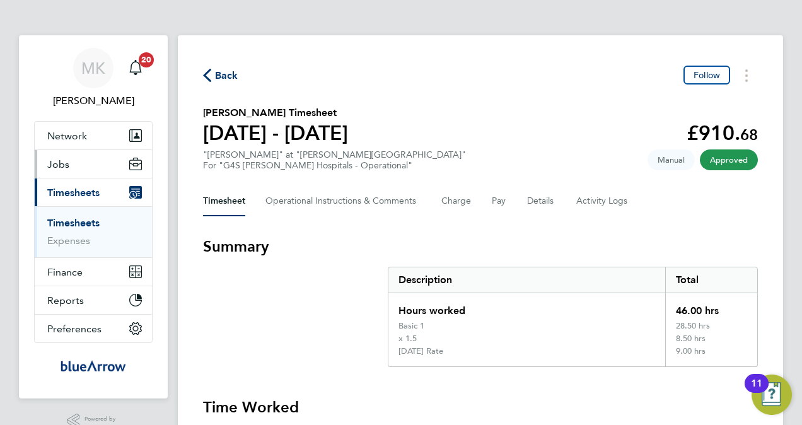
click at [68, 166] on button "Jobs" at bounding box center [93, 164] width 117 height 28
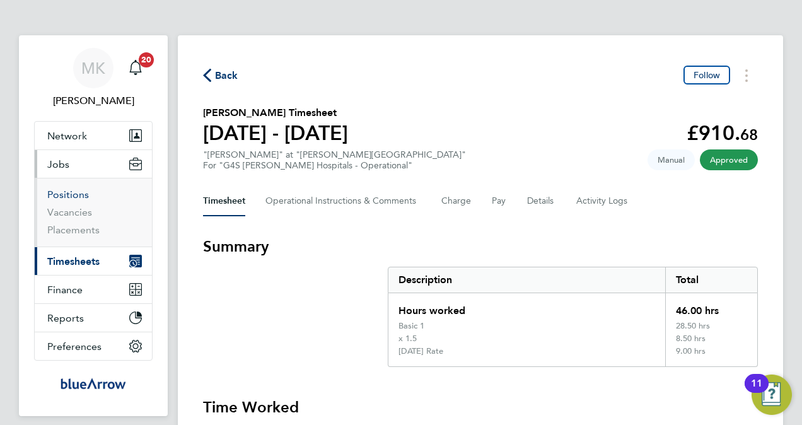
click at [76, 199] on link "Positions" at bounding box center [68, 195] width 42 height 12
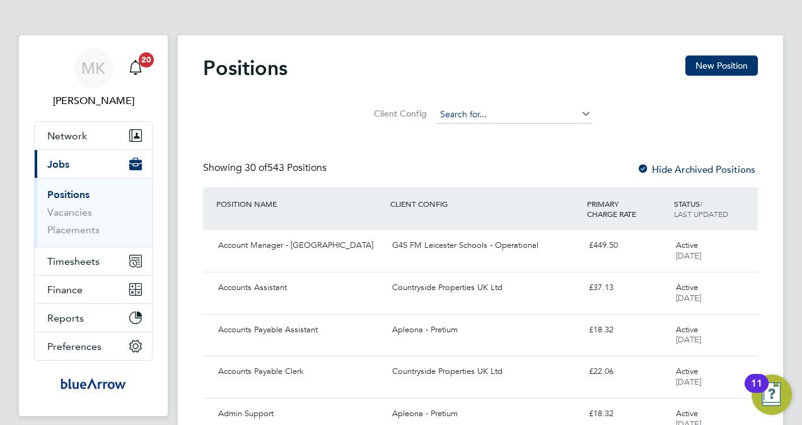
click at [520, 107] on input at bounding box center [514, 115] width 156 height 18
paste input "Churchill Hospital"
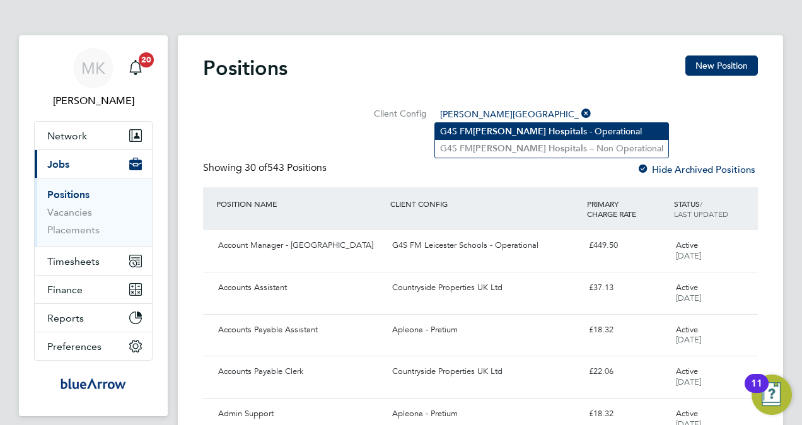
click at [528, 124] on li "G4S FM Churchill Hospital s - Operational" at bounding box center [551, 131] width 233 height 17
type input "G4S [PERSON_NAME][GEOGRAPHIC_DATA] - Operational"
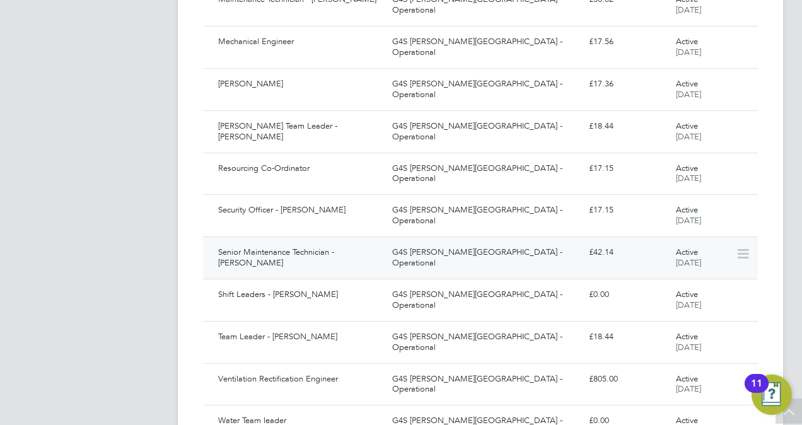
scroll to position [521, 0]
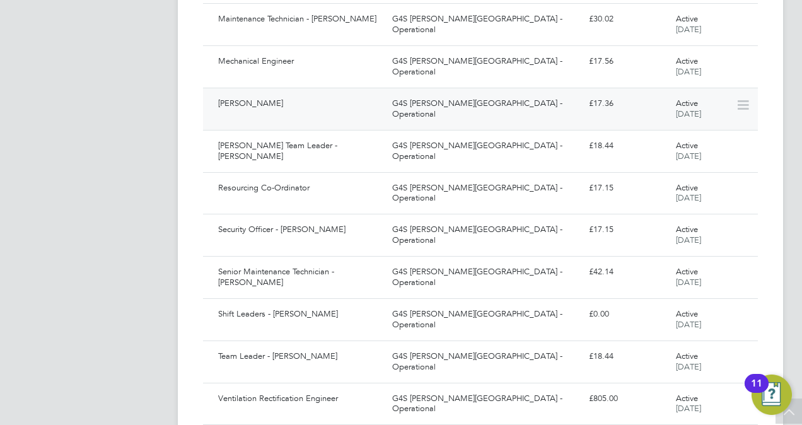
click at [257, 108] on div "[PERSON_NAME]" at bounding box center [300, 103] width 174 height 21
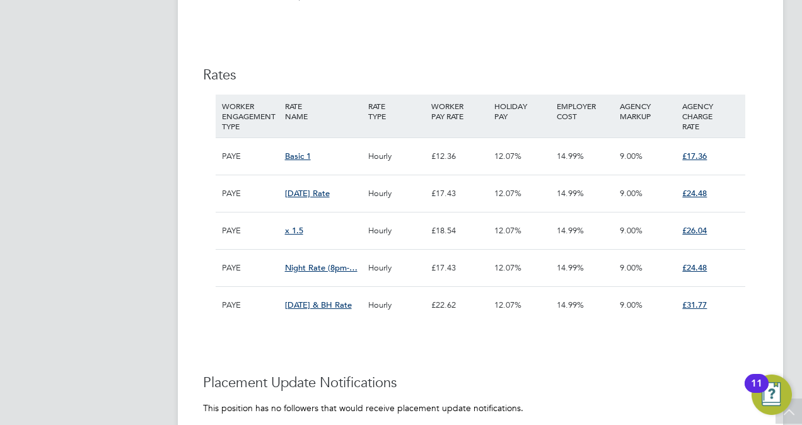
scroll to position [1027, 0]
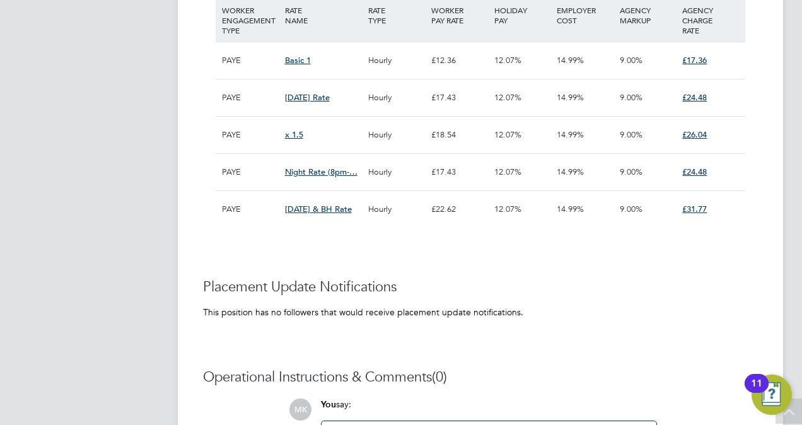
click at [692, 93] on span "£24.48" at bounding box center [694, 97] width 25 height 11
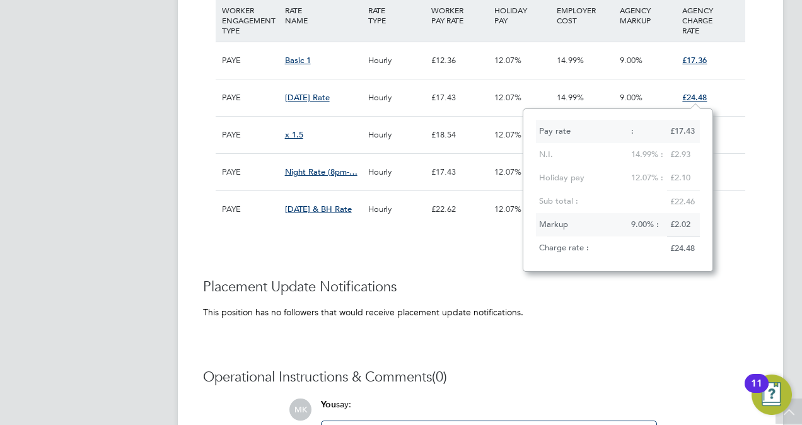
scroll to position [162, 189]
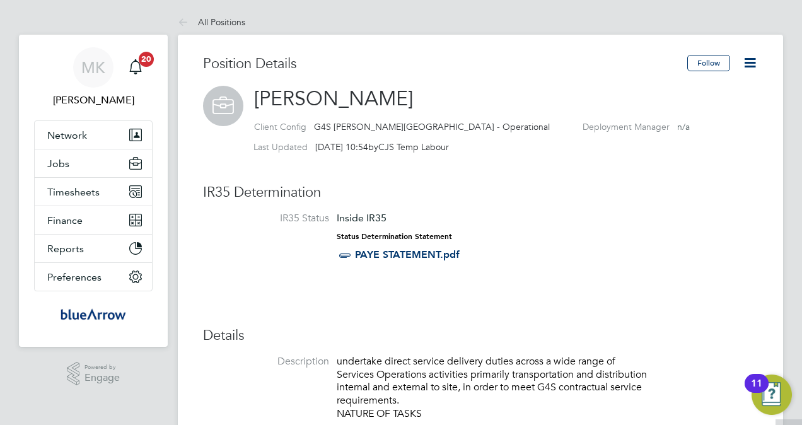
scroll to position [0, 0]
click at [398, 256] on link "PAYE STATEMENT.pdf" at bounding box center [407, 255] width 105 height 12
